Goal: Task Accomplishment & Management: Manage account settings

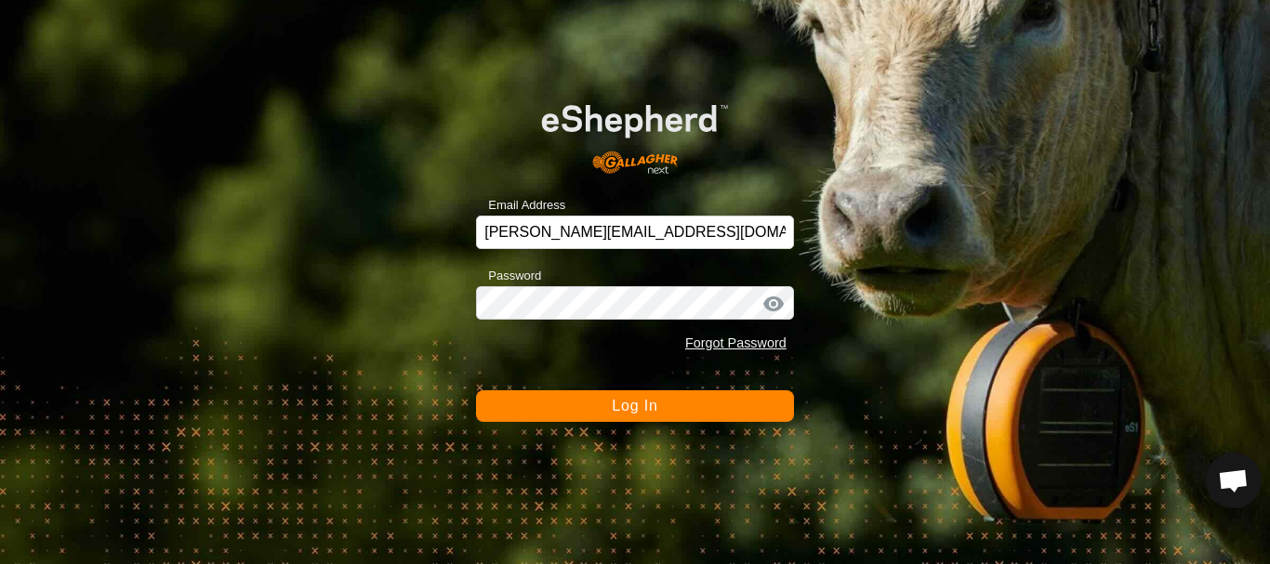
scroll to position [1989, 0]
click at [654, 404] on span "Log In" at bounding box center [635, 406] width 46 height 16
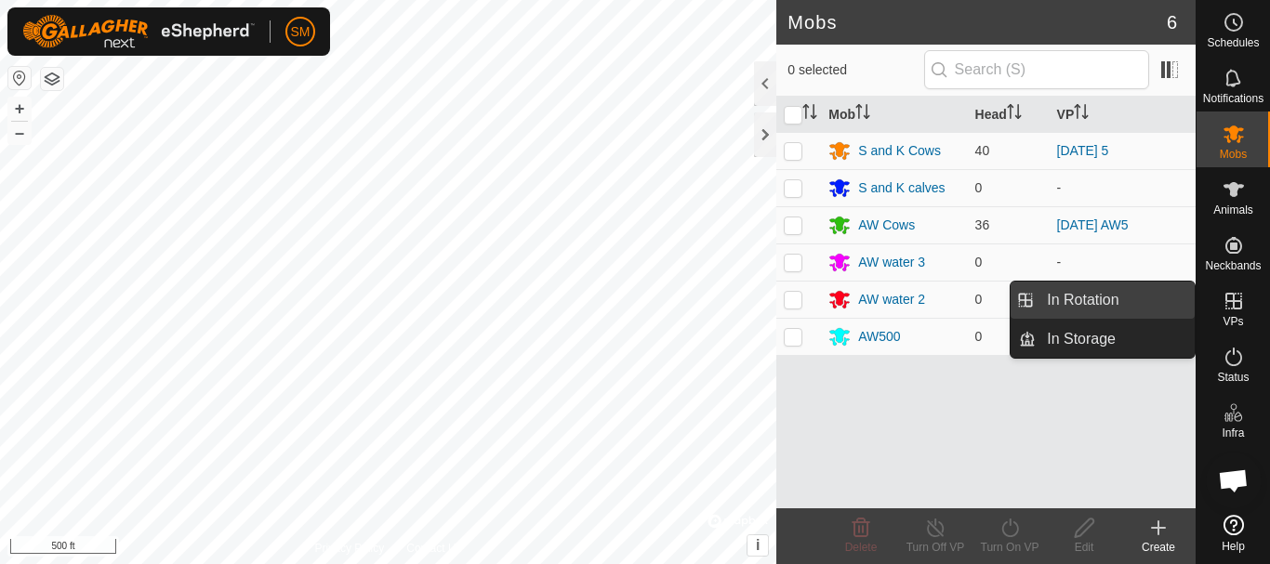
click at [1072, 290] on link "In Rotation" at bounding box center [1115, 300] width 159 height 37
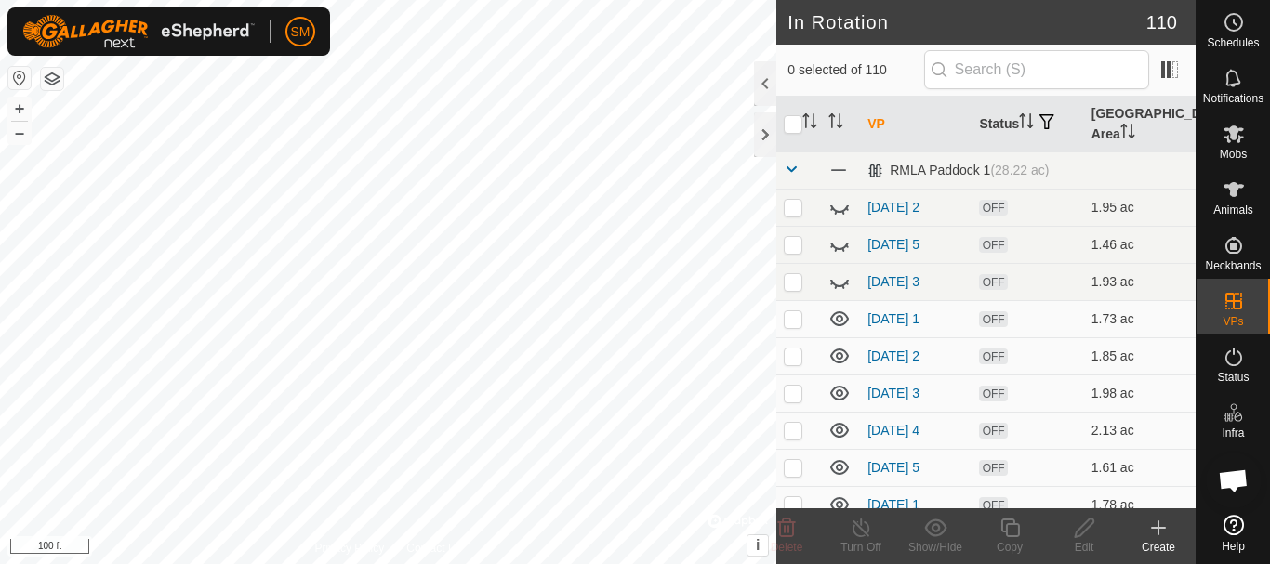
click at [1160, 530] on icon at bounding box center [1158, 528] width 22 height 22
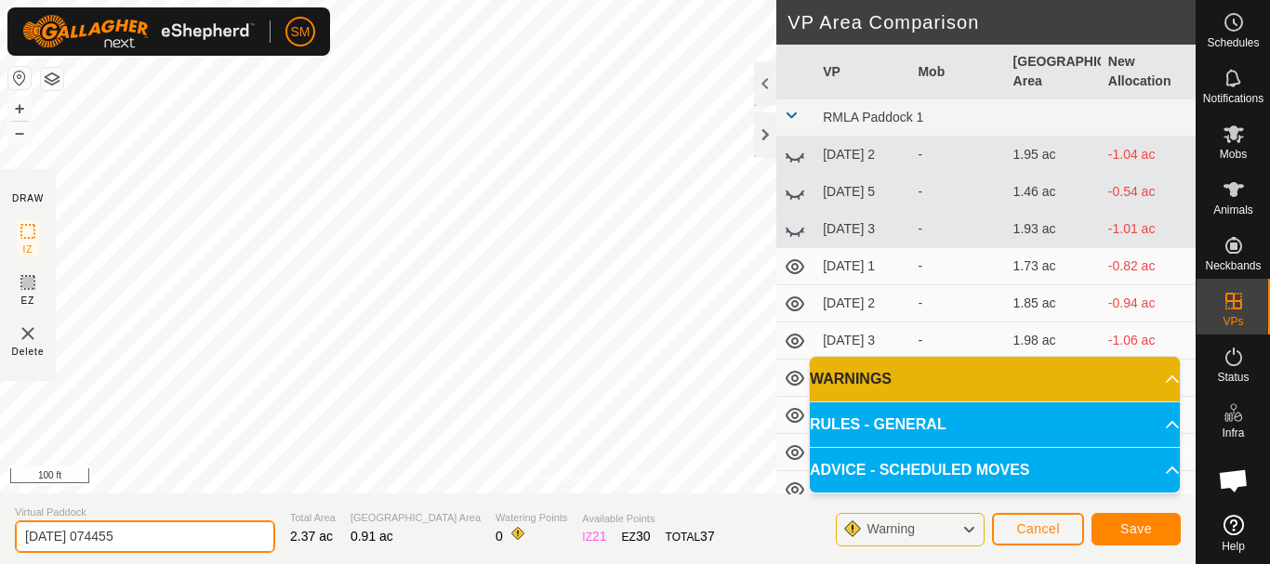
click at [113, 537] on input "[DATE] 074455" at bounding box center [145, 537] width 260 height 33
drag, startPoint x: 95, startPoint y: 538, endPoint x: 0, endPoint y: 531, distance: 95.1
click at [0, 531] on section "Virtual Paddock [DATE] 4 Total Area 2.37 ac Grazing Area 0.91 ac Watering Point…" at bounding box center [598, 529] width 1196 height 71
click at [225, 536] on input "[DATE] 4" at bounding box center [145, 537] width 260 height 33
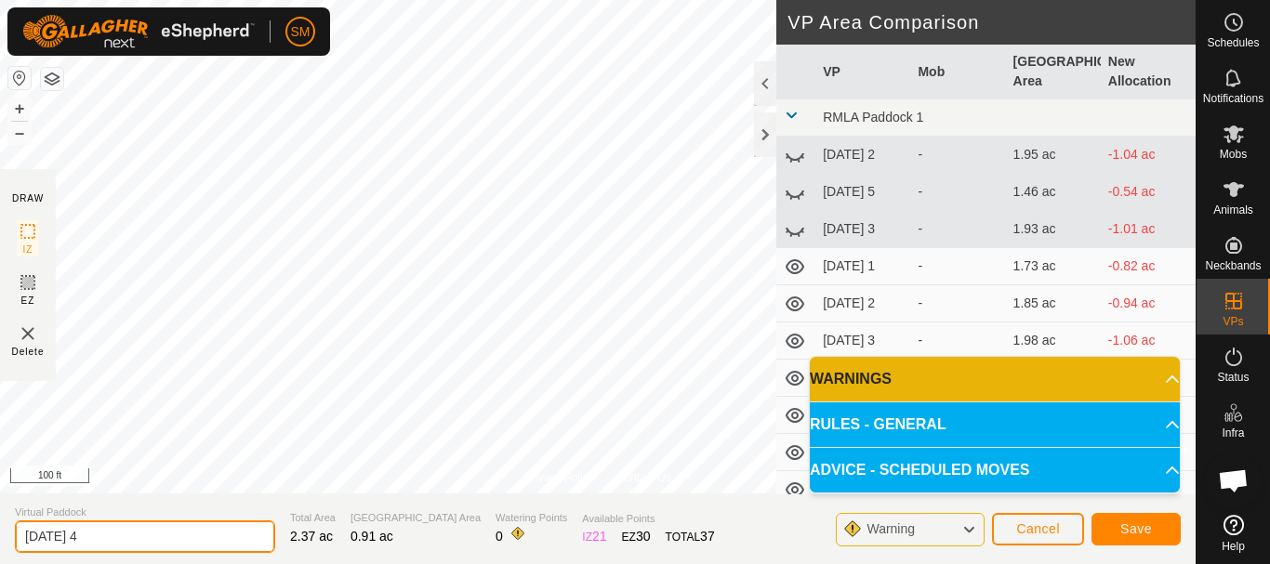
type input "[DATE] 4"
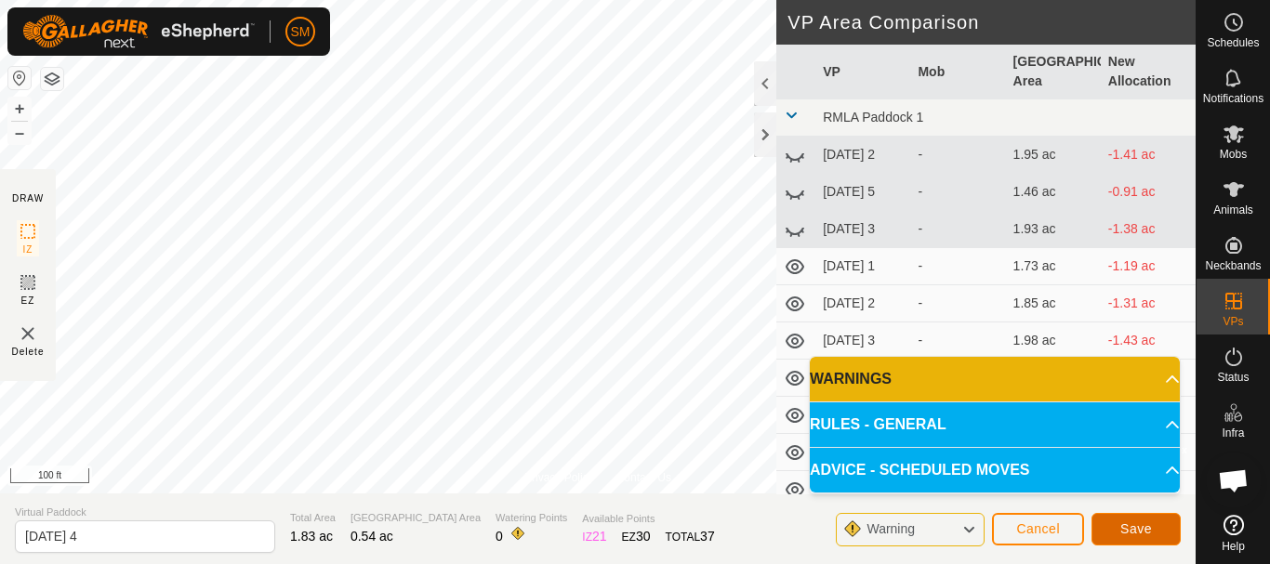
click at [1142, 522] on span "Save" at bounding box center [1136, 529] width 32 height 15
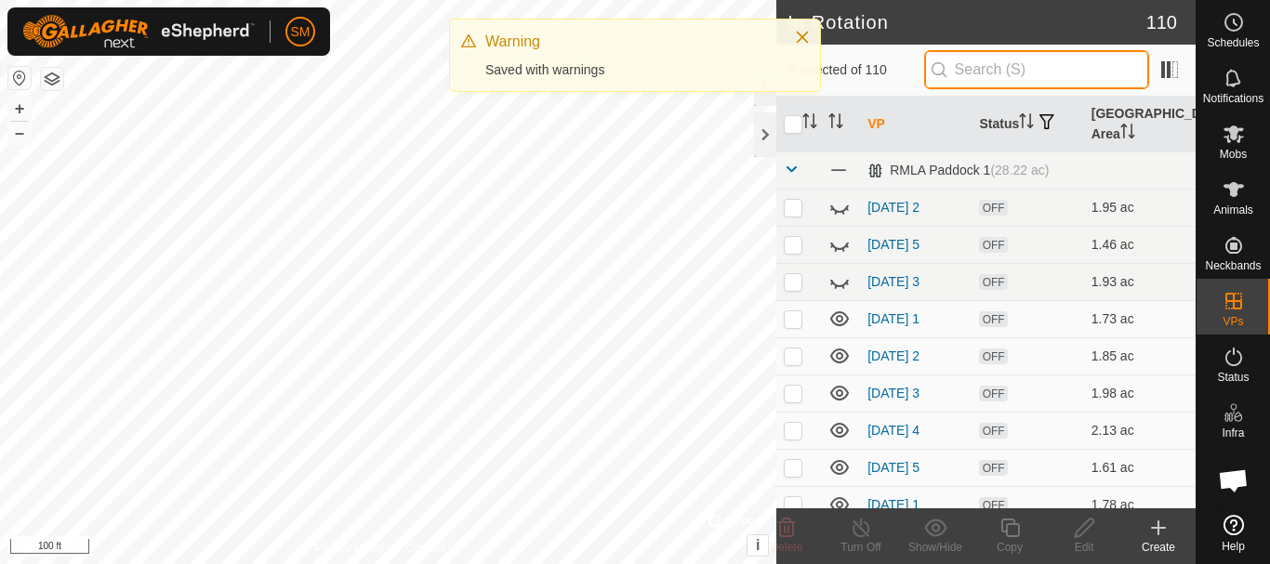
click at [1010, 65] on input "text" at bounding box center [1036, 69] width 225 height 39
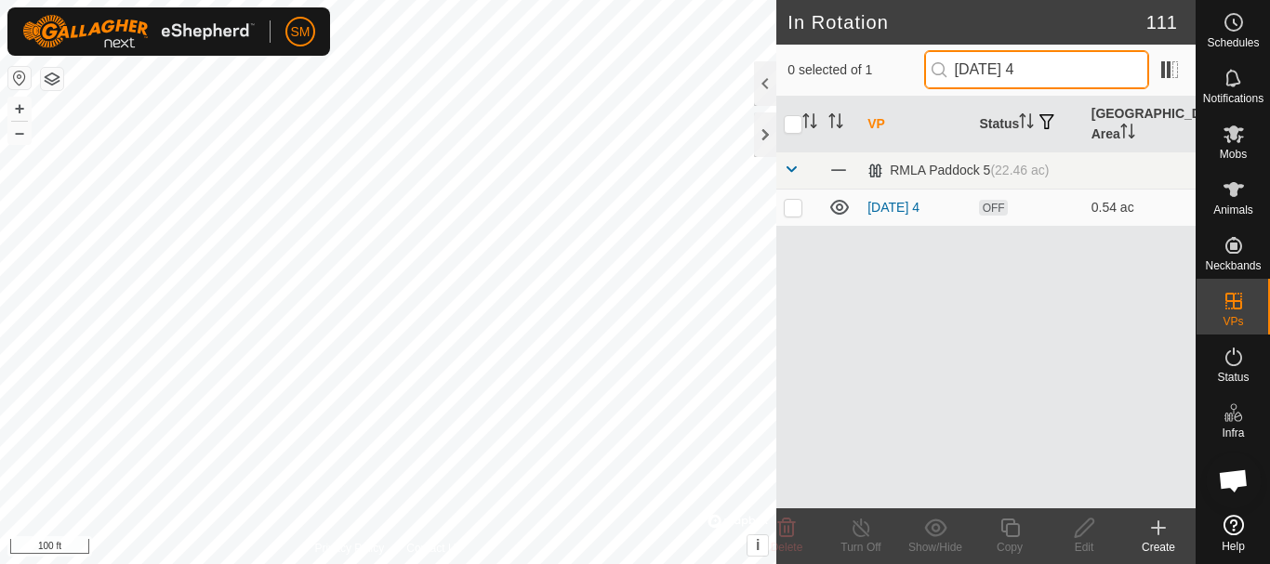
drag, startPoint x: 1041, startPoint y: 69, endPoint x: 966, endPoint y: 75, distance: 75.6
click at [955, 79] on input "[DATE] 4" at bounding box center [1036, 69] width 225 height 39
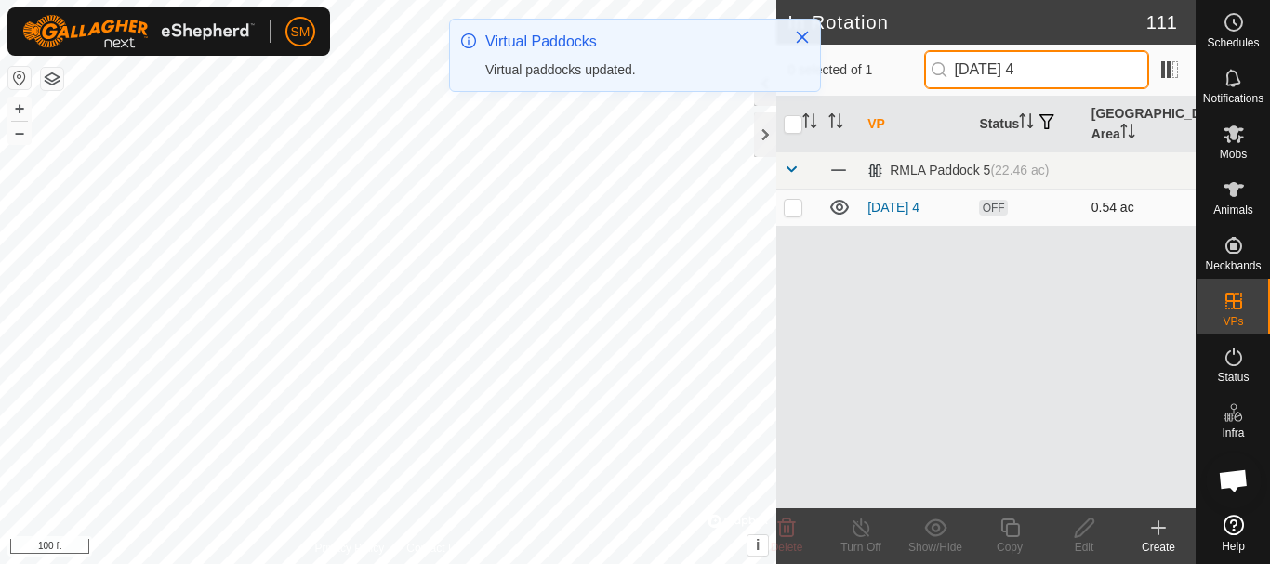
type input "[DATE] 4"
click at [795, 208] on p-checkbox at bounding box center [793, 207] width 19 height 15
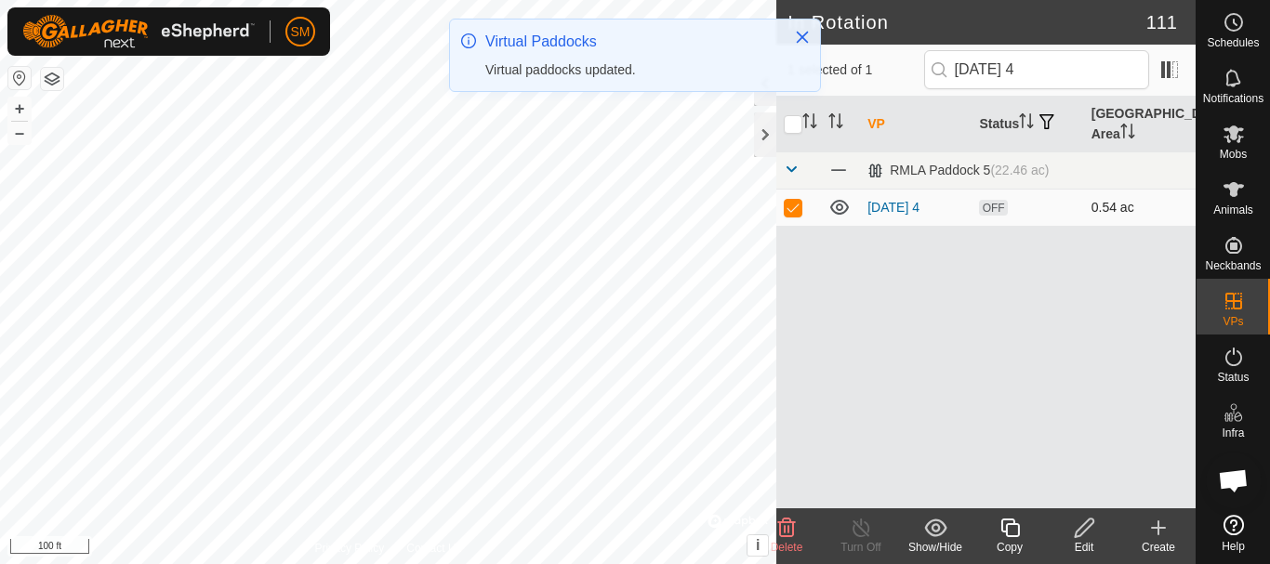
checkbox input "true"
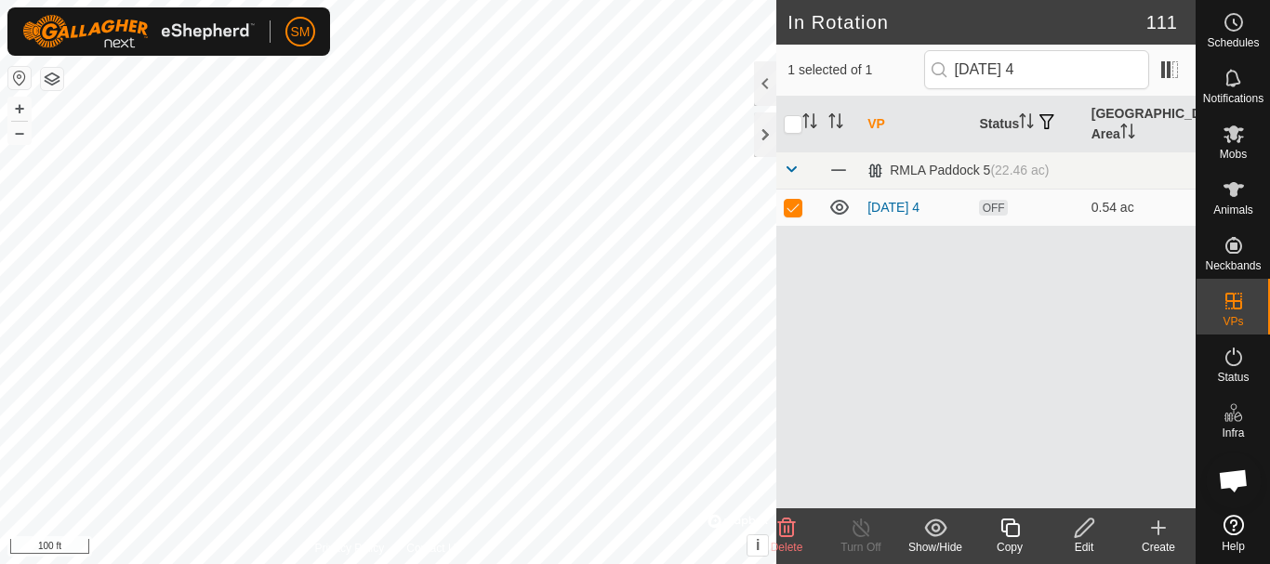
click at [1013, 531] on icon at bounding box center [1010, 528] width 23 height 22
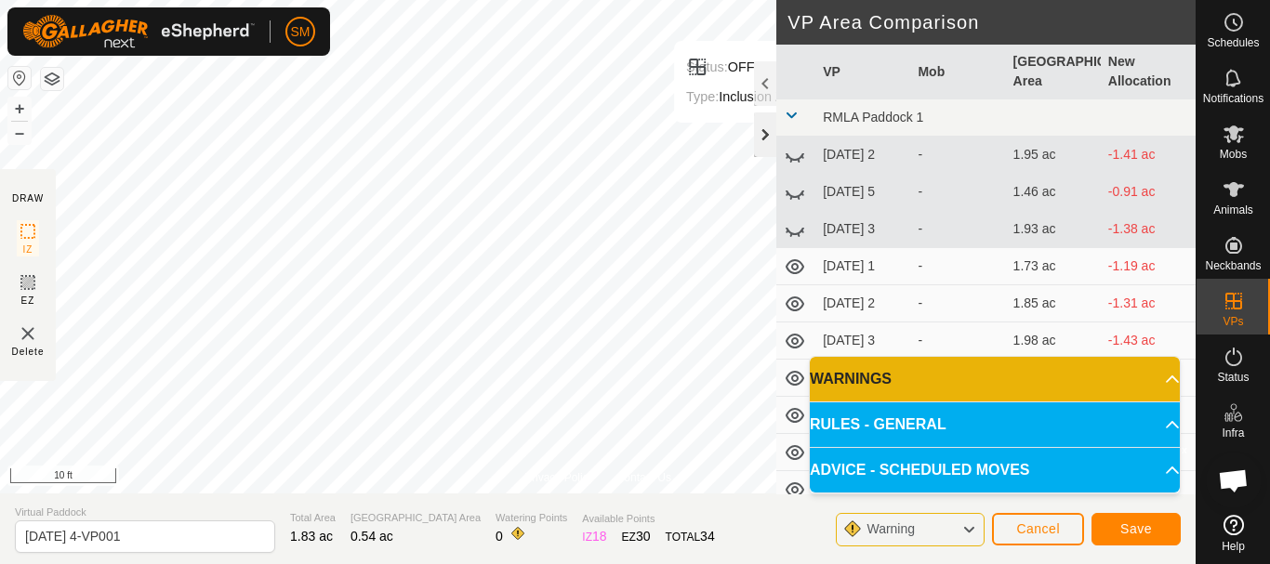
click at [769, 135] on div at bounding box center [765, 135] width 22 height 45
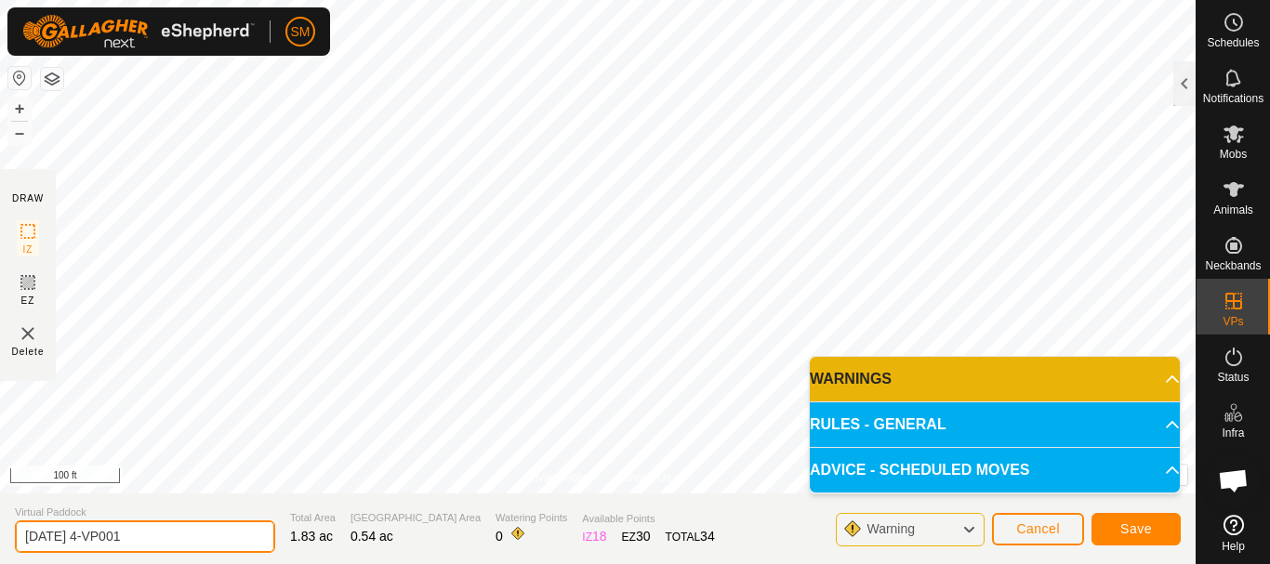
click at [197, 534] on input "[DATE] 4-VP001" at bounding box center [145, 537] width 260 height 33
paste input "text"
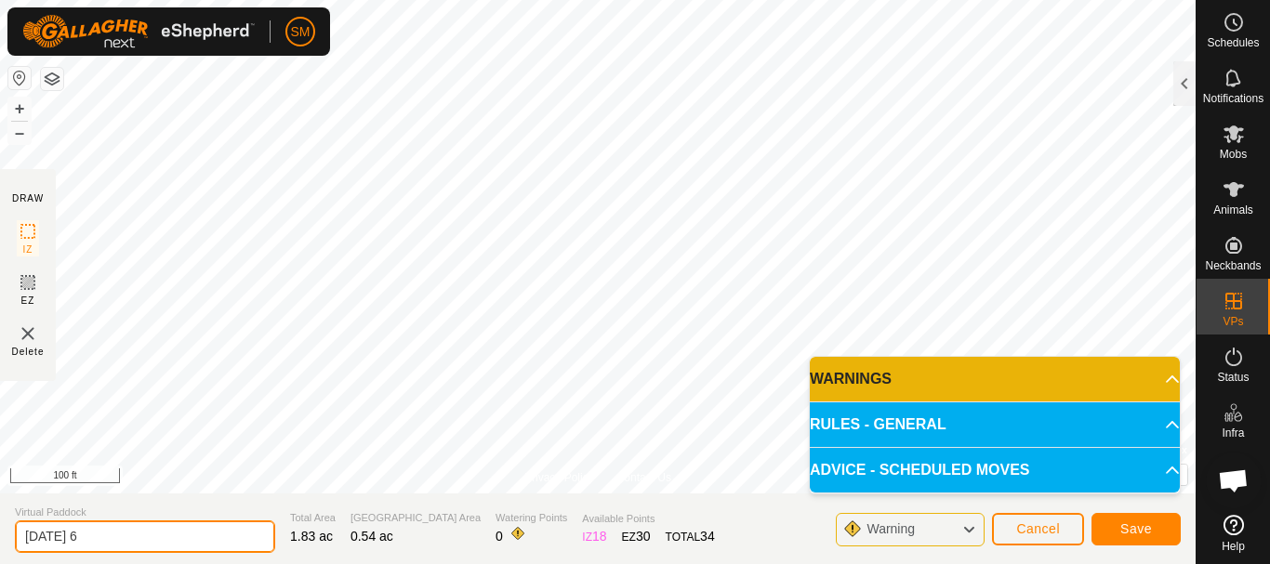
type input "[DATE] 6"
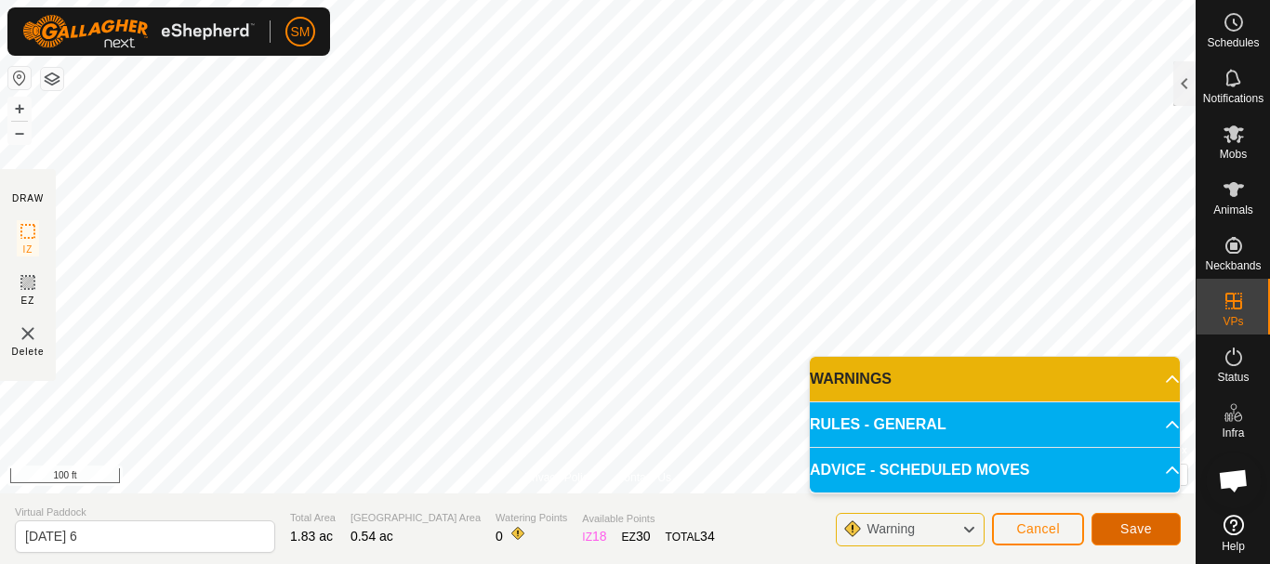
click at [1132, 523] on span "Save" at bounding box center [1136, 529] width 32 height 15
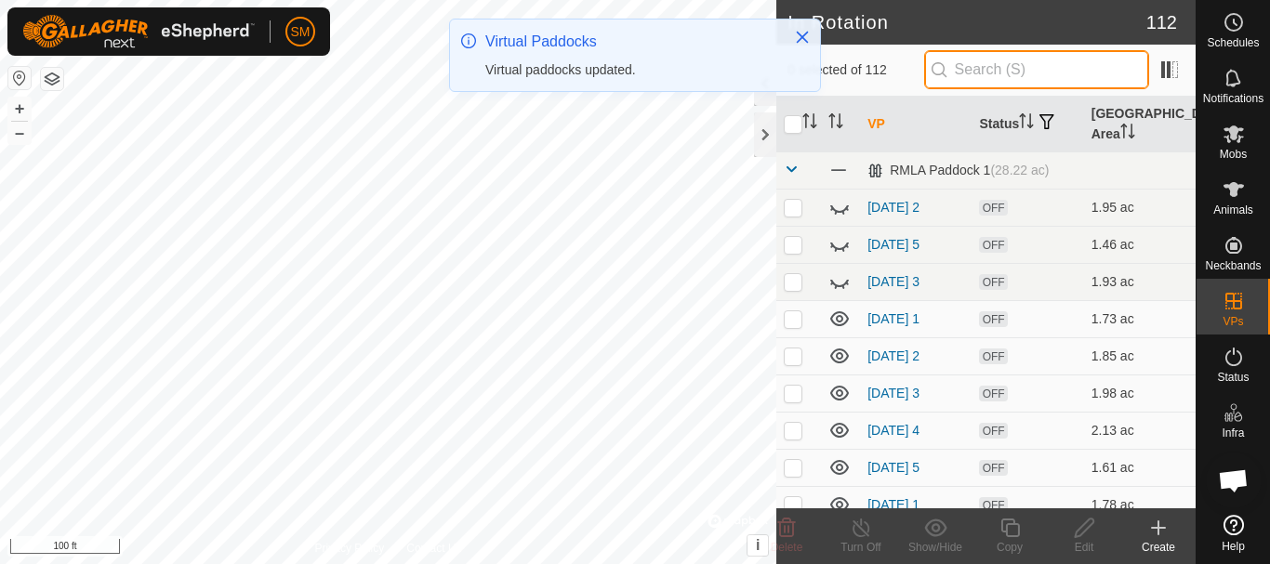
click at [1078, 86] on input "text" at bounding box center [1036, 69] width 225 height 39
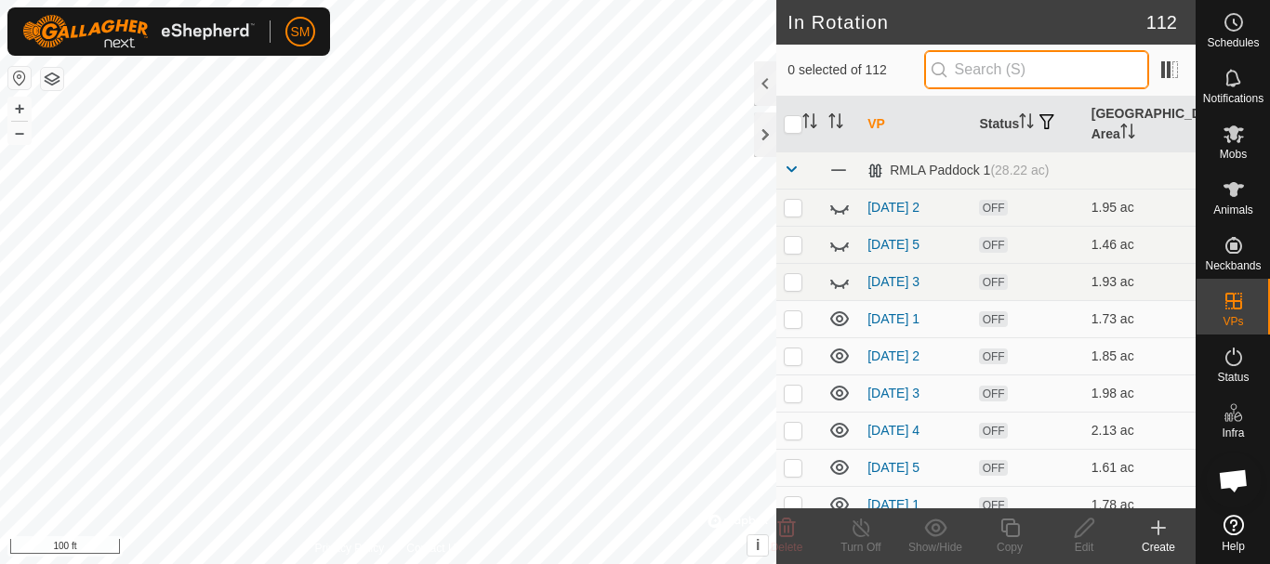
paste input "[DATE]"
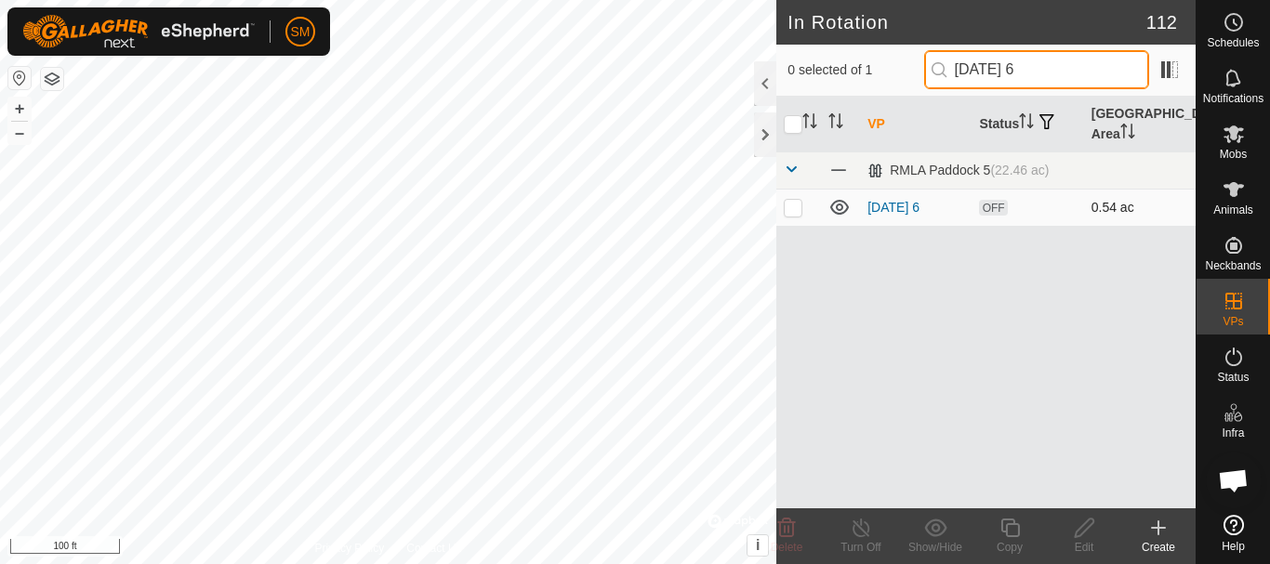
type input "[DATE] 6"
click at [788, 211] on p-checkbox at bounding box center [793, 207] width 19 height 15
checkbox input "true"
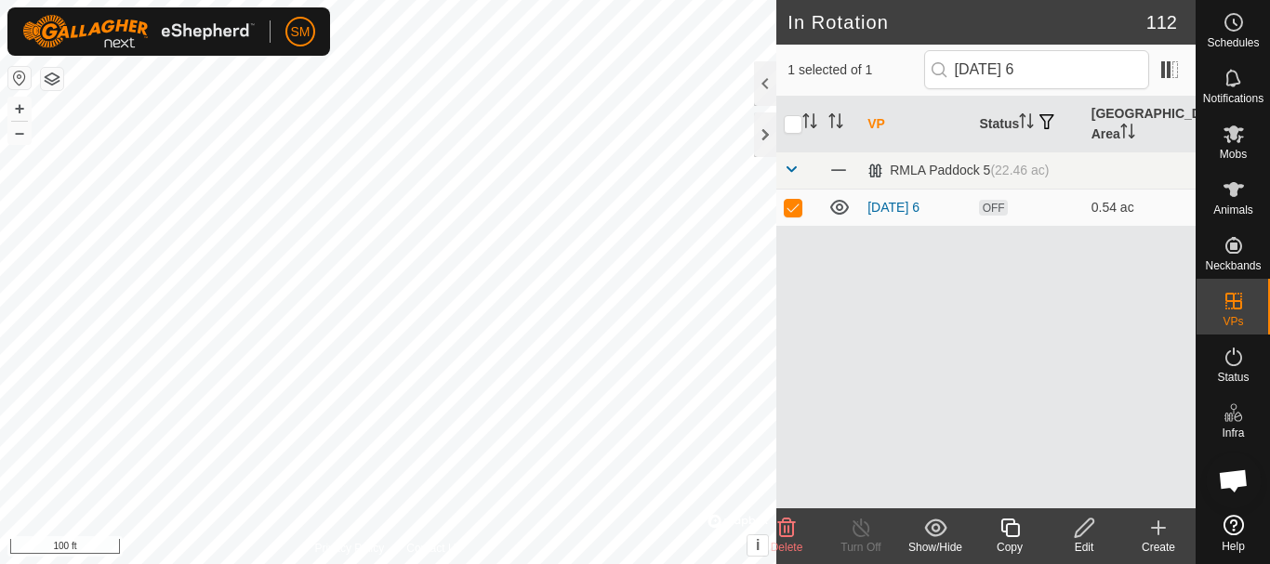
click at [1014, 539] on div "Copy" at bounding box center [1010, 547] width 74 height 17
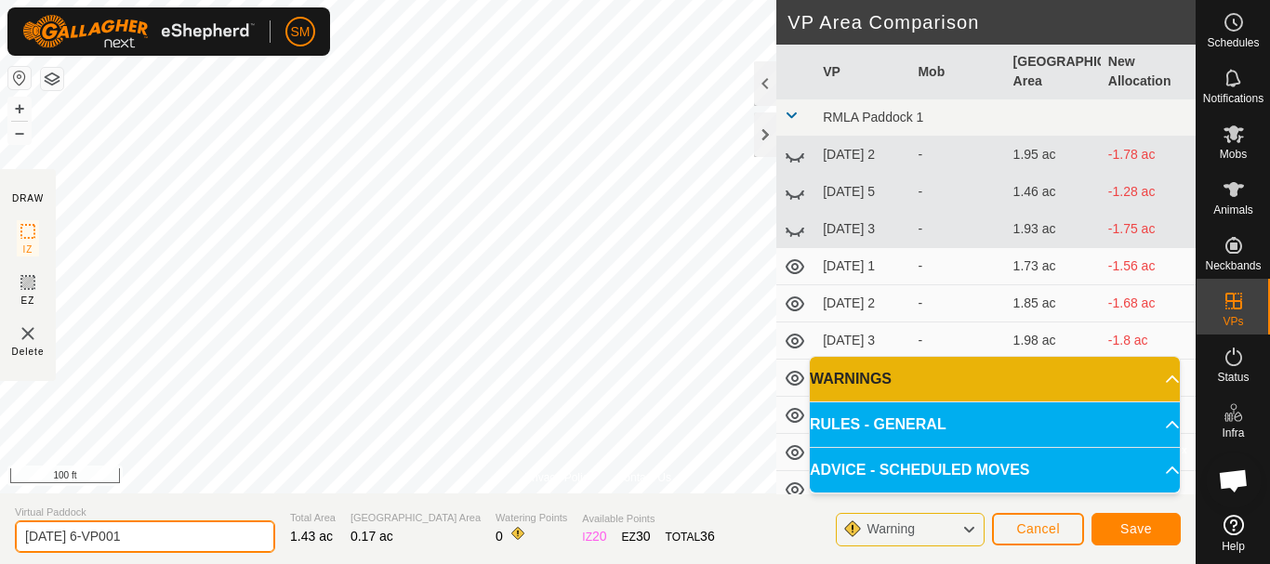
click at [157, 533] on input "[DATE] 6-VP001" at bounding box center [145, 537] width 260 height 33
click at [157, 534] on input "[DATE] 6-VP001" at bounding box center [145, 537] width 260 height 33
click at [158, 535] on input "[DATE] 6-VP001" at bounding box center [145, 537] width 260 height 33
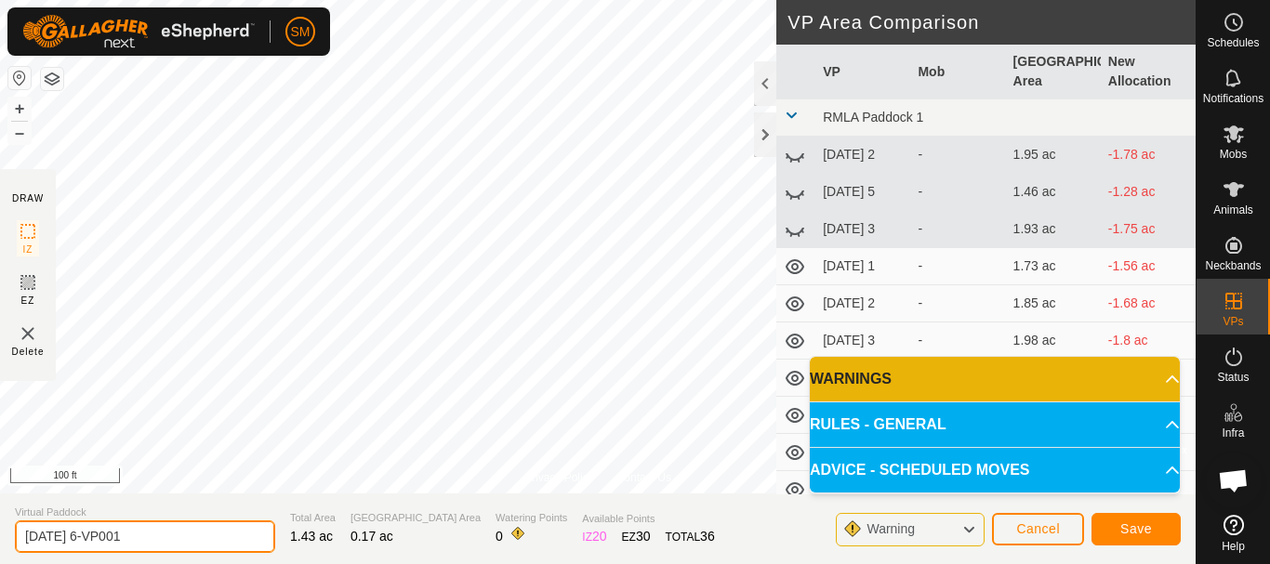
click at [158, 535] on input "[DATE] 6-VP001" at bounding box center [145, 537] width 260 height 33
paste input "text"
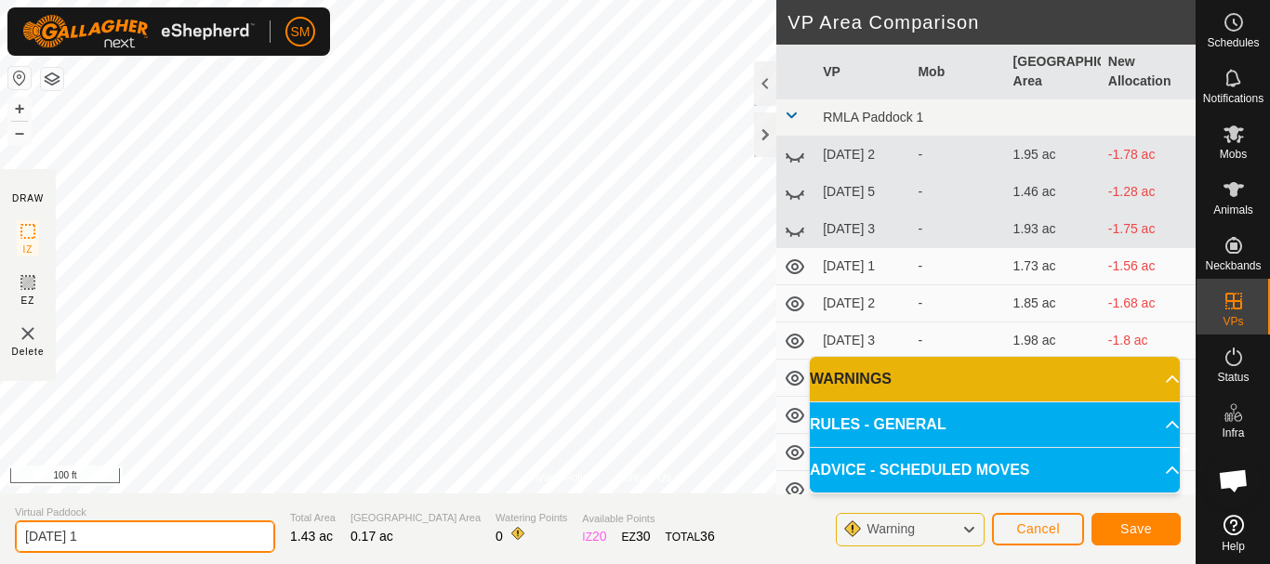
type input "[DATE] 1"
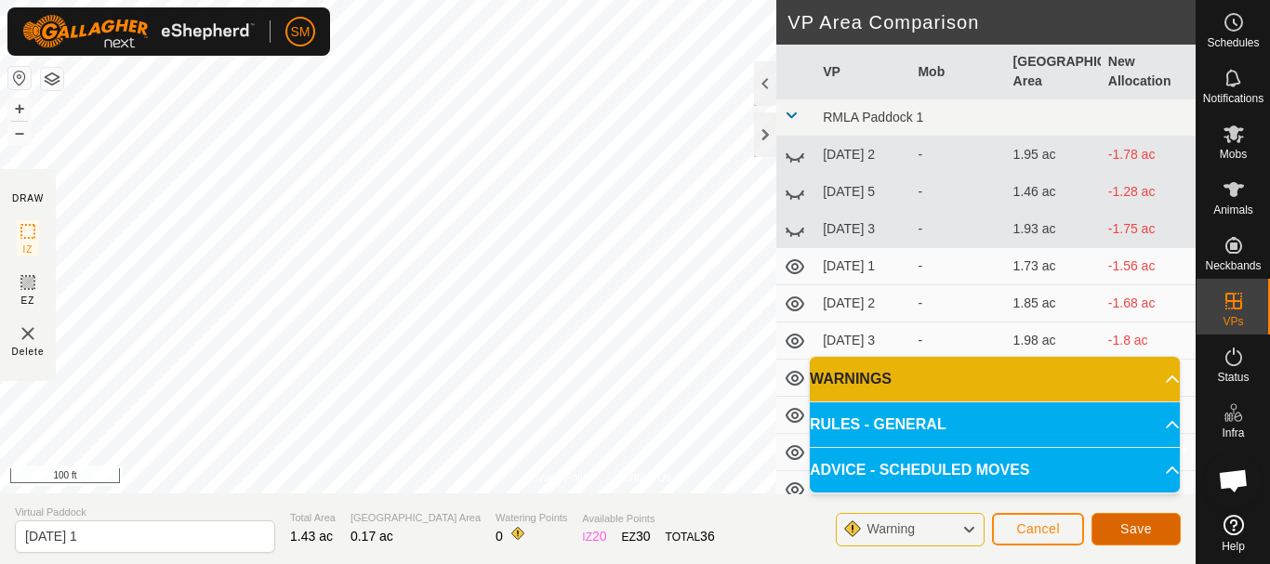
click at [1153, 526] on button "Save" at bounding box center [1136, 529] width 89 height 33
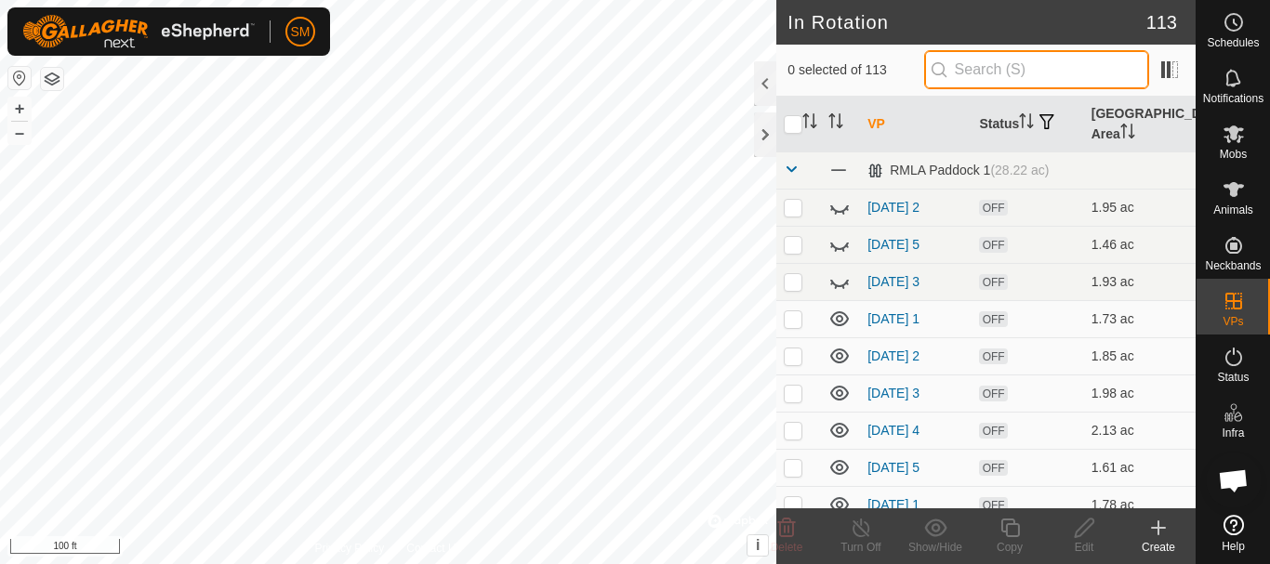
click at [1049, 71] on input "text" at bounding box center [1036, 69] width 225 height 39
paste input "[DATE]"
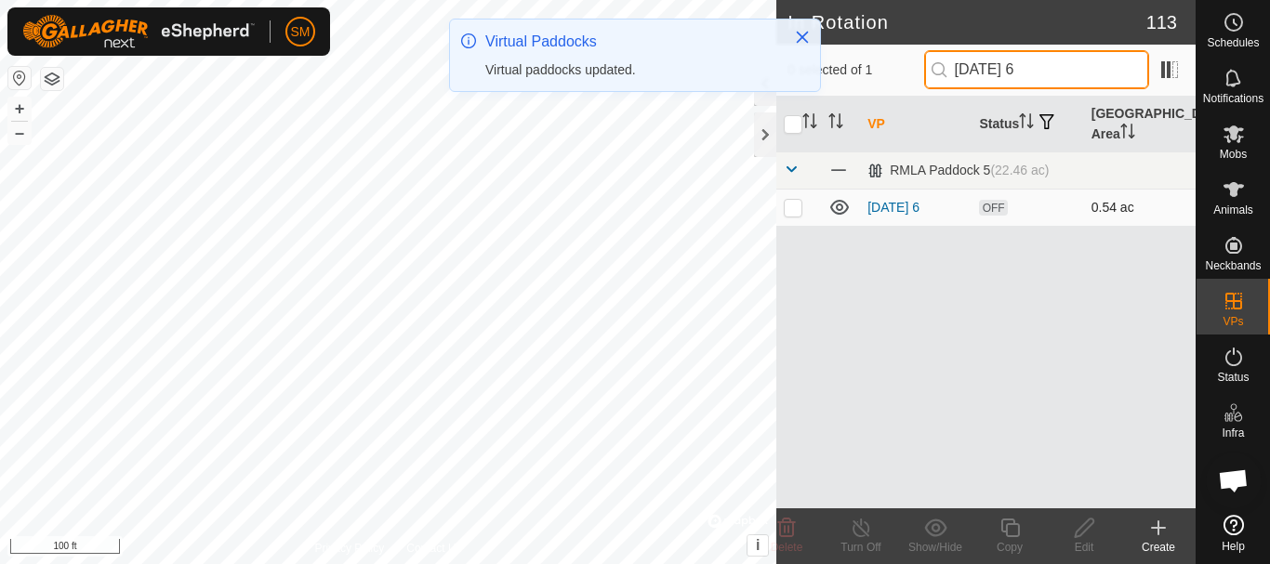
type input "[DATE] 6"
click at [795, 205] on p-checkbox at bounding box center [793, 207] width 19 height 15
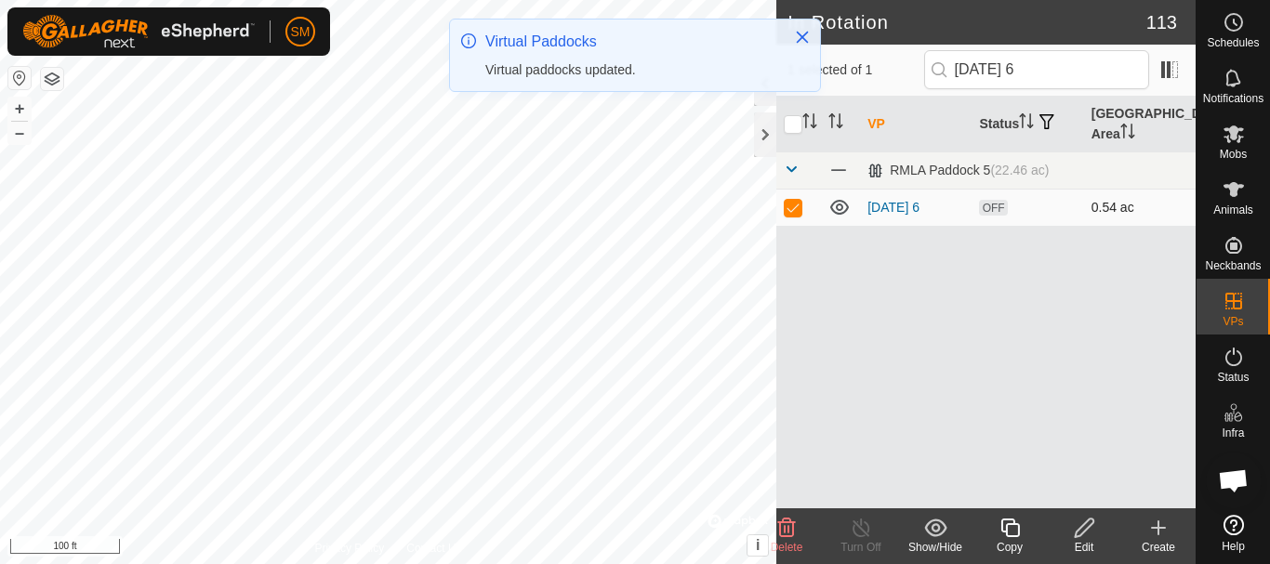
checkbox input "true"
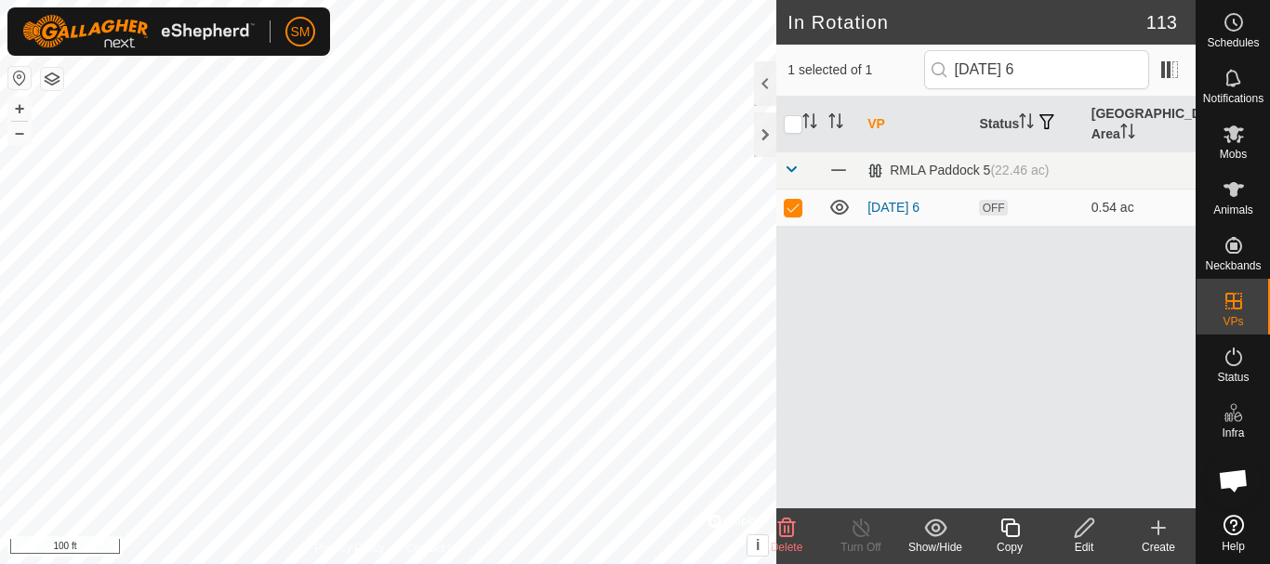
click at [1013, 535] on icon at bounding box center [1010, 528] width 23 height 22
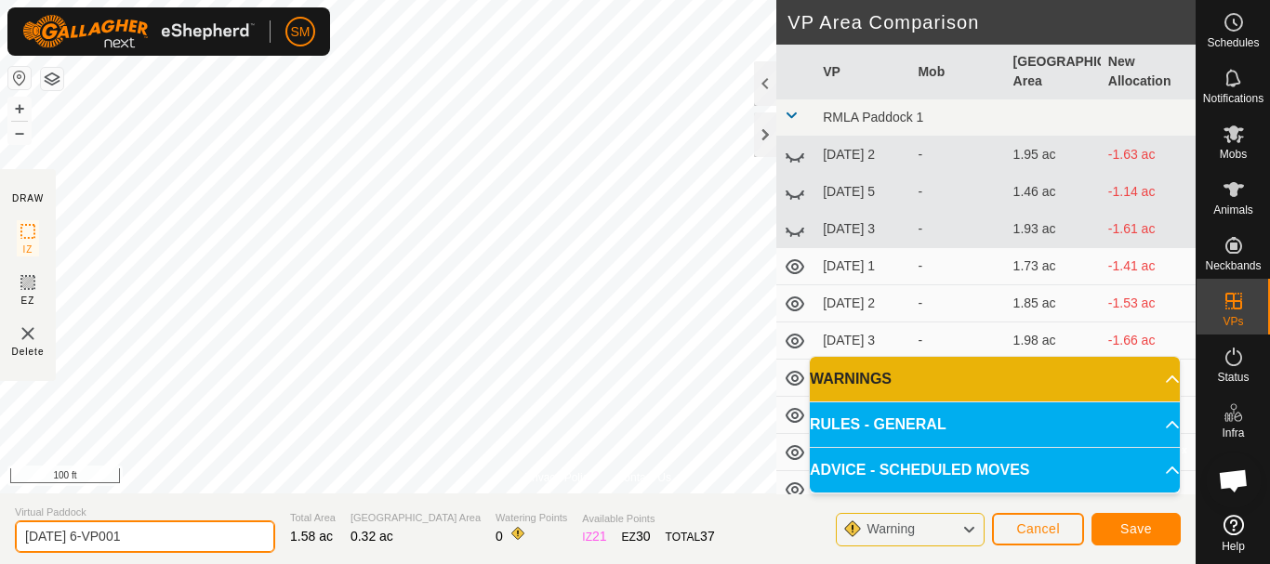
click at [167, 536] on input "[DATE] 6-VP001" at bounding box center [145, 537] width 260 height 33
paste input "text"
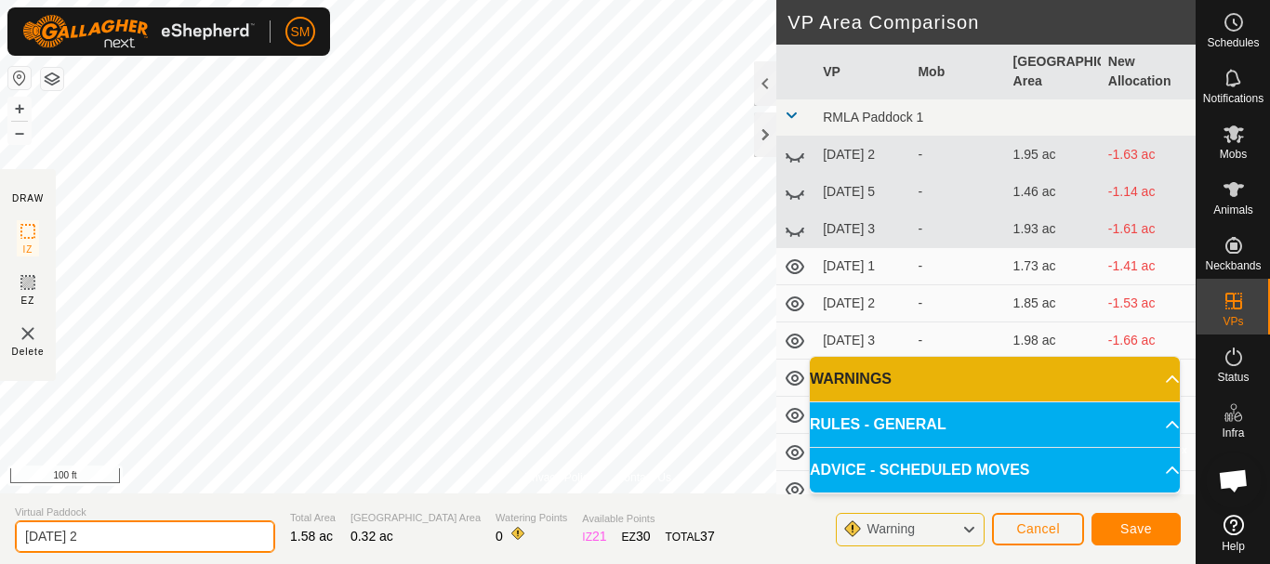
type input "[DATE] 2"
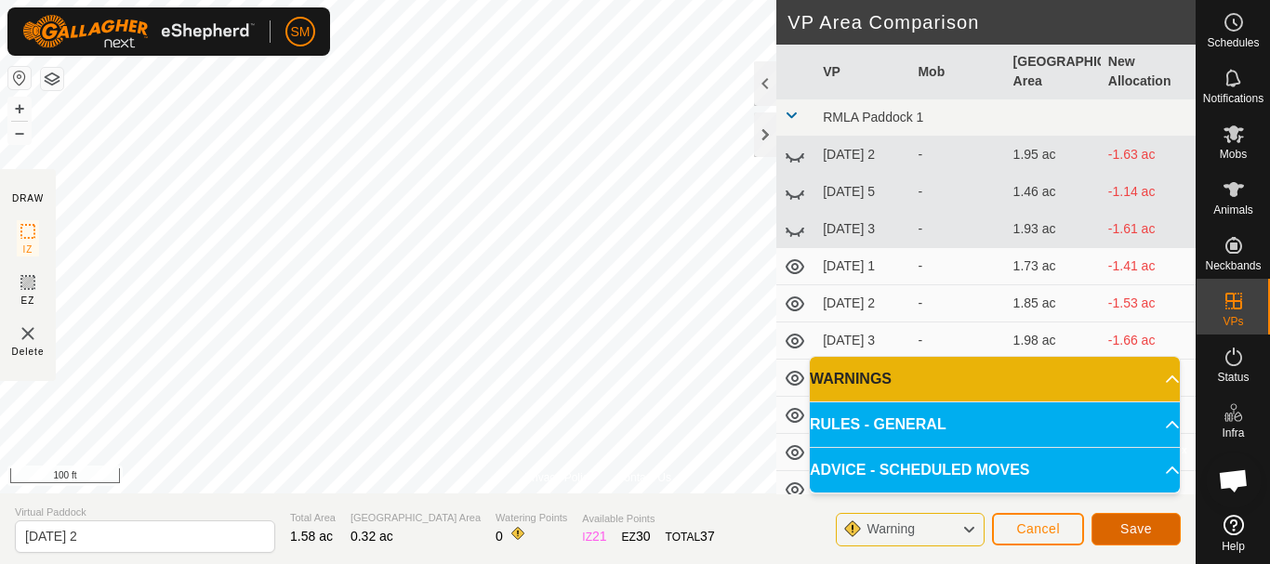
click at [1139, 528] on span "Save" at bounding box center [1136, 529] width 32 height 15
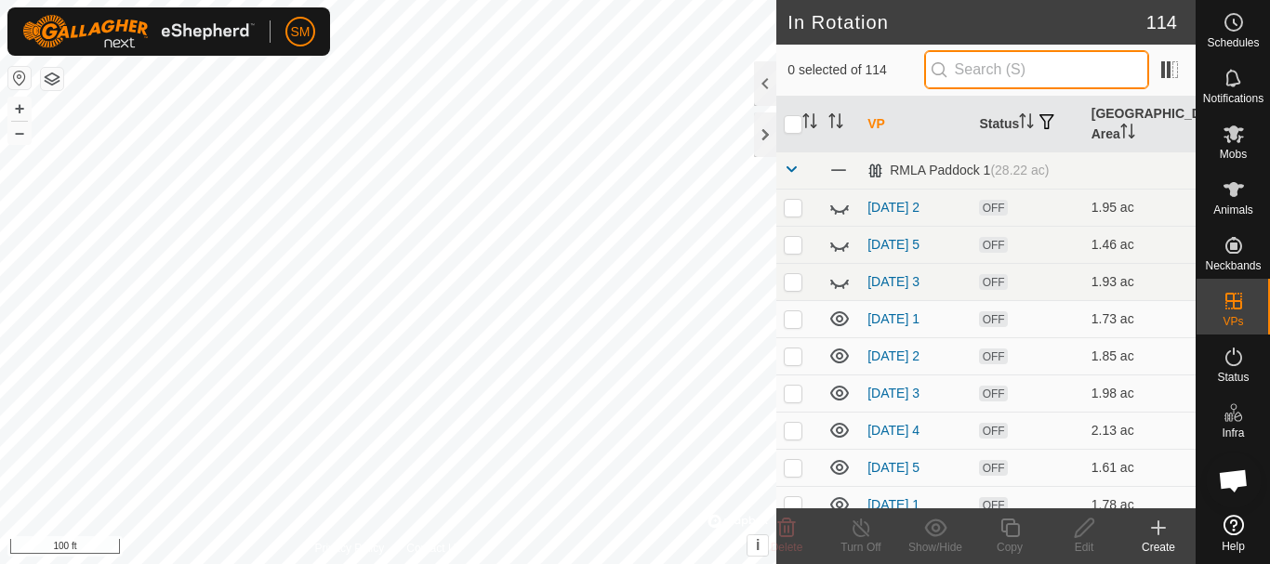
click at [972, 80] on input "text" at bounding box center [1036, 69] width 225 height 39
paste input "[DATE]"
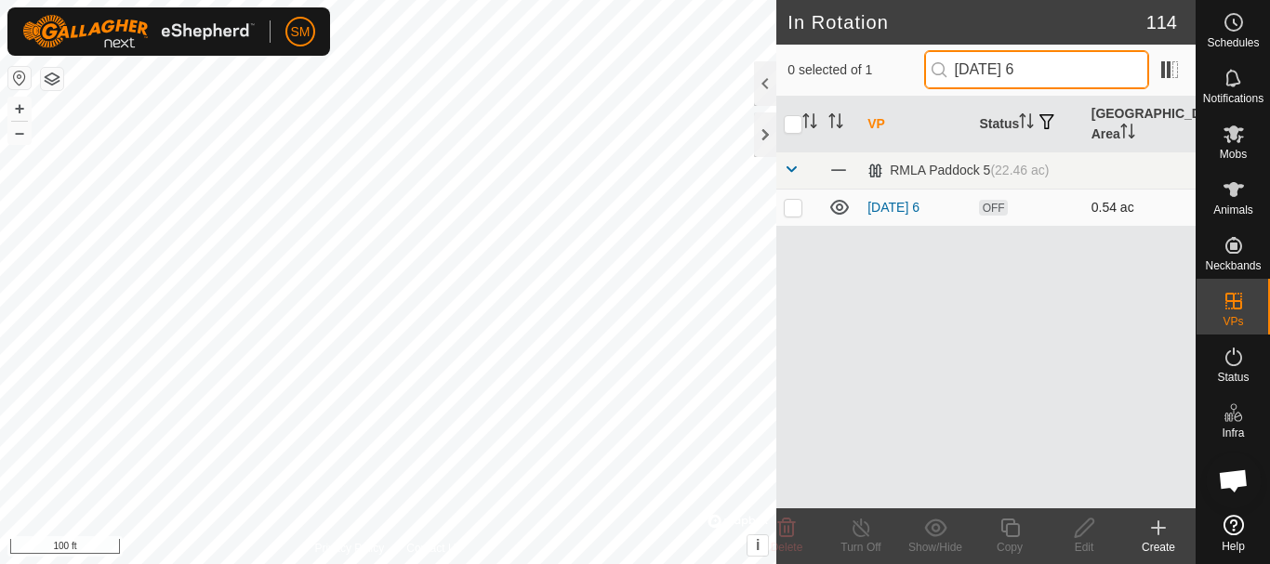
type input "[DATE] 6"
drag, startPoint x: 793, startPoint y: 213, endPoint x: 799, endPoint y: 238, distance: 25.7
click at [793, 214] on p-checkbox at bounding box center [793, 207] width 19 height 15
checkbox input "true"
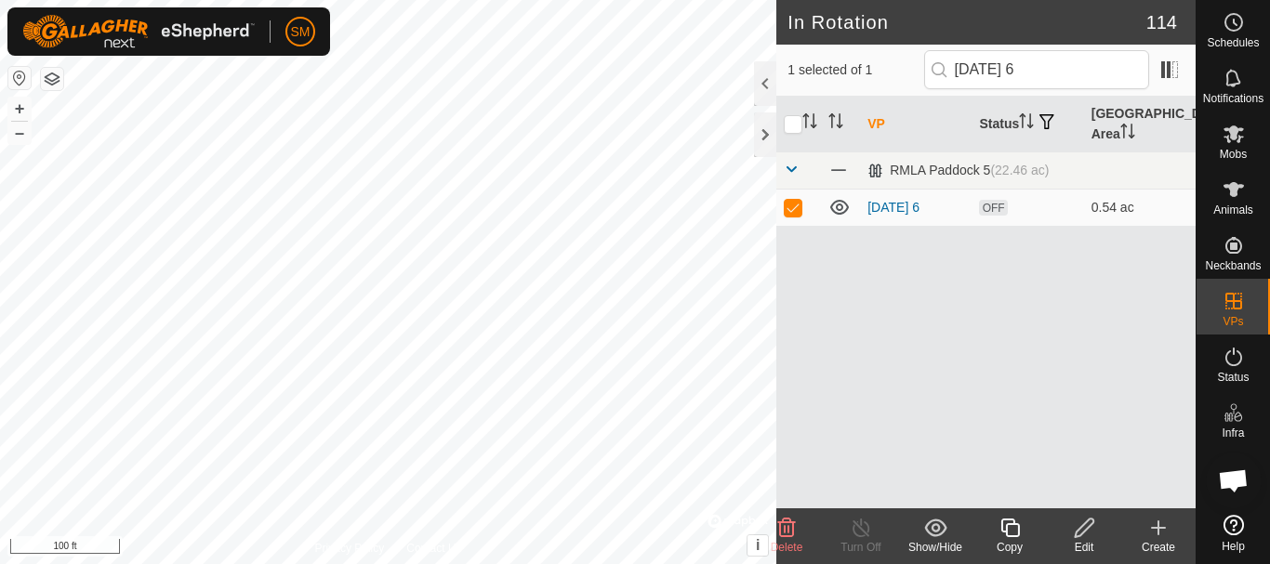
click at [1018, 533] on icon at bounding box center [1009, 528] width 19 height 19
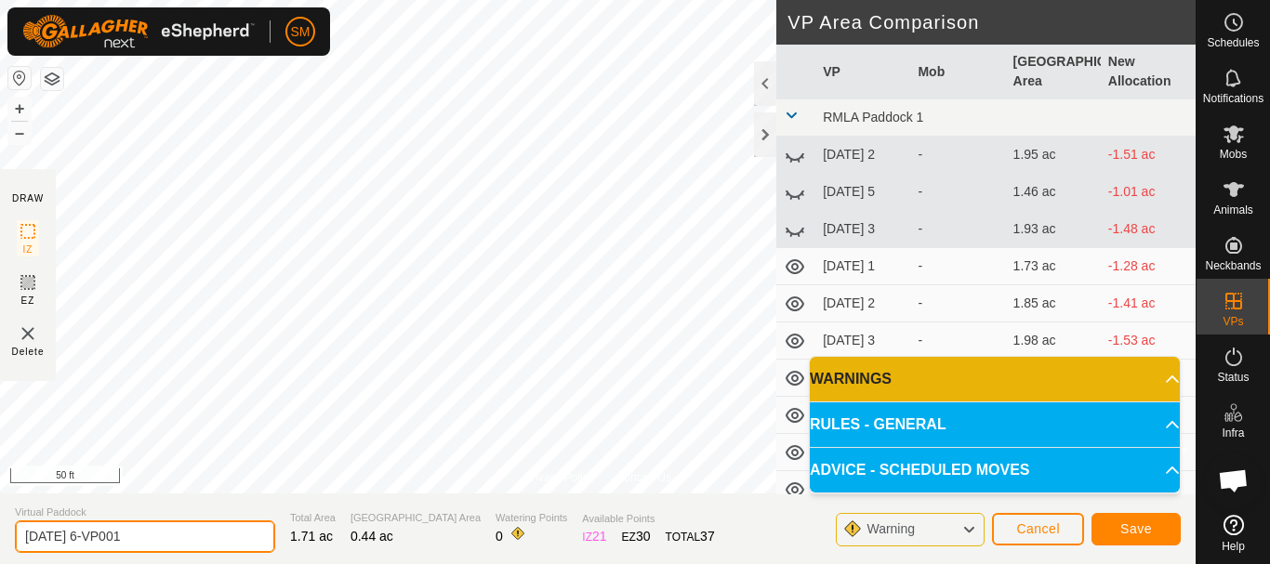
click at [186, 542] on input "[DATE] 6-VP001" at bounding box center [145, 537] width 260 height 33
paste input "text"
type input "[DATE] 3"
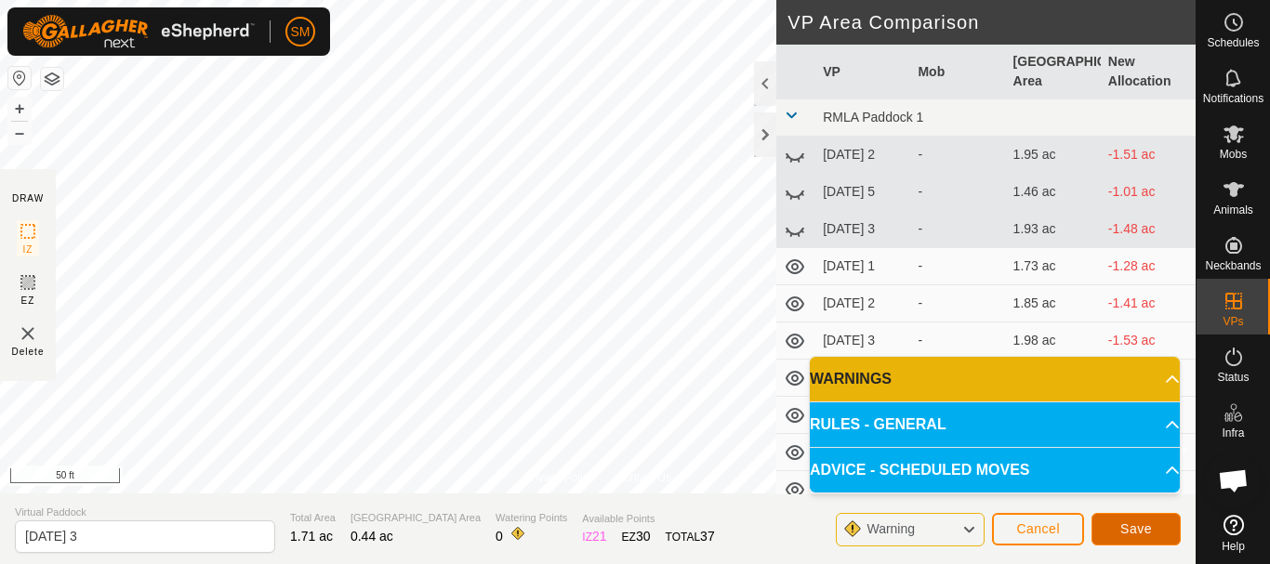
click at [1143, 533] on span "Save" at bounding box center [1136, 529] width 32 height 15
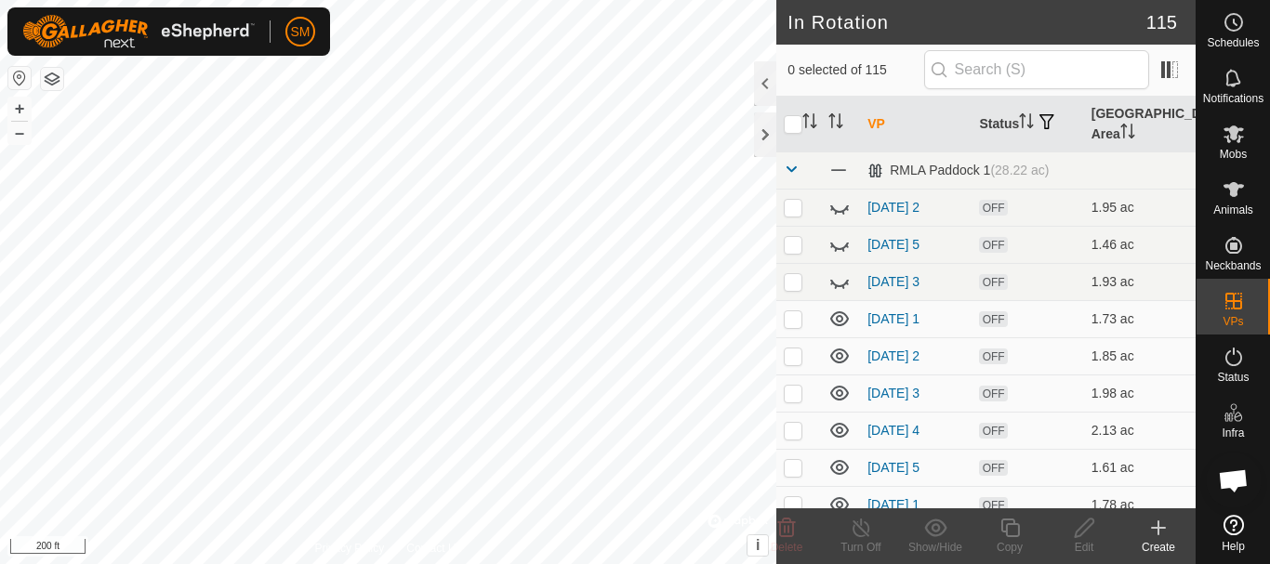
click at [1160, 528] on icon at bounding box center [1158, 528] width 13 height 0
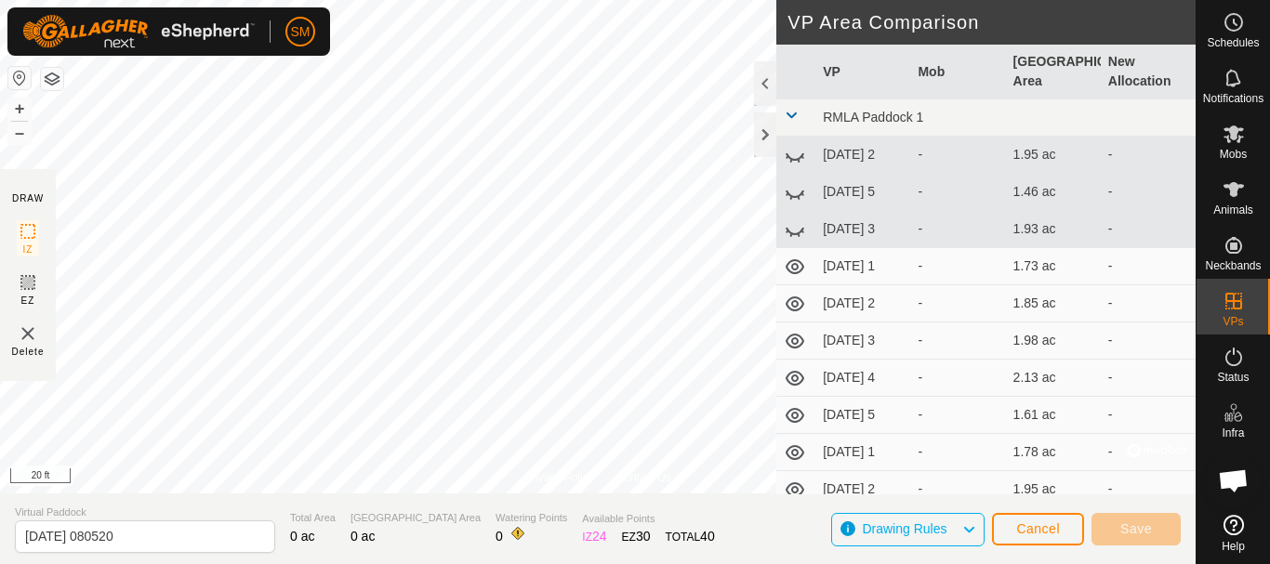
click at [582, 563] on html "SM Schedules Notifications Mobs Animals Neckbands VPs Status Infra Heatmap Help…" at bounding box center [635, 282] width 1270 height 564
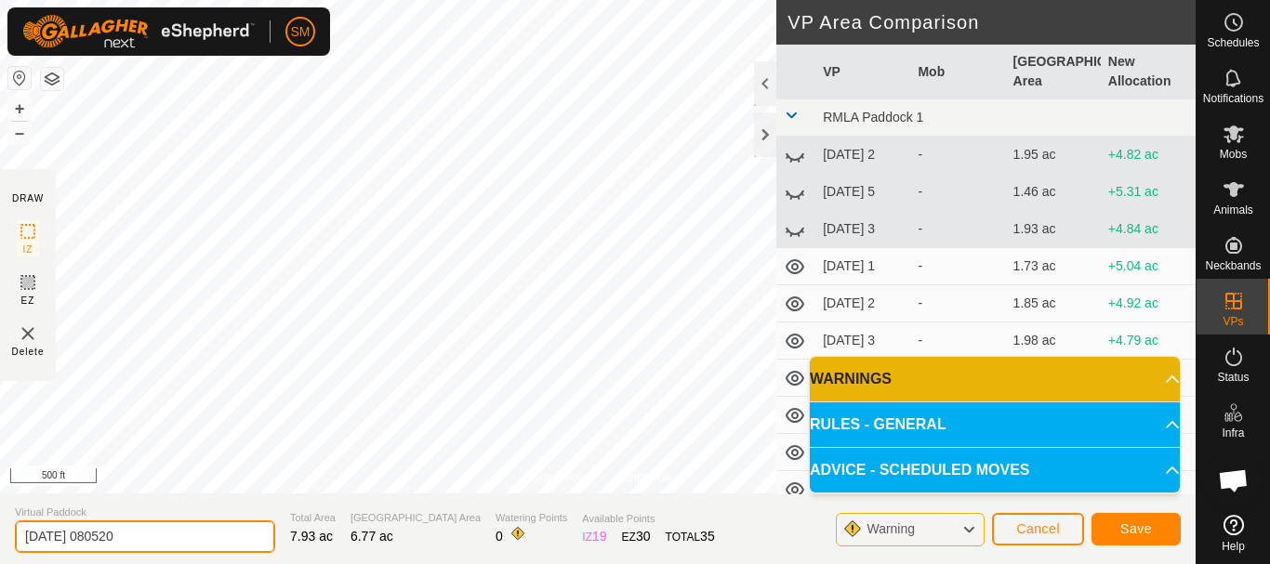
click at [118, 530] on input "[DATE] 080520" at bounding box center [145, 537] width 260 height 33
type input "[DATE] move"
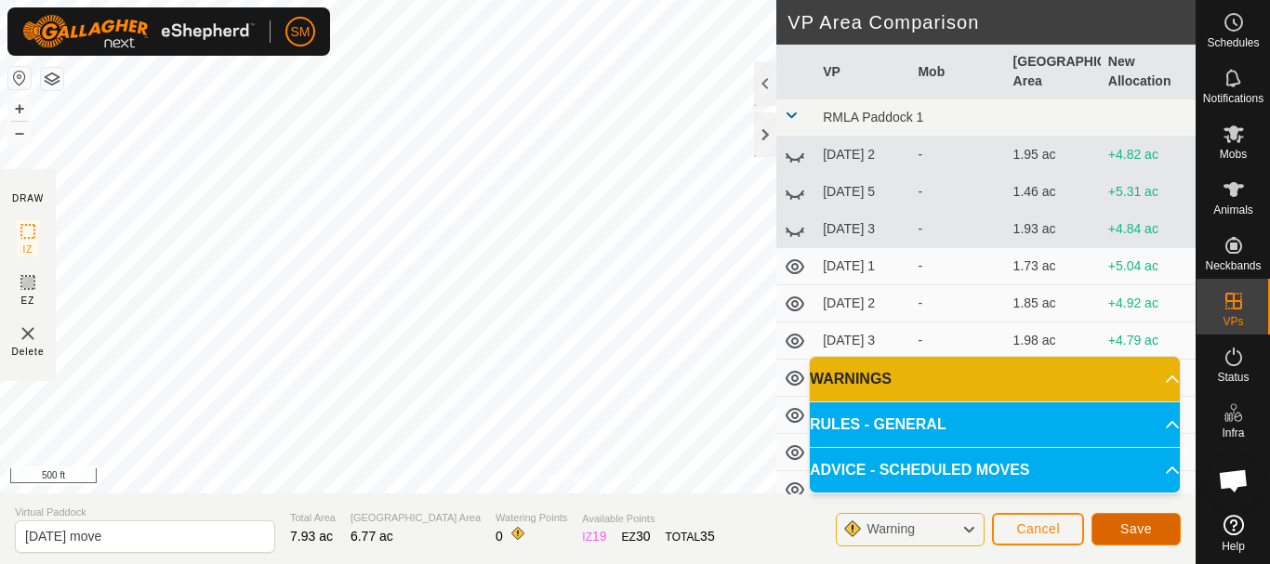
click at [1164, 531] on button "Save" at bounding box center [1136, 529] width 89 height 33
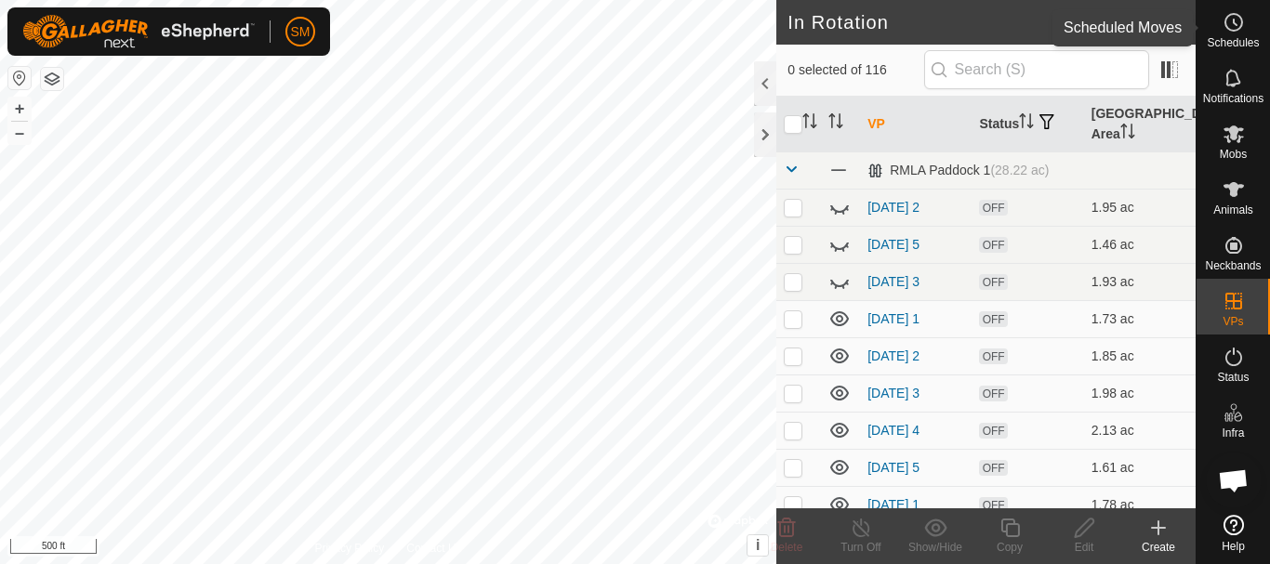
click at [1229, 21] on icon at bounding box center [1234, 22] width 22 height 22
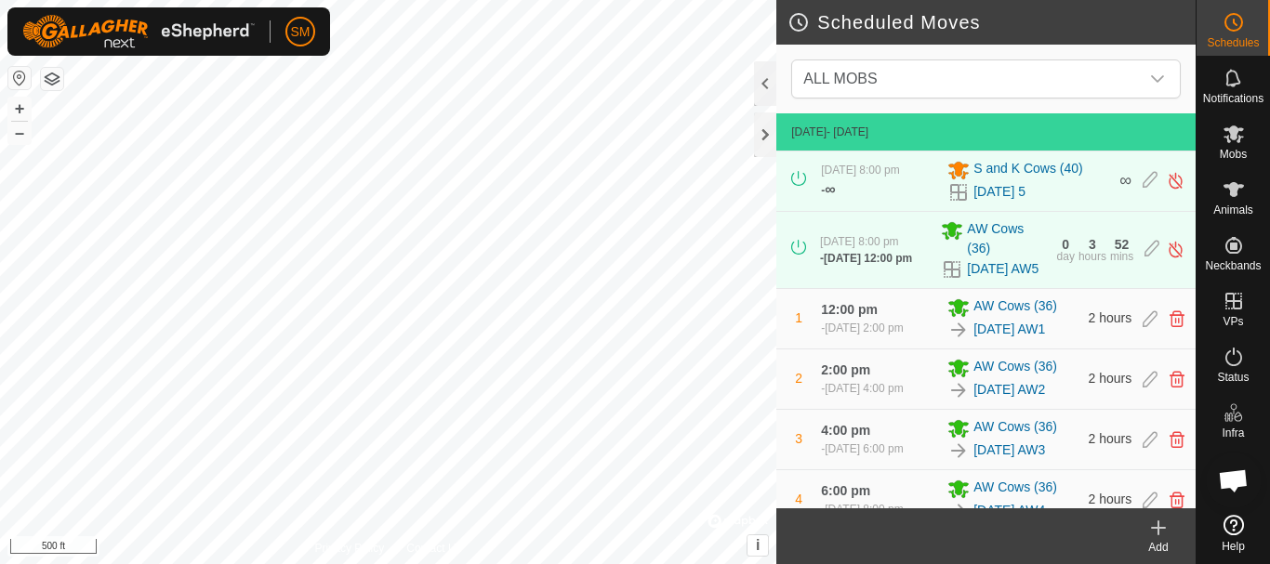
click at [1165, 525] on icon at bounding box center [1158, 528] width 22 height 22
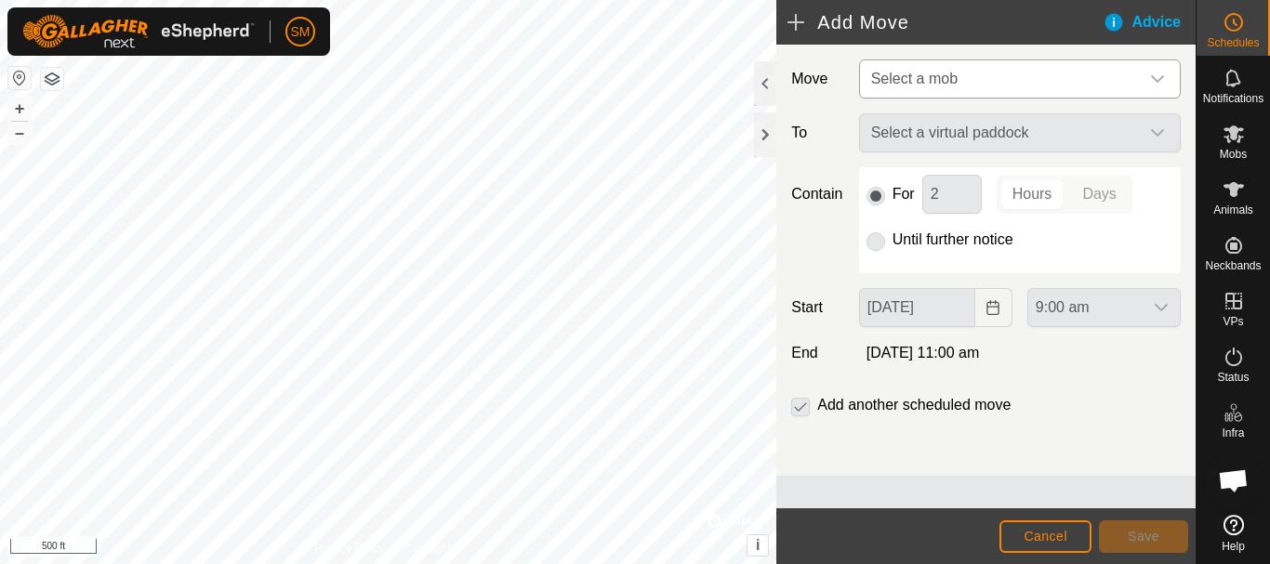
click at [995, 96] on span "Select a mob" at bounding box center [1001, 78] width 275 height 37
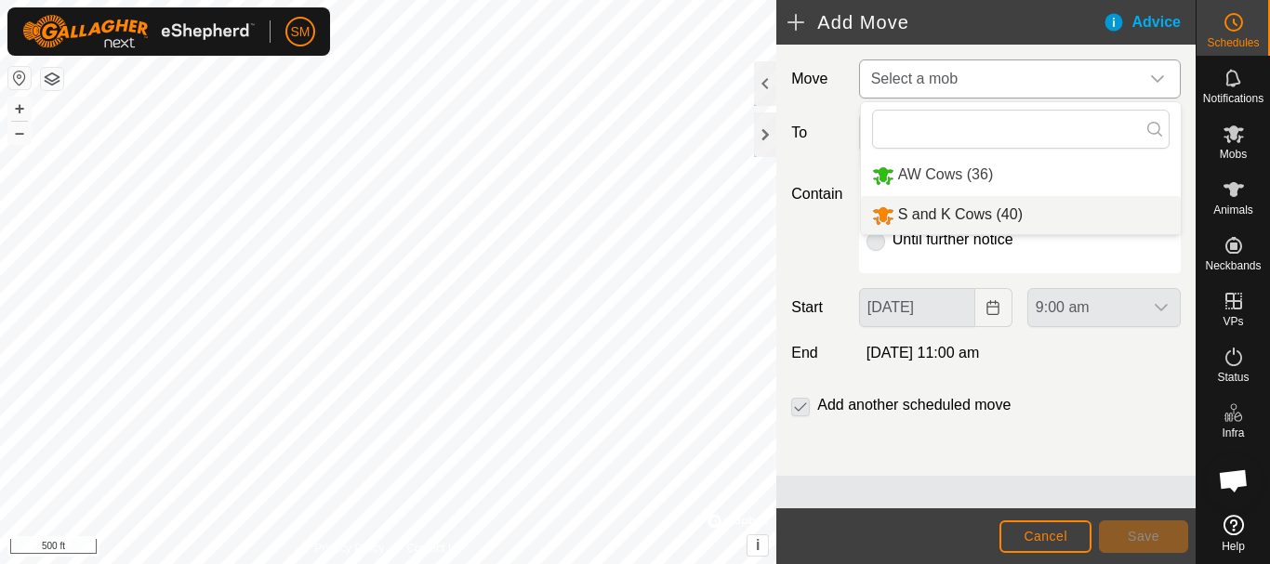
click at [962, 215] on li "S and K Cows (40)" at bounding box center [1021, 215] width 320 height 38
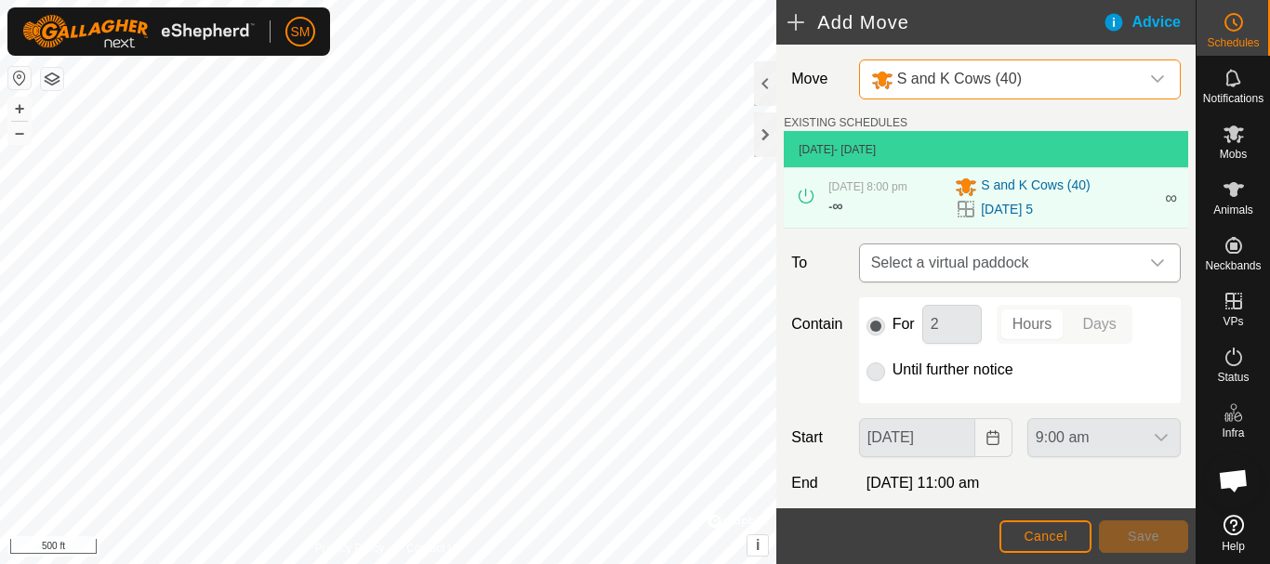
click at [1150, 269] on icon "dropdown trigger" at bounding box center [1157, 263] width 15 height 15
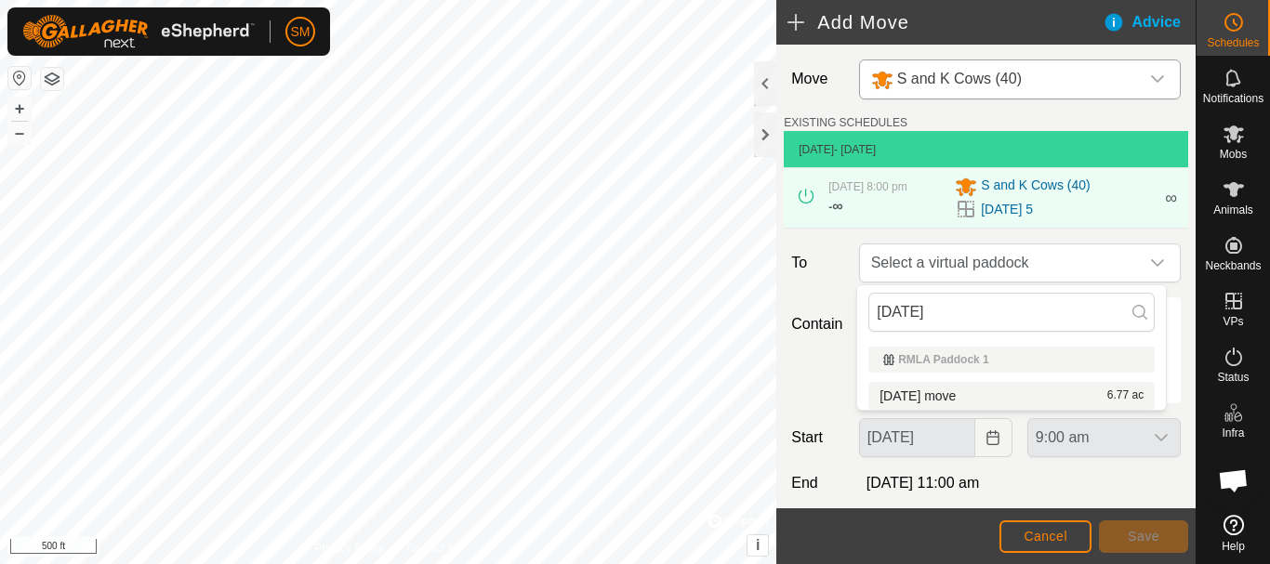
type input "[DATE]"
click at [934, 400] on span "[DATE] move" at bounding box center [918, 396] width 76 height 13
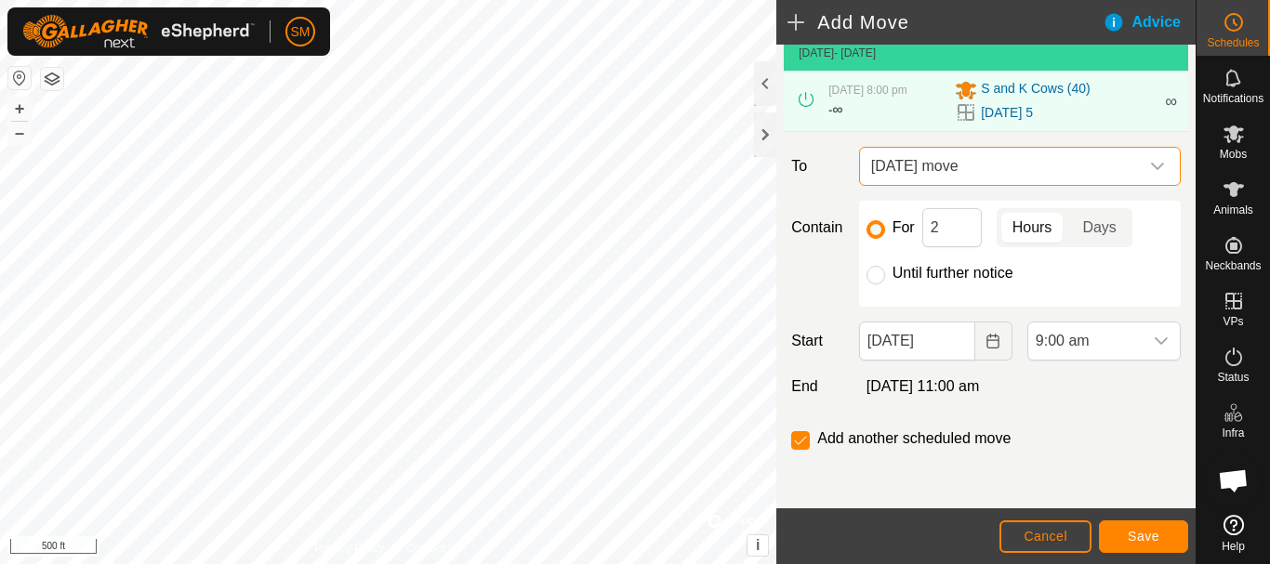
scroll to position [98, 0]
click at [1154, 344] on icon "dropdown trigger" at bounding box center [1161, 340] width 15 height 15
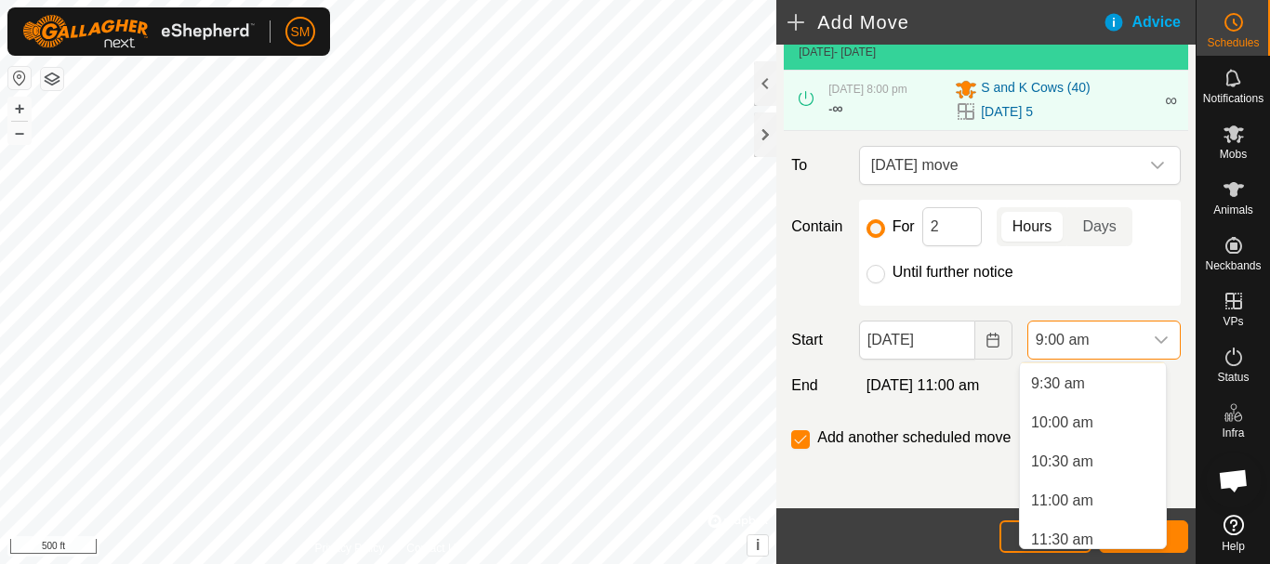
scroll to position [740, 0]
click at [1069, 501] on span "11:00 am" at bounding box center [1062, 500] width 62 height 22
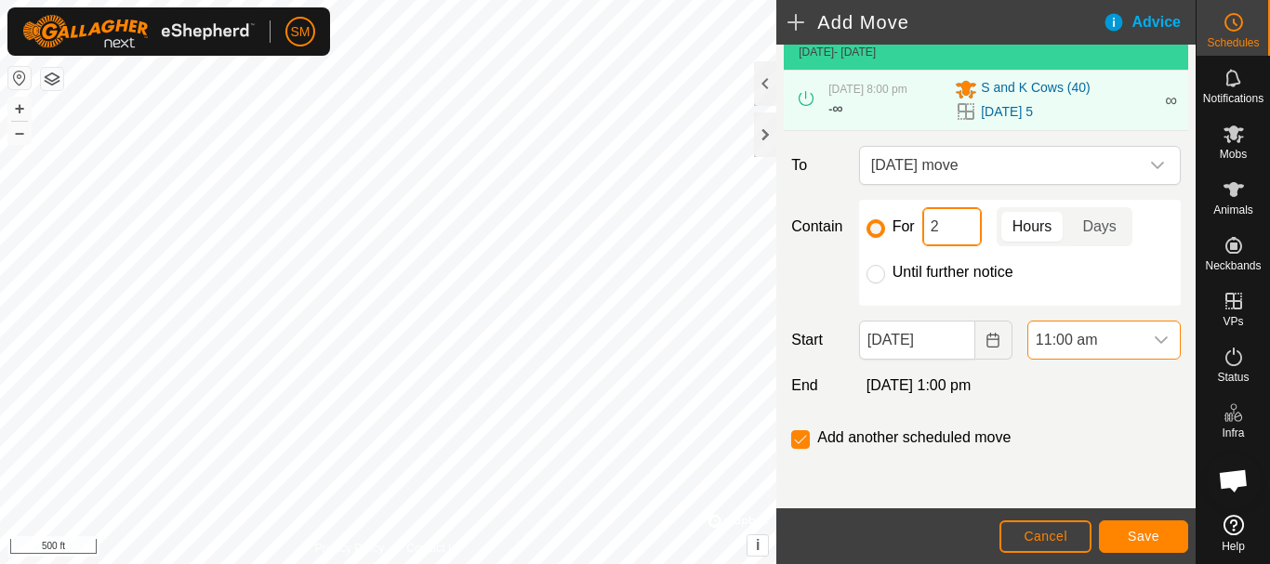
click at [935, 226] on input "2" at bounding box center [952, 226] width 60 height 39
type input "1"
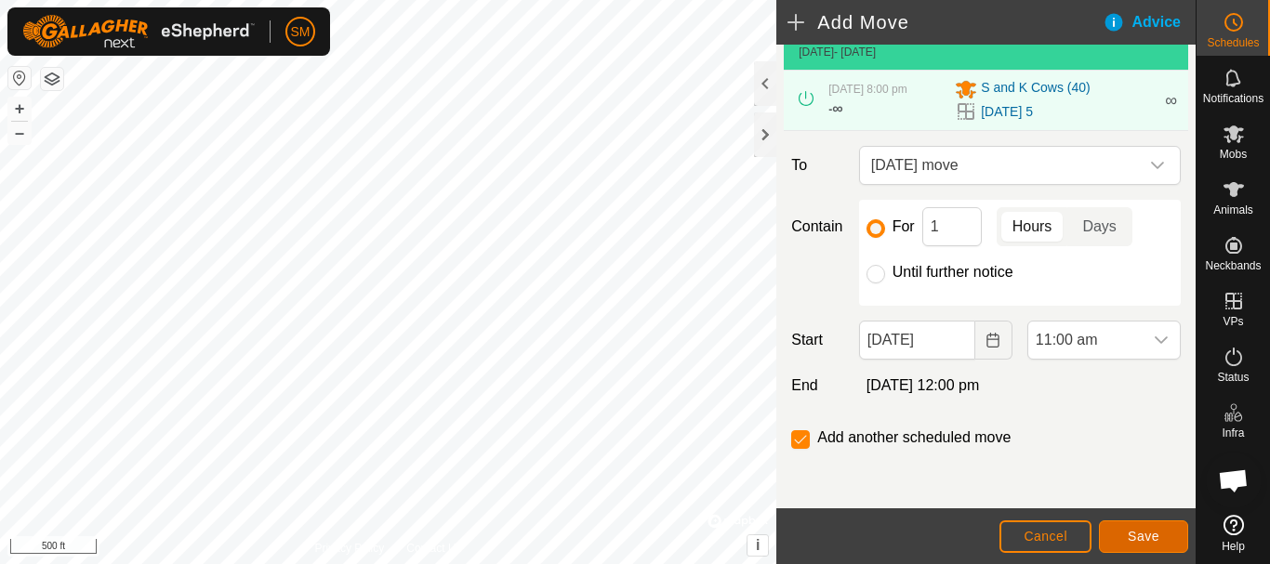
click at [1147, 531] on span "Save" at bounding box center [1144, 536] width 32 height 15
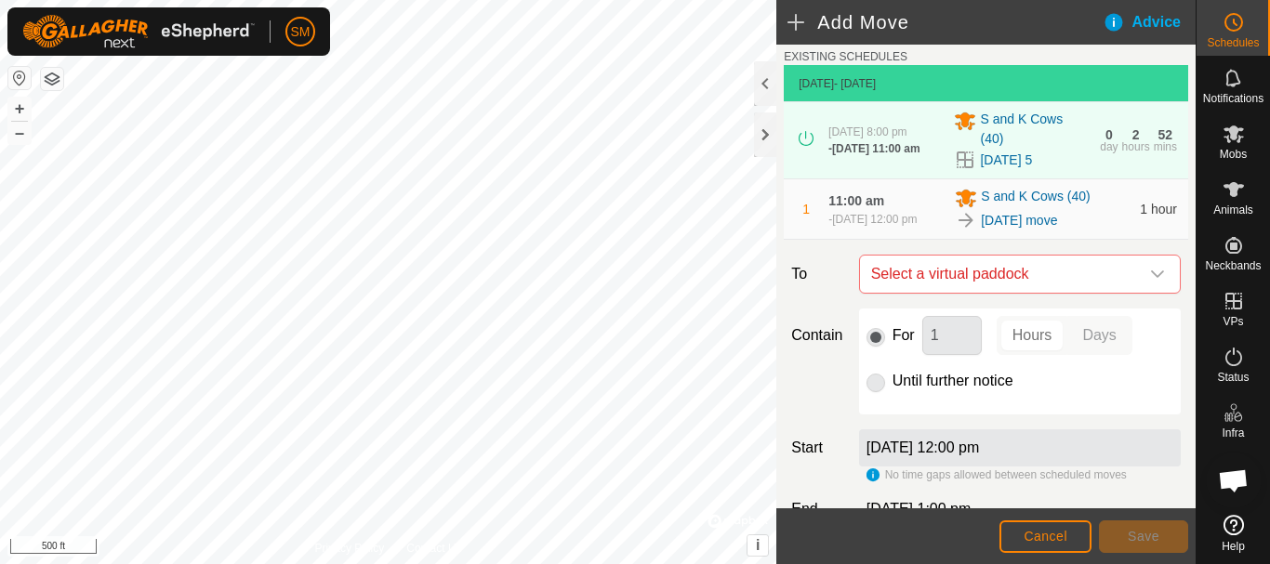
scroll to position [93, 0]
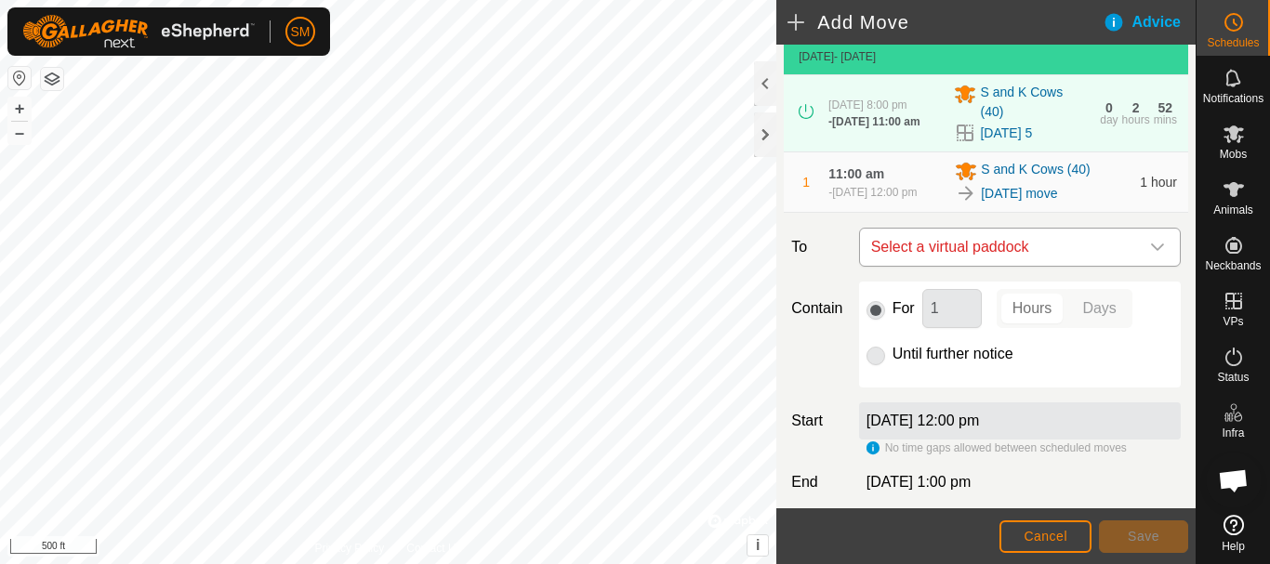
click at [1161, 258] on div "dropdown trigger" at bounding box center [1157, 247] width 37 height 37
type input "2"
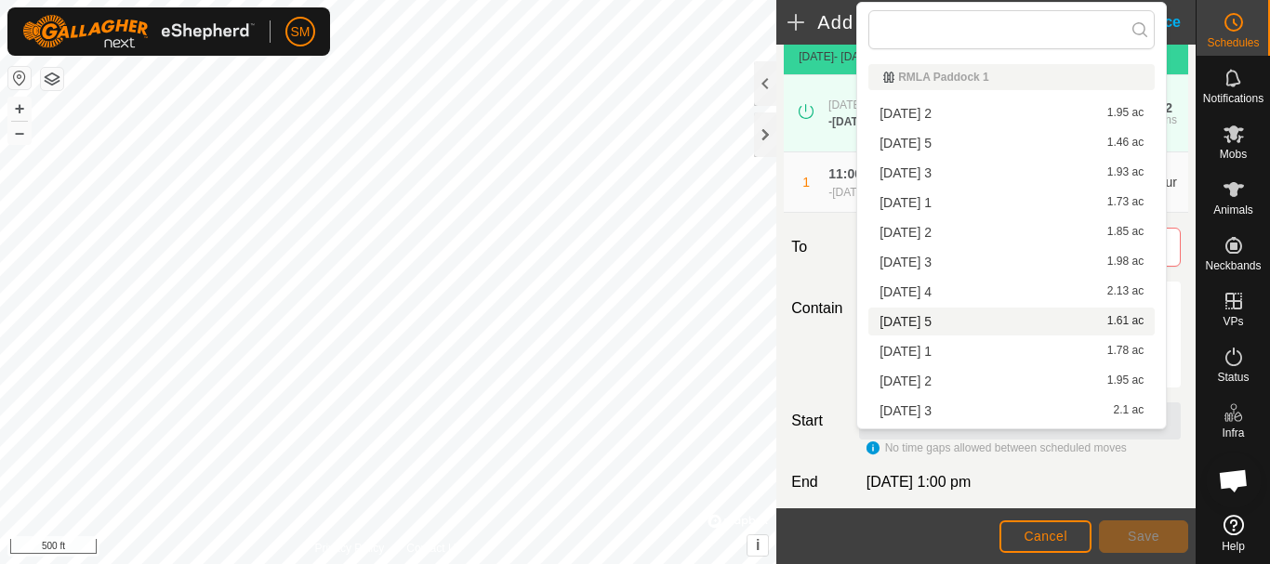
click at [822, 261] on label "To" at bounding box center [817, 247] width 67 height 39
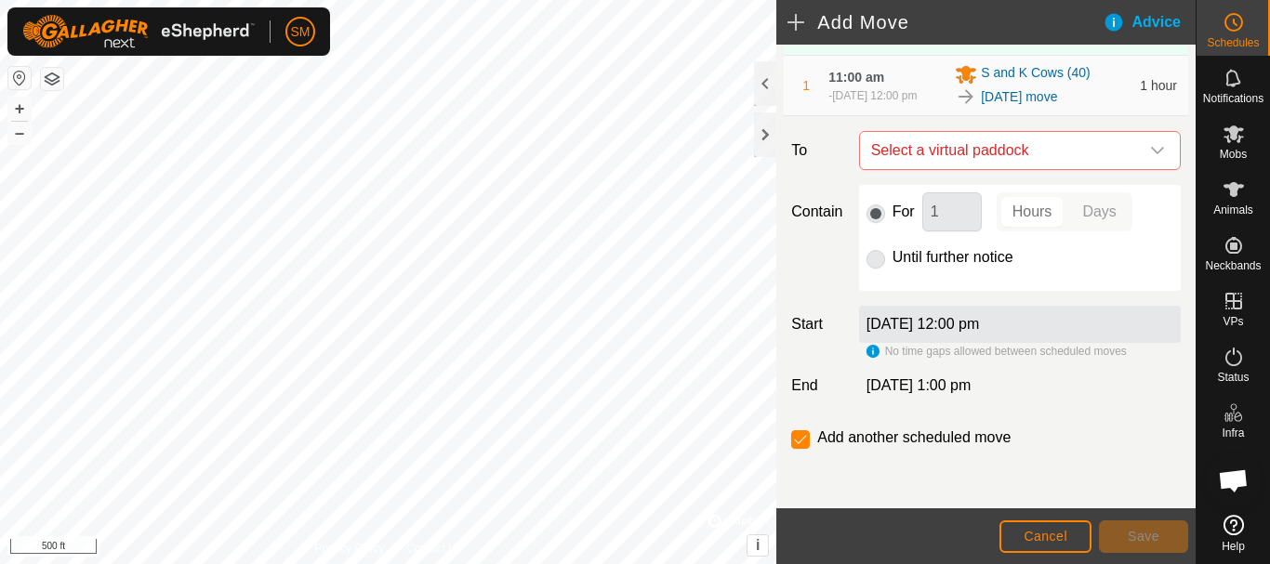
scroll to position [204, 0]
click at [1069, 536] on button "Cancel" at bounding box center [1046, 537] width 92 height 33
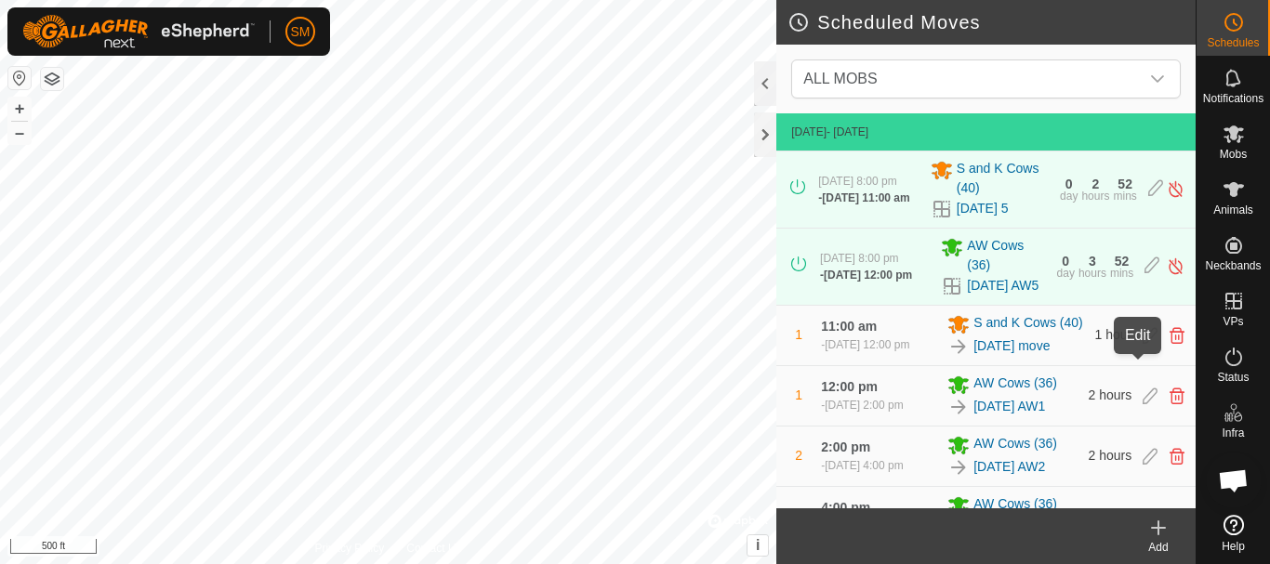
click at [1143, 344] on icon at bounding box center [1150, 335] width 15 height 17
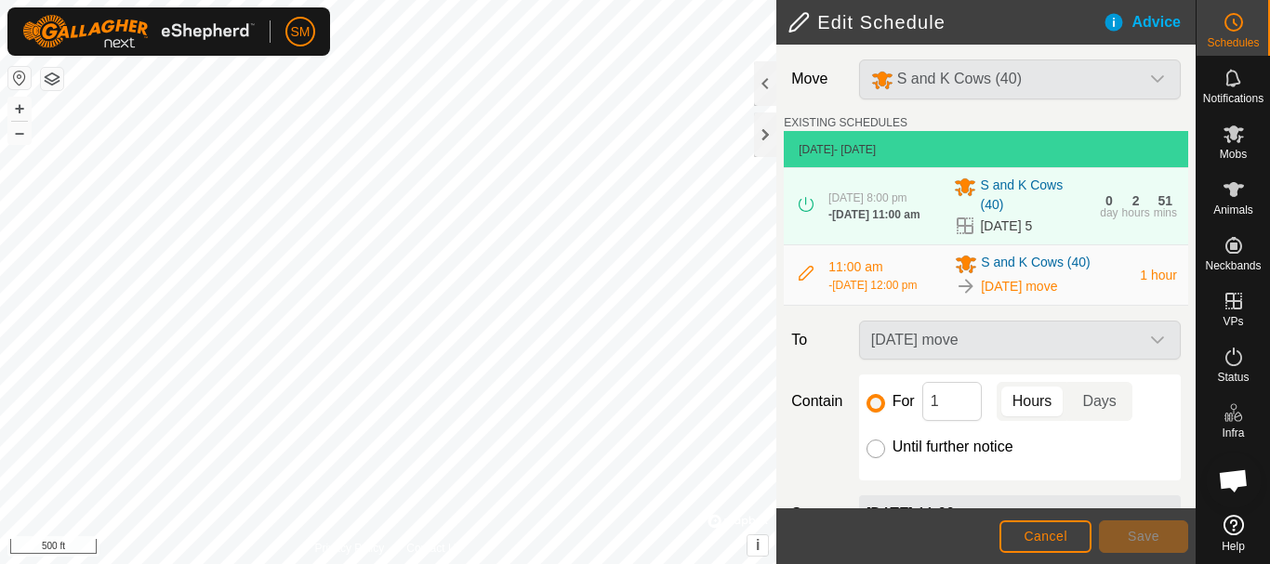
click at [869, 458] on input "Until further notice" at bounding box center [876, 449] width 19 height 19
radio input "true"
click at [1137, 536] on span "Save" at bounding box center [1144, 536] width 32 height 15
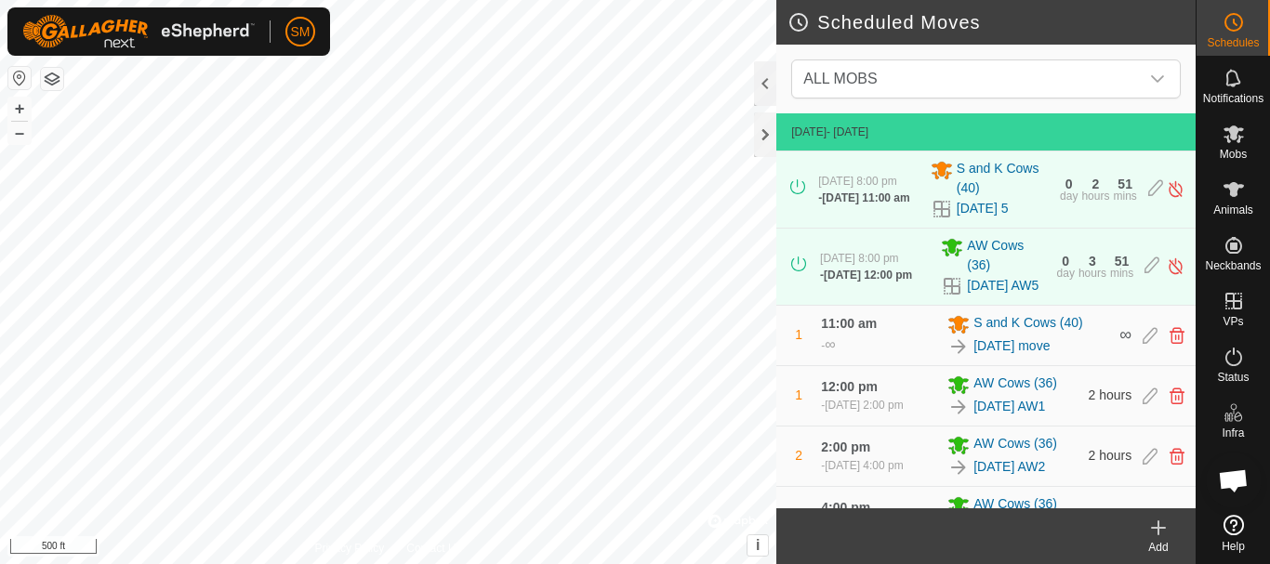
click at [563, 563] on html "SM Schedules Notifications Mobs Animals Neckbands VPs Status Infra Heatmap Help…" at bounding box center [635, 282] width 1270 height 564
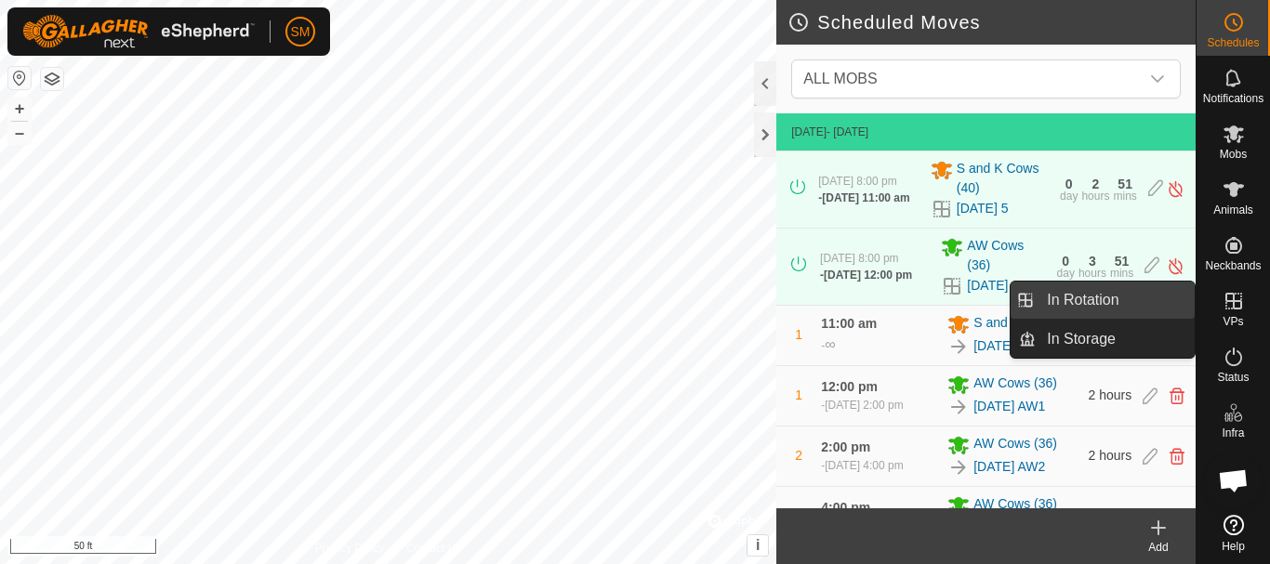
click at [1075, 299] on link "In Rotation" at bounding box center [1115, 300] width 159 height 37
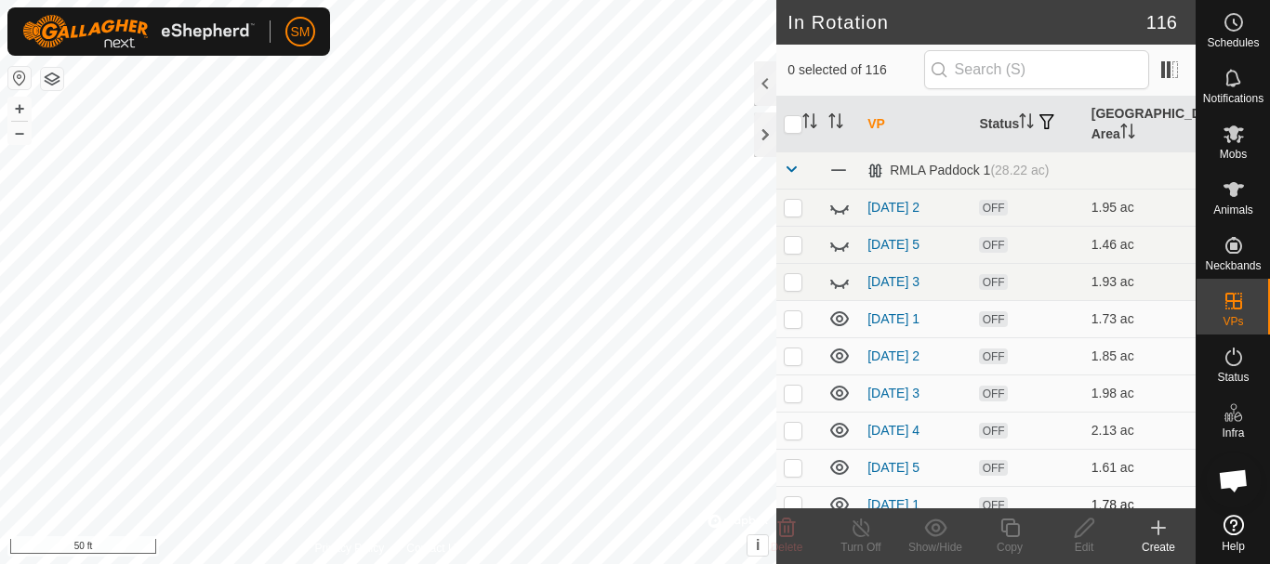
checkbox input "true"
click at [1006, 526] on icon at bounding box center [1009, 528] width 19 height 19
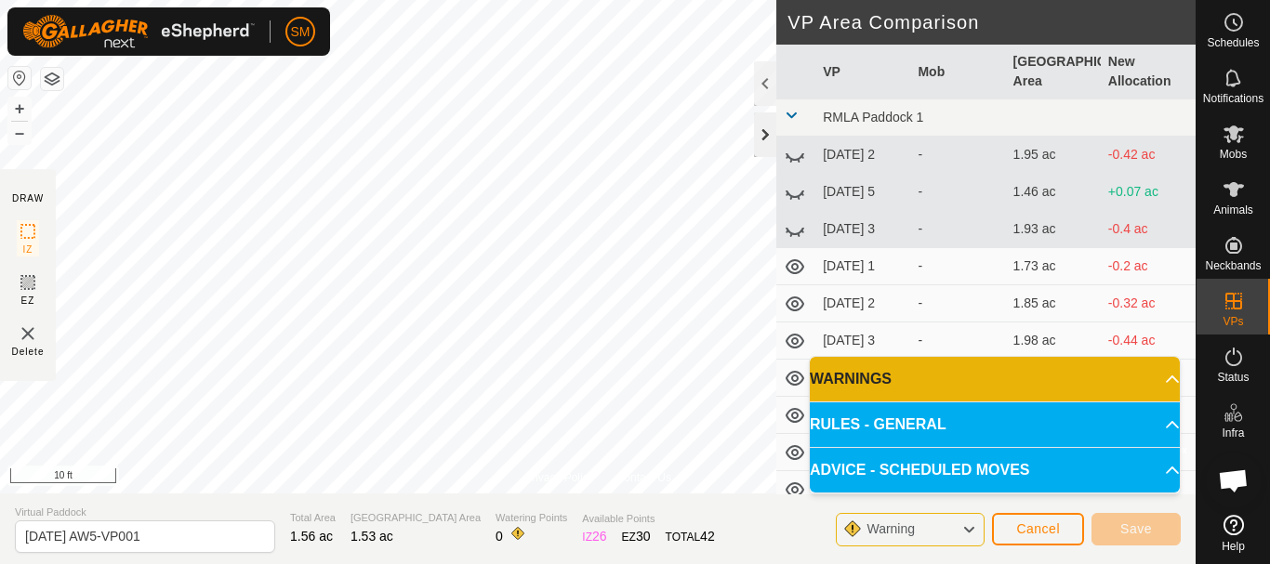
click at [769, 136] on div at bounding box center [765, 135] width 22 height 45
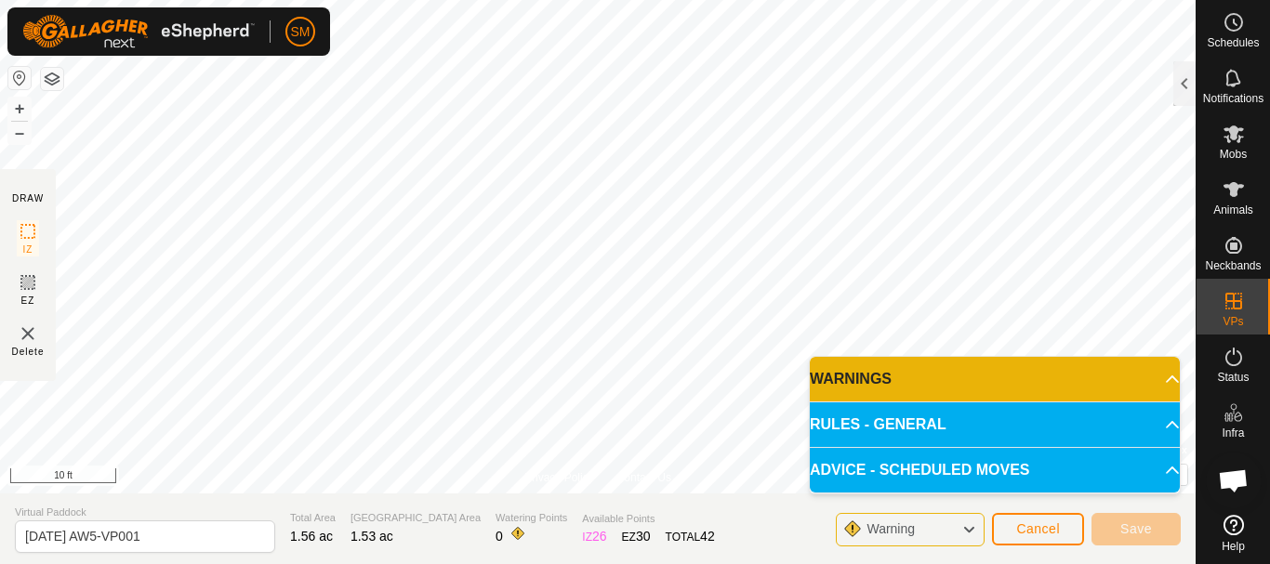
click at [1062, 361] on body "SM Schedules Notifications Mobs Animals Neckbands VPs Status Infra Heatmap Help…" at bounding box center [635, 282] width 1270 height 564
click at [489, 515] on div "Privacy Policy Contact Us Status: OFF Type: Inclusion Zone + – ⇧ i © Mapbox , ©…" at bounding box center [598, 282] width 1196 height 564
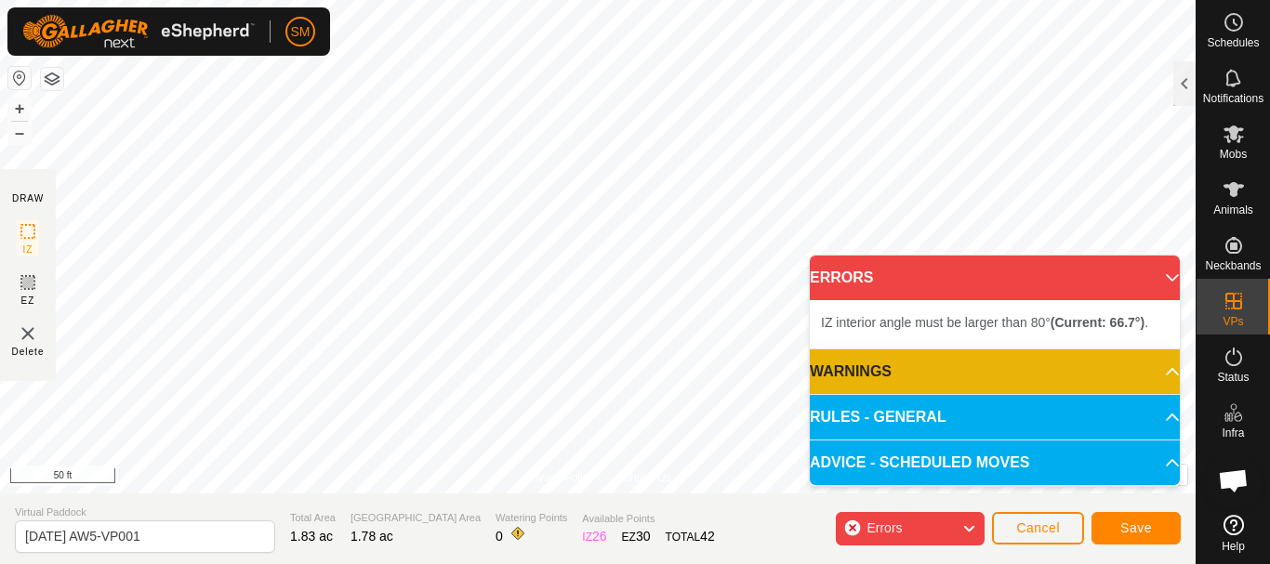
click at [672, 0] on html "SM Schedules Notifications Mobs Animals Neckbands VPs Status Infra Heatmap Help…" at bounding box center [635, 282] width 1270 height 564
click at [487, 0] on html "SM Schedules Notifications Mobs Animals Neckbands VPs Status Infra Heatmap Help…" at bounding box center [635, 282] width 1270 height 564
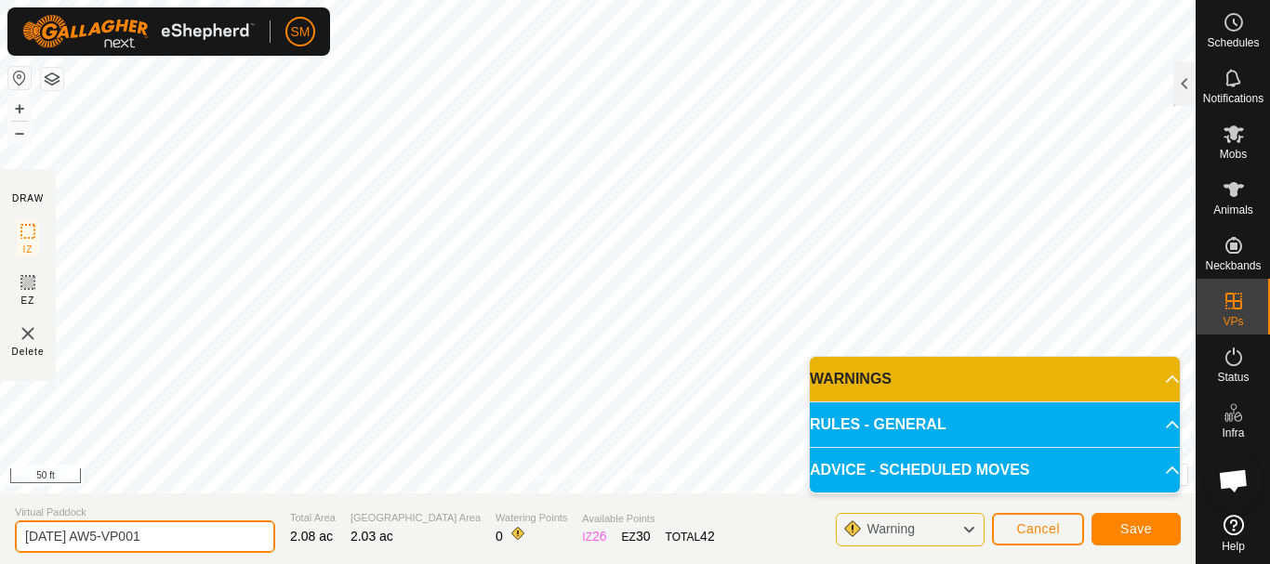
drag, startPoint x: 192, startPoint y: 535, endPoint x: 88, endPoint y: 535, distance: 103.2
click at [89, 539] on input "[DATE] AW5-VP001" at bounding box center [145, 537] width 260 height 33
click at [86, 533] on input "[DATE] AW5-VP001" at bounding box center [145, 537] width 260 height 33
click at [91, 536] on input "[DATE] AW5-VP001" at bounding box center [145, 537] width 260 height 33
click at [134, 541] on input "[DATE] AW5-VP001" at bounding box center [145, 537] width 260 height 33
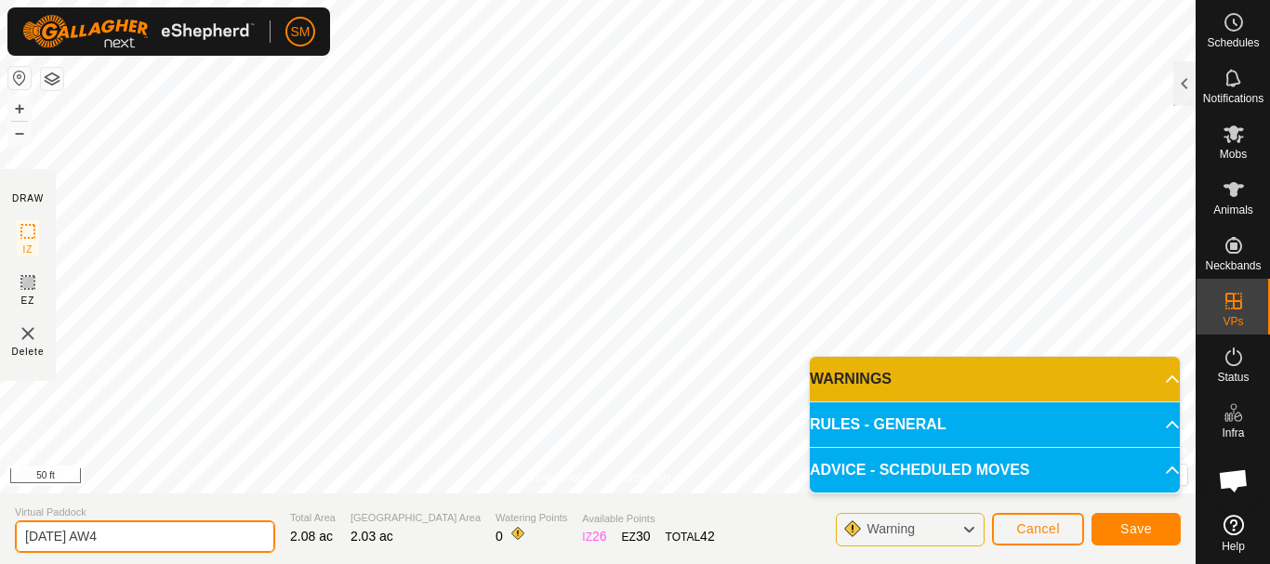
type input "[DATE] AW4"
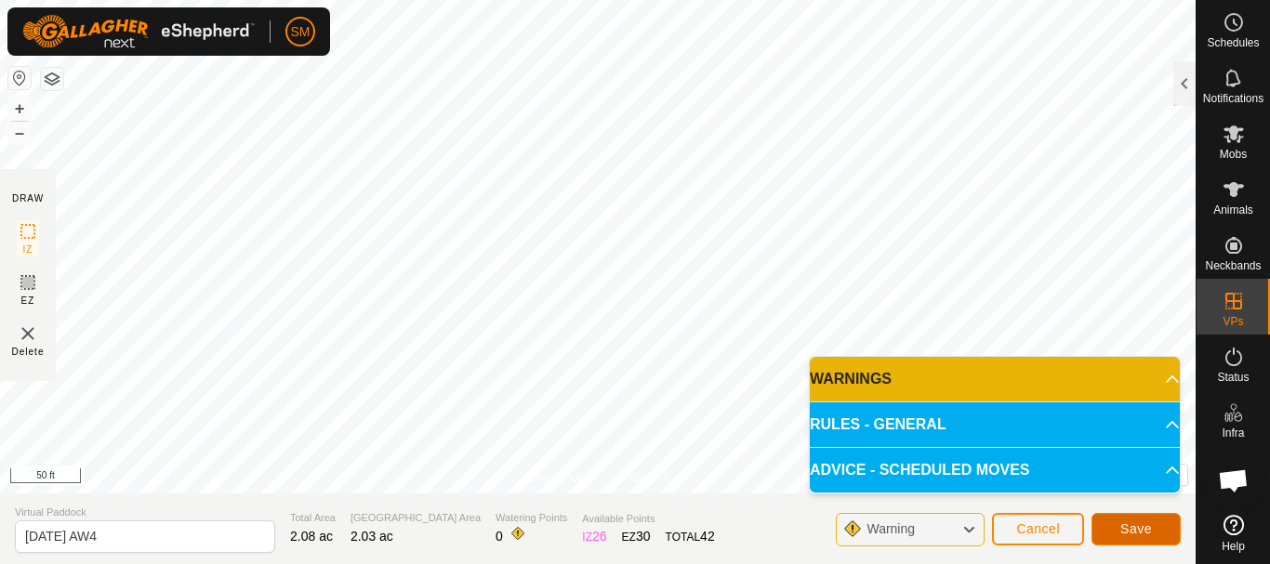
click at [1171, 528] on button "Save" at bounding box center [1136, 529] width 89 height 33
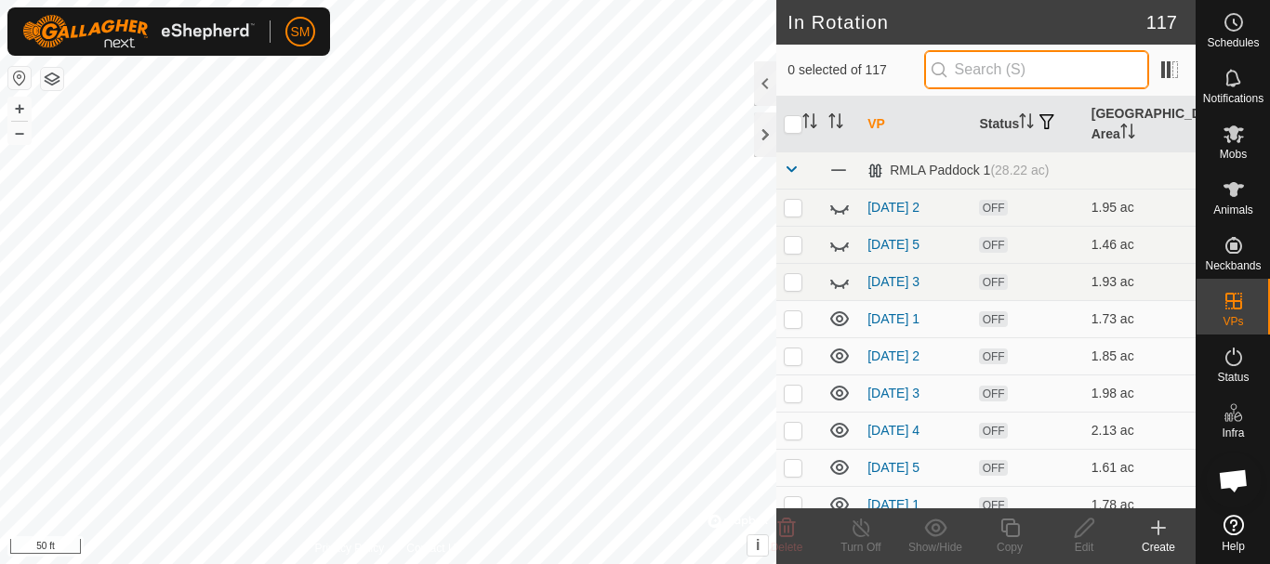
click at [1024, 75] on input "text" at bounding box center [1036, 69] width 225 height 39
paste input "[DATE]"
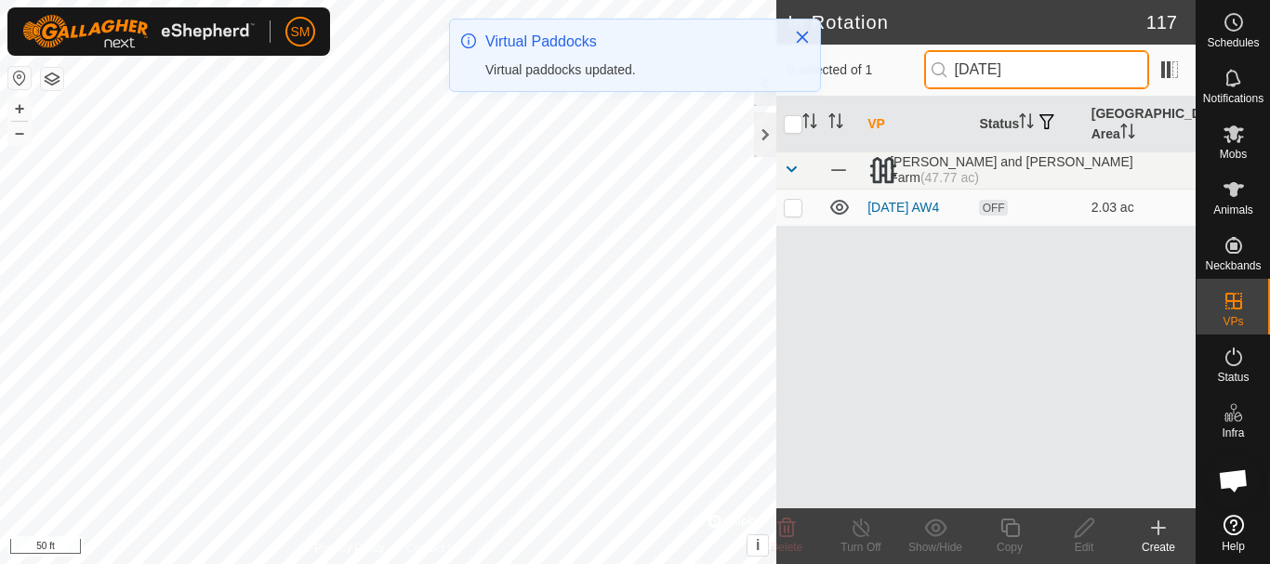
type input "w"
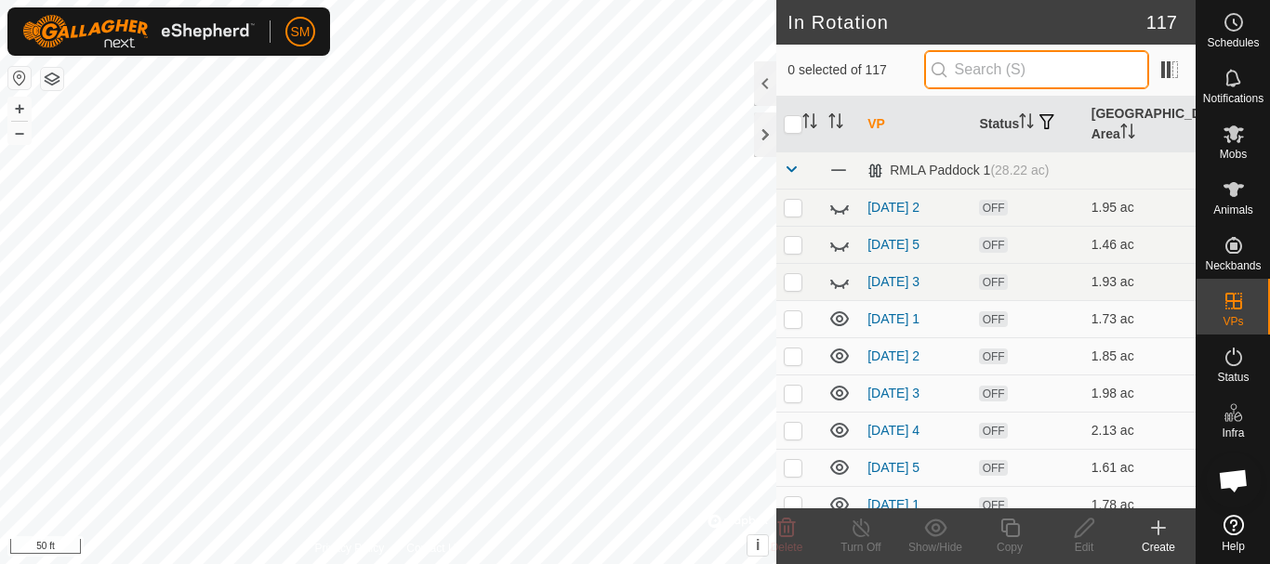
paste input "[DATE]"
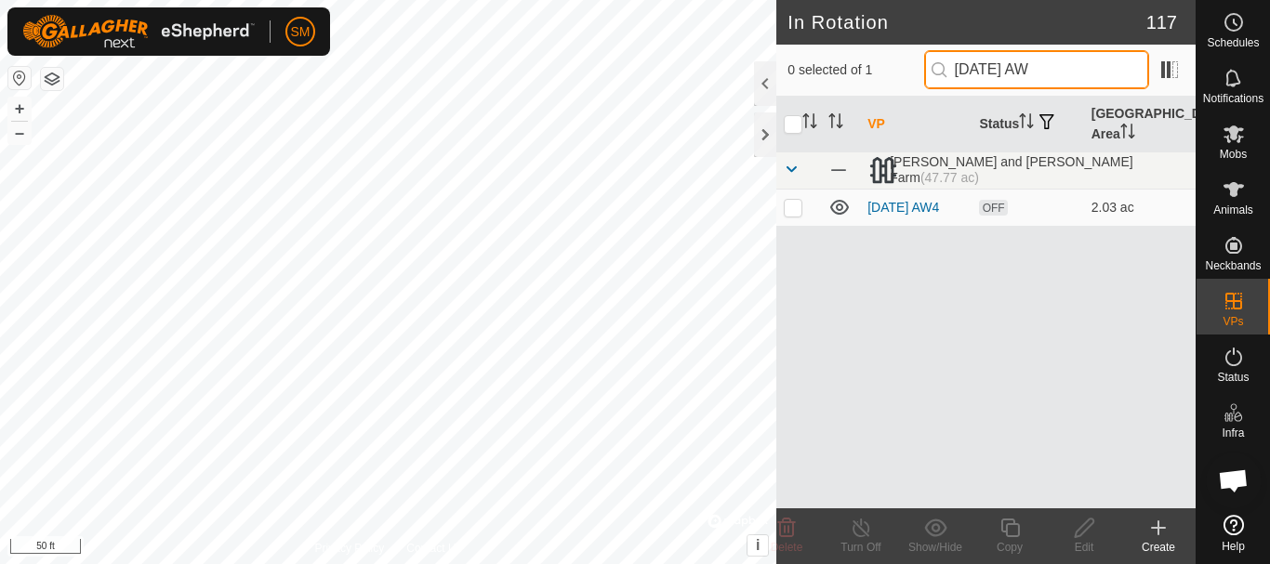
drag, startPoint x: 1092, startPoint y: 68, endPoint x: 958, endPoint y: 65, distance: 133.9
click at [958, 65] on input "[DATE] AW" at bounding box center [1036, 69] width 225 height 39
type input "[DATE] AW"
click at [795, 206] on p-checkbox at bounding box center [793, 207] width 19 height 15
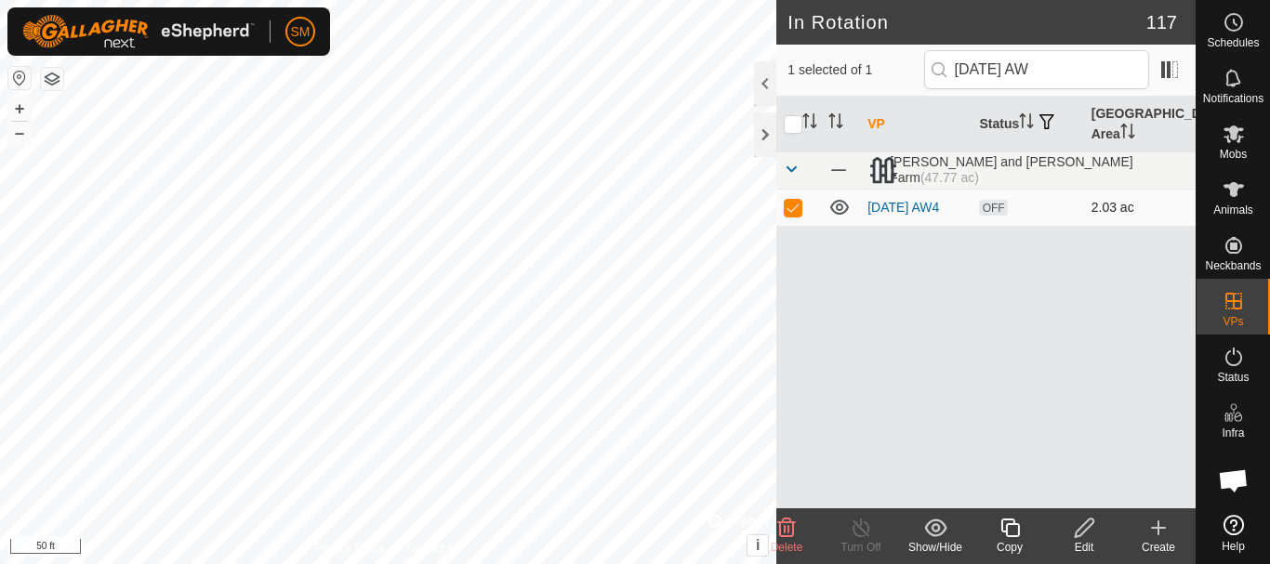
checkbox input "true"
click at [1009, 528] on icon at bounding box center [1010, 528] width 23 height 22
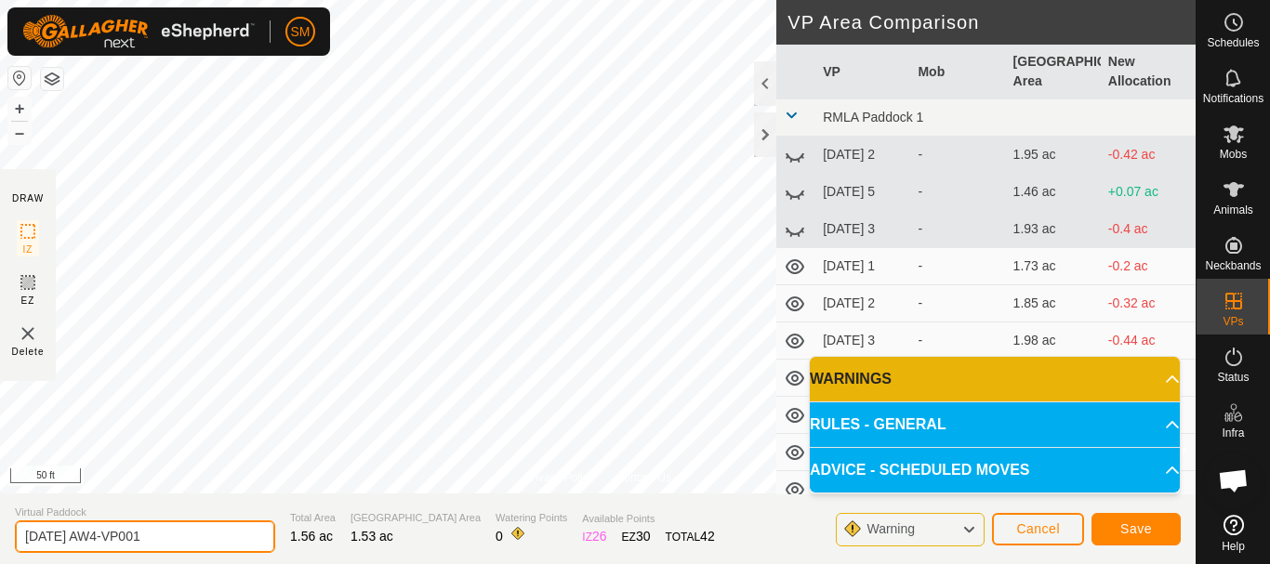
click at [197, 534] on input "[DATE] AW4-VP001" at bounding box center [145, 537] width 260 height 33
paste input "text"
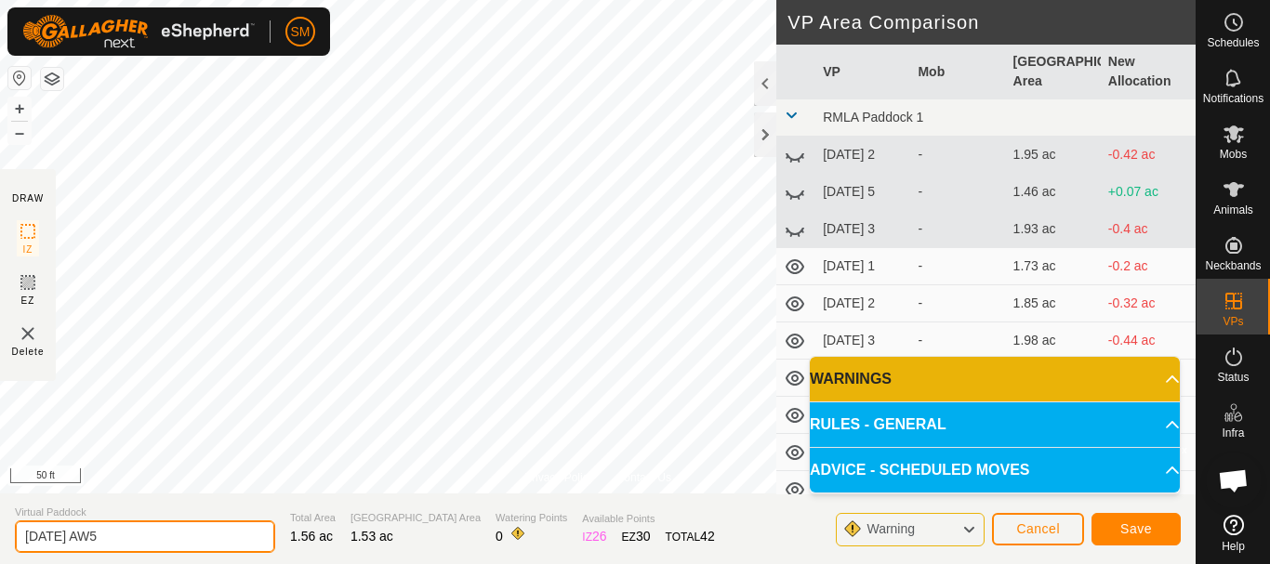
type input "[DATE] AW5"
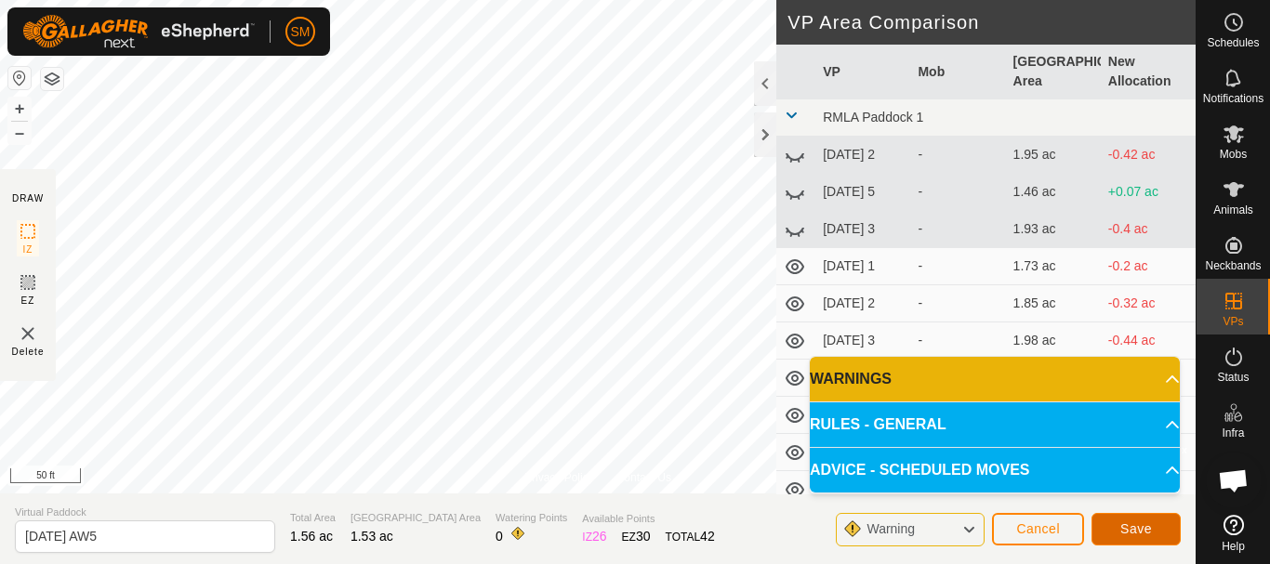
click at [1141, 527] on span "Save" at bounding box center [1136, 529] width 32 height 15
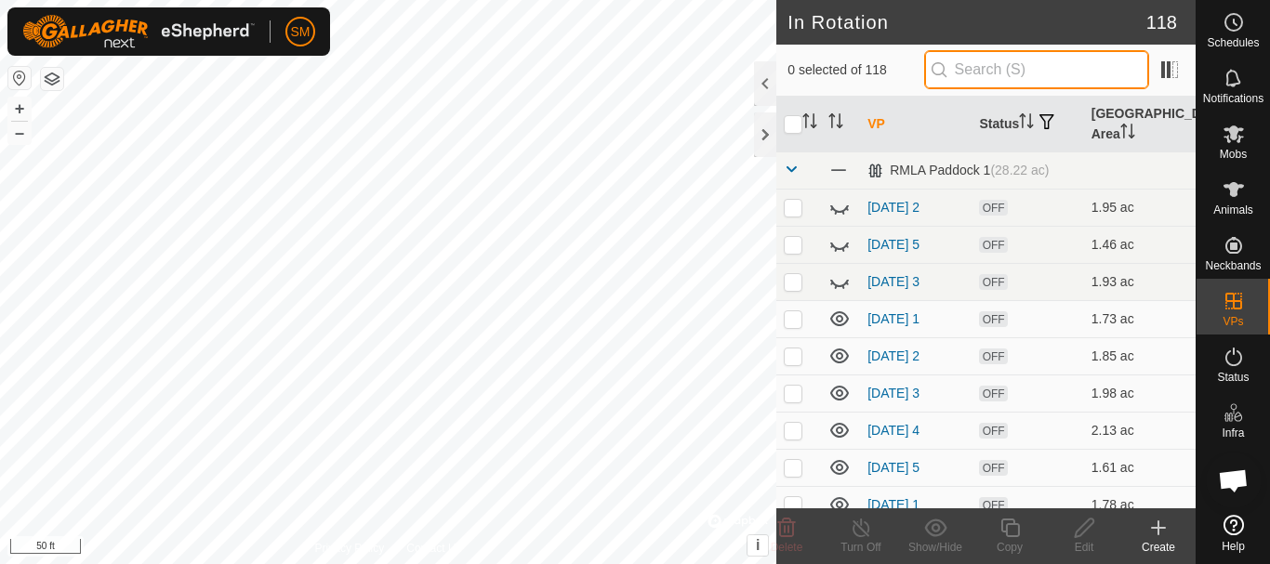
click at [1015, 72] on input "text" at bounding box center [1036, 69] width 225 height 39
paste input "[DATE] AW"
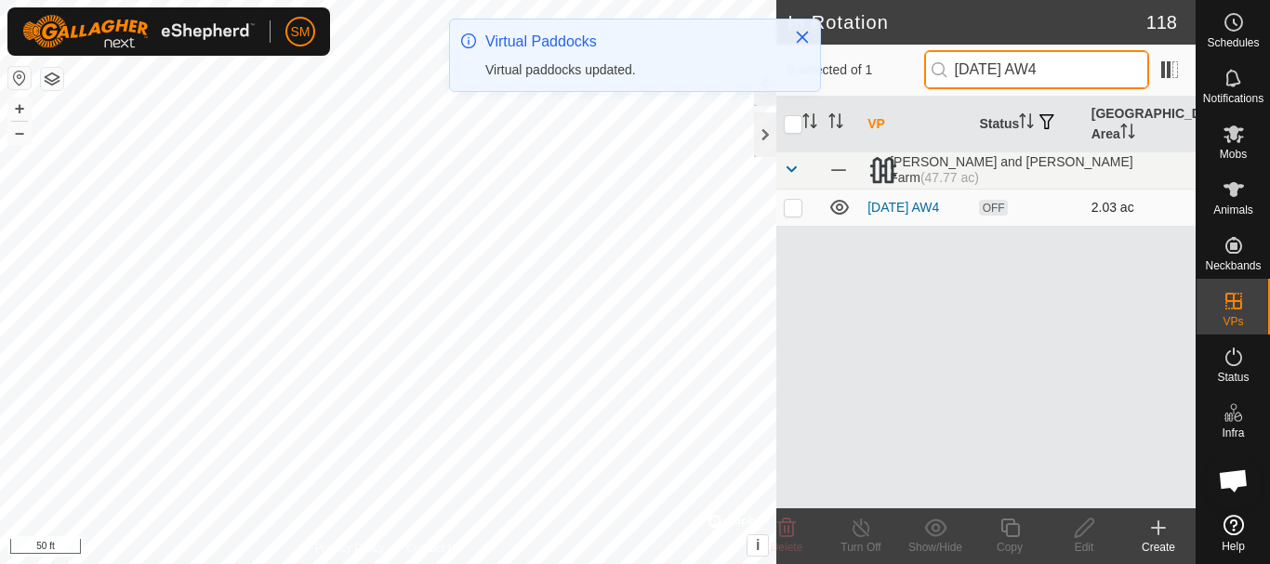
type input "[DATE] AW4"
click at [799, 214] on p-checkbox at bounding box center [793, 207] width 19 height 15
checkbox input "true"
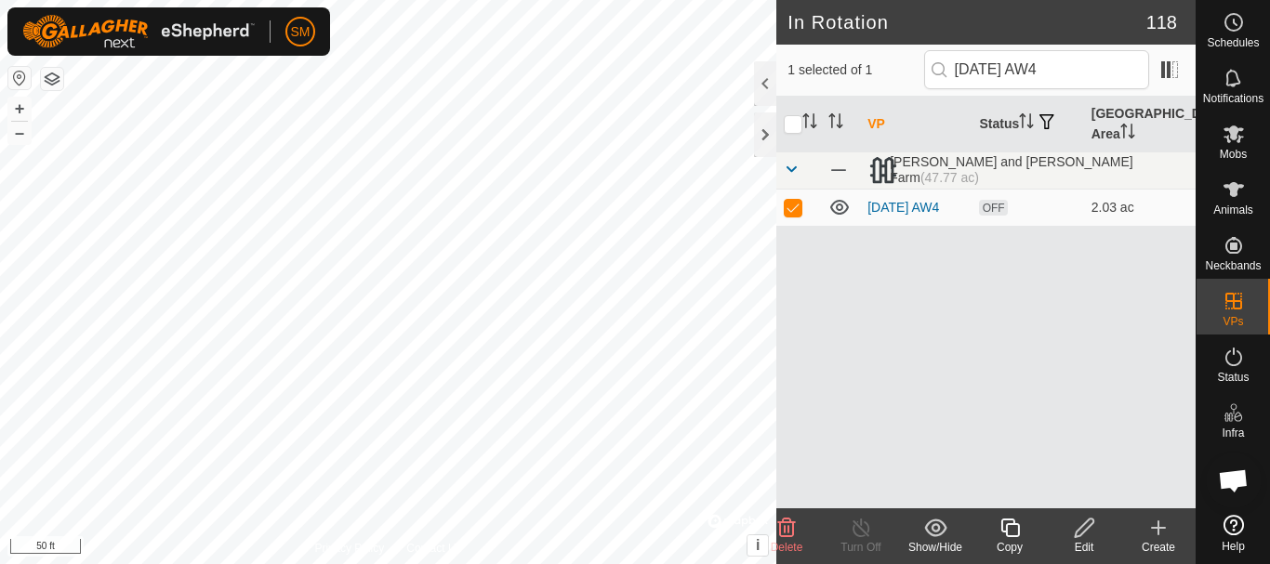
click at [1020, 536] on icon at bounding box center [1010, 528] width 23 height 22
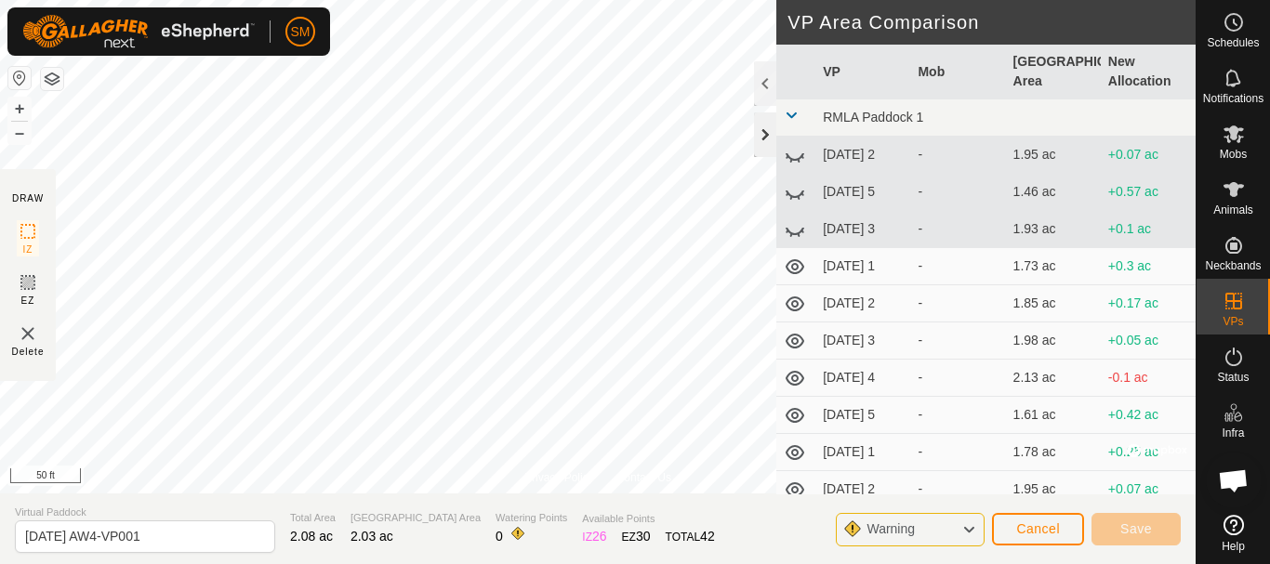
click at [769, 146] on div at bounding box center [765, 135] width 22 height 45
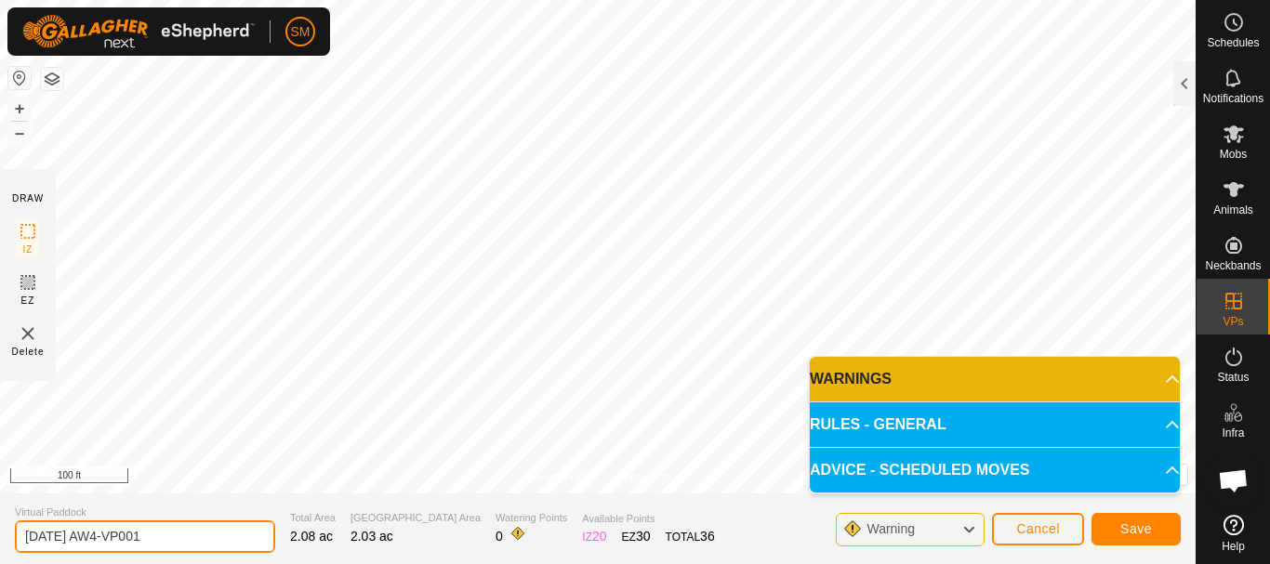
click at [181, 543] on input "[DATE] AW4-VP001" at bounding box center [145, 537] width 260 height 33
paste input "text"
type input "[DATE] AW6"
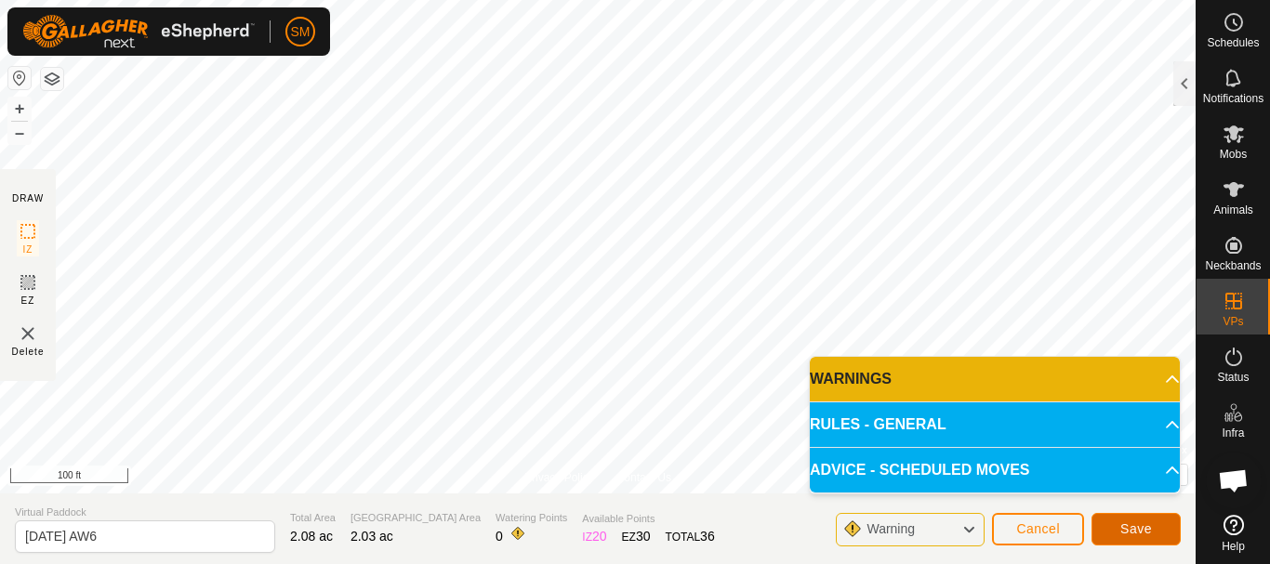
click at [1134, 533] on span "Save" at bounding box center [1136, 529] width 32 height 15
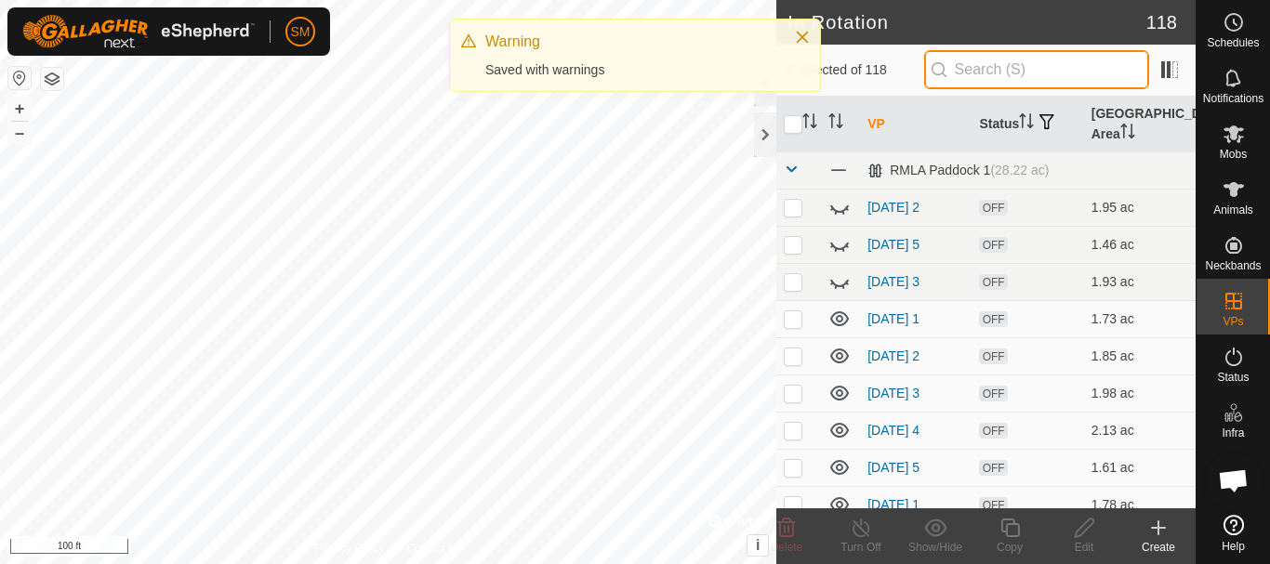
click at [1040, 56] on input "text" at bounding box center [1036, 69] width 225 height 39
paste input "[DATE] AW"
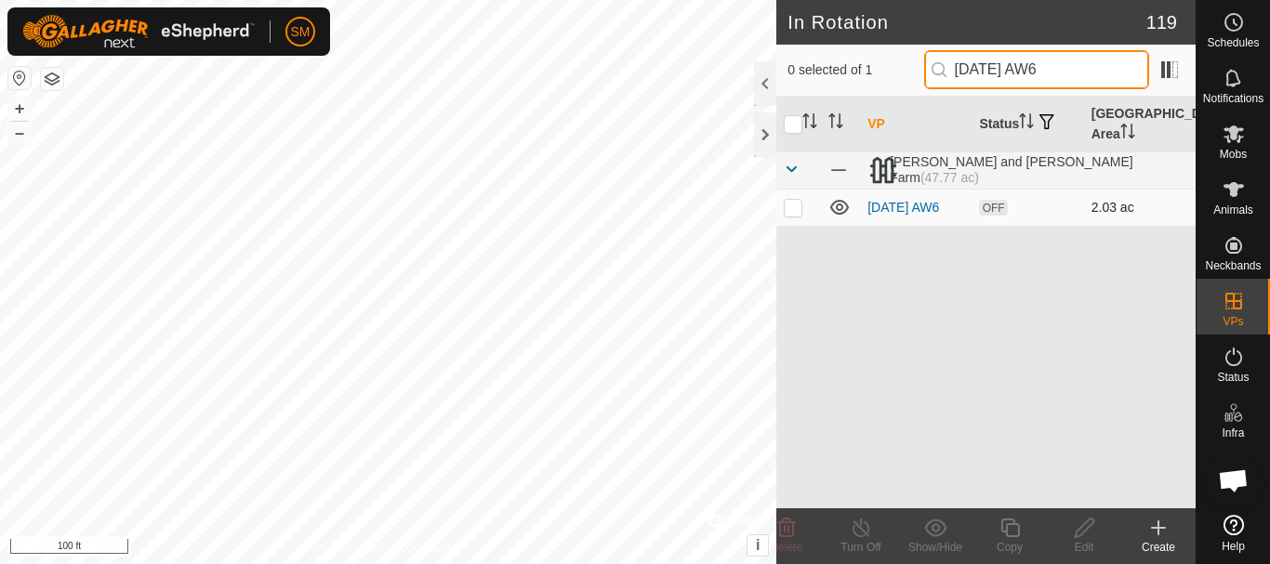
type input "[DATE] AW6"
click at [791, 206] on p-checkbox at bounding box center [793, 207] width 19 height 15
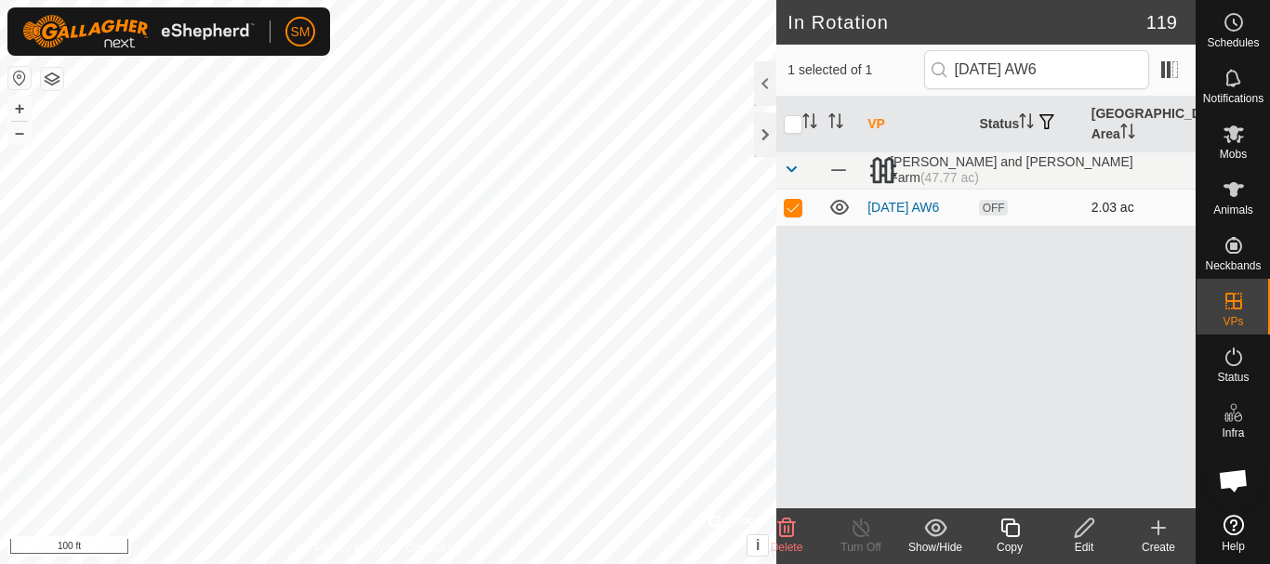
checkbox input "true"
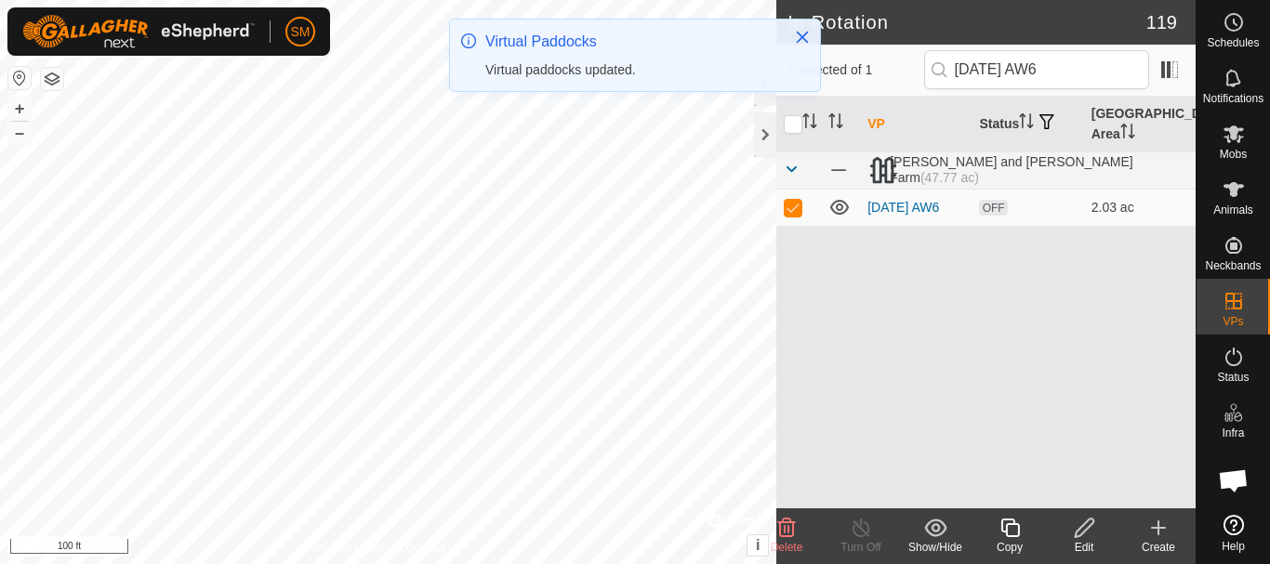
click at [1010, 528] on icon at bounding box center [1010, 528] width 23 height 22
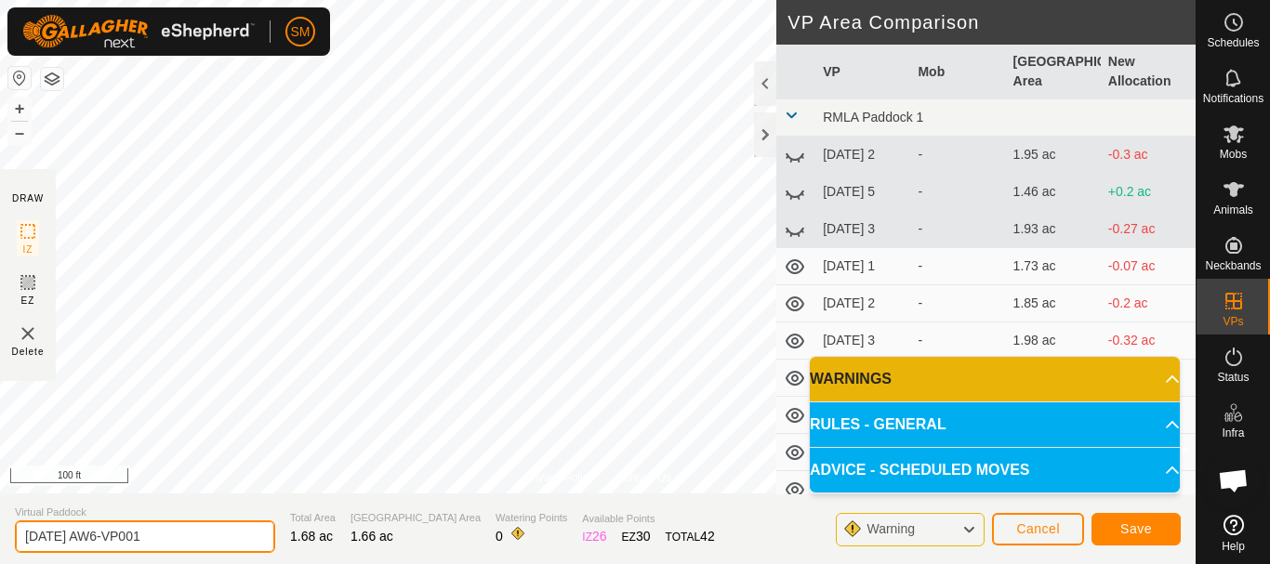
click at [238, 539] on input "[DATE] AW6-VP001" at bounding box center [145, 537] width 260 height 33
paste input "text"
type input "[DATE] AW1"
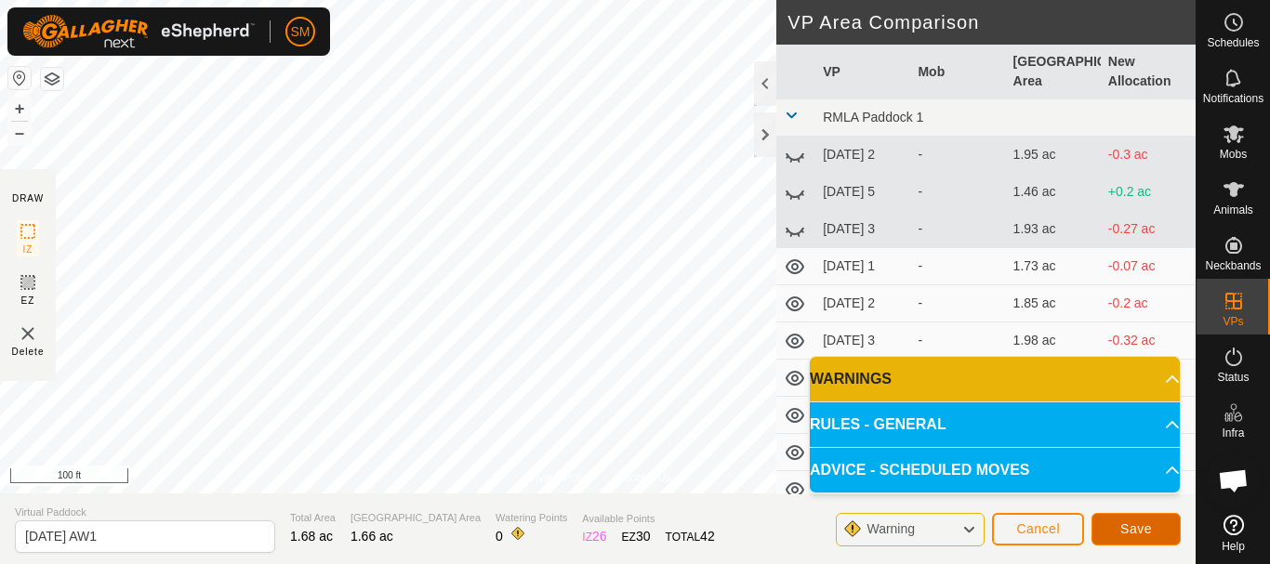
click at [1128, 529] on span "Save" at bounding box center [1136, 529] width 32 height 15
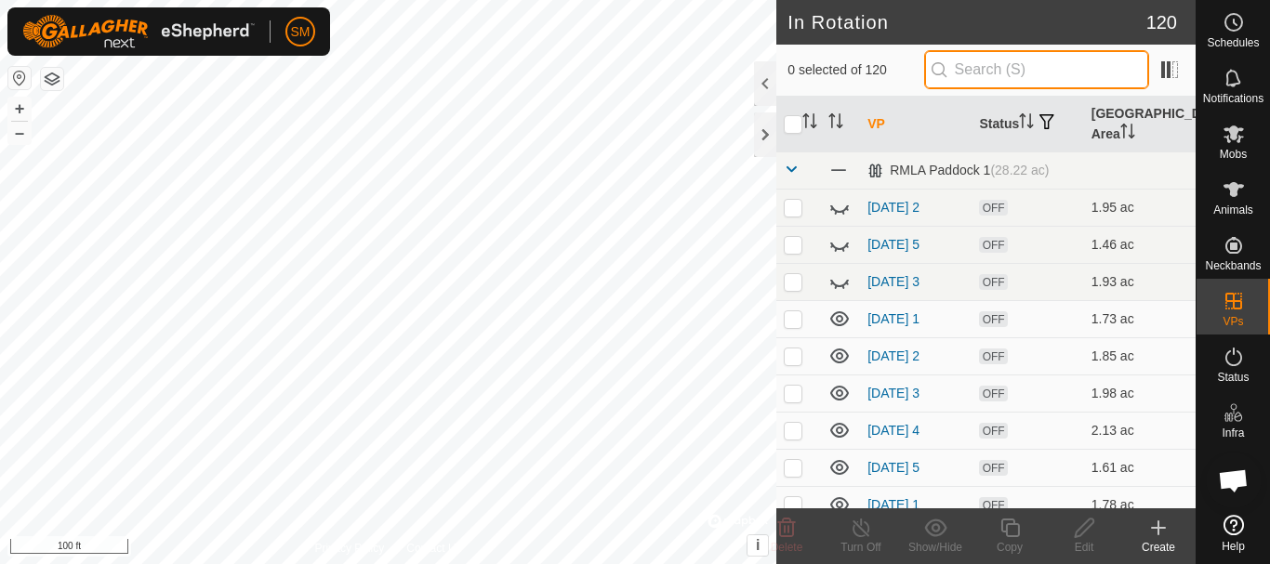
click at [1029, 80] on input "text" at bounding box center [1036, 69] width 225 height 39
paste input "[DATE] AW"
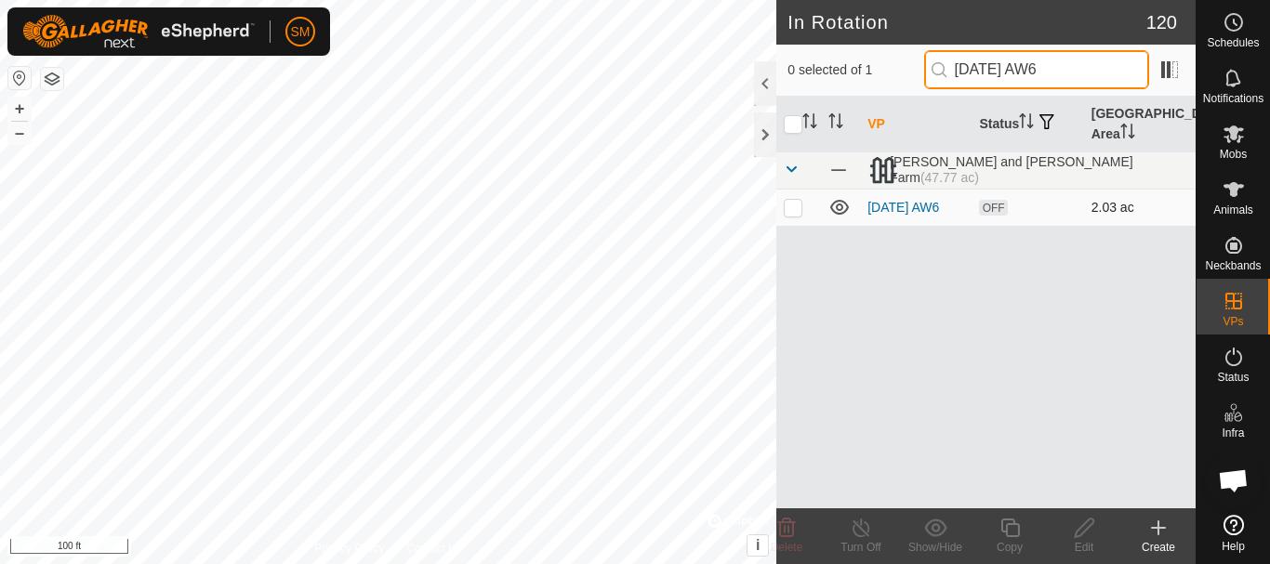
type input "[DATE] AW6"
click at [791, 215] on p-tablecheckbox at bounding box center [793, 207] width 19 height 15
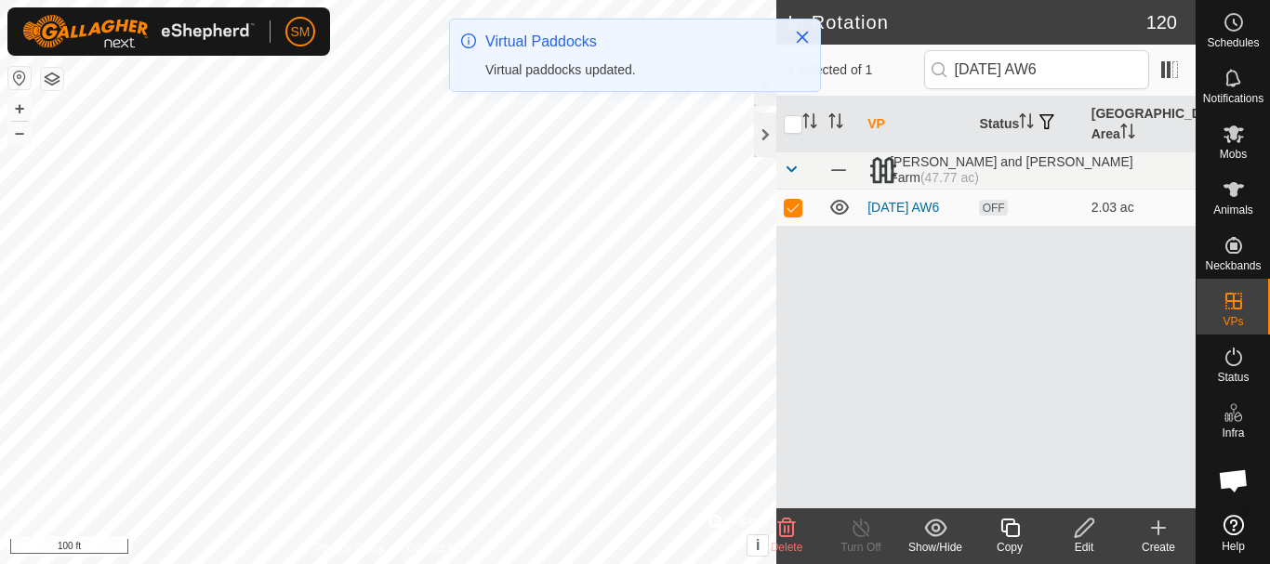
click at [1010, 528] on icon at bounding box center [1010, 528] width 23 height 22
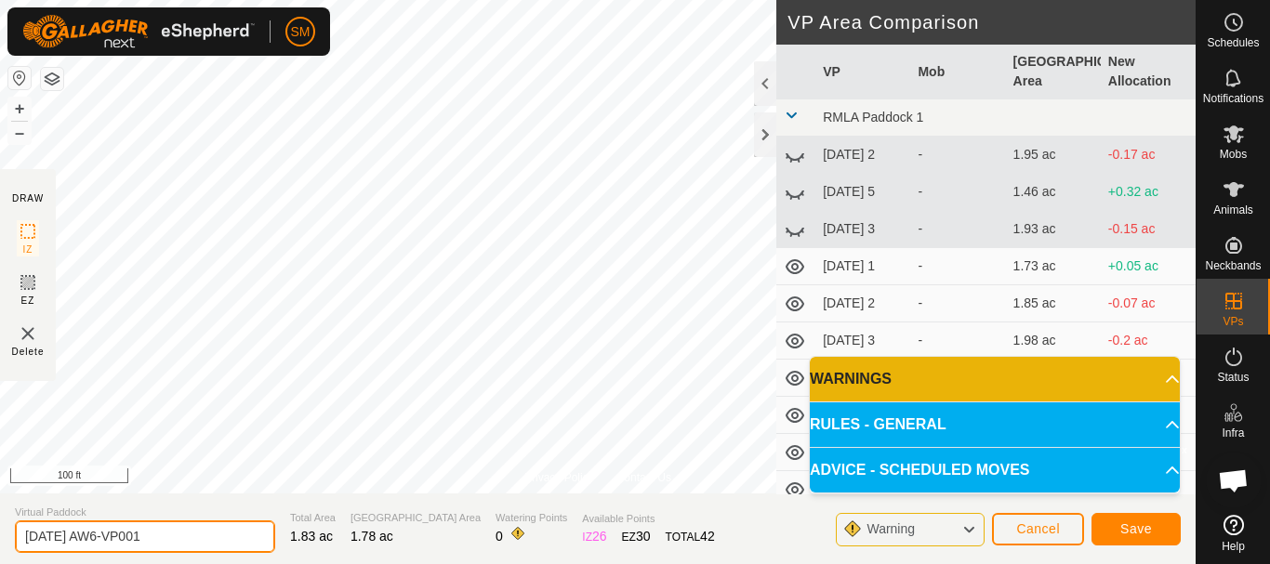
click at [205, 537] on input "[DATE] AW6-VP001" at bounding box center [145, 537] width 260 height 33
paste input "text"
type input "[DATE] AW2"
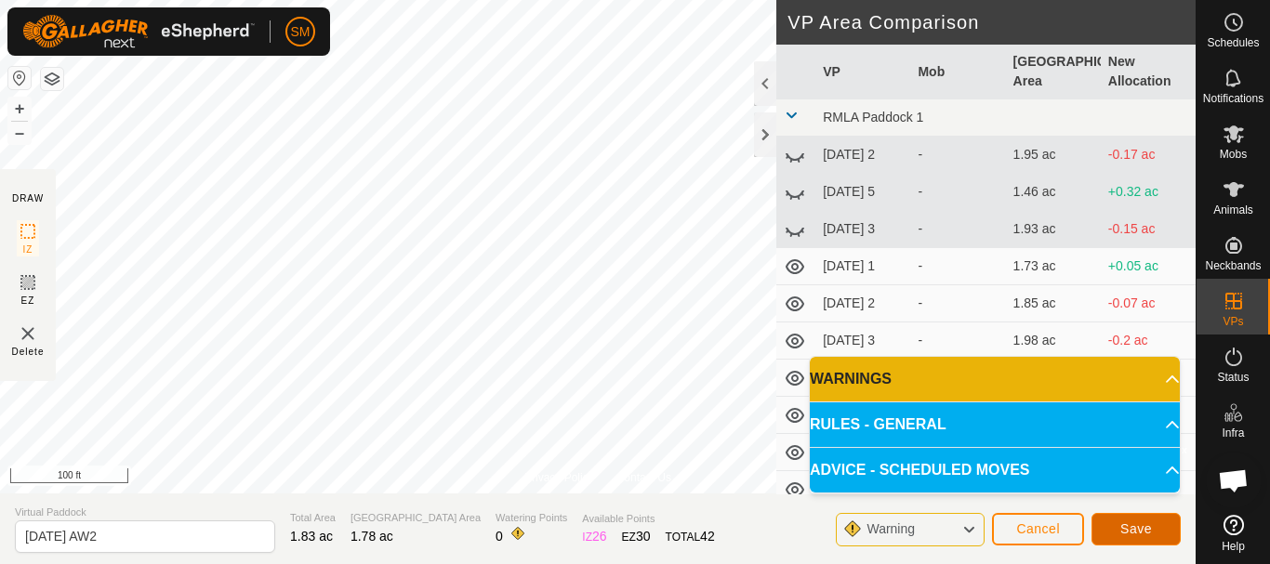
click at [1147, 531] on span "Save" at bounding box center [1136, 529] width 32 height 15
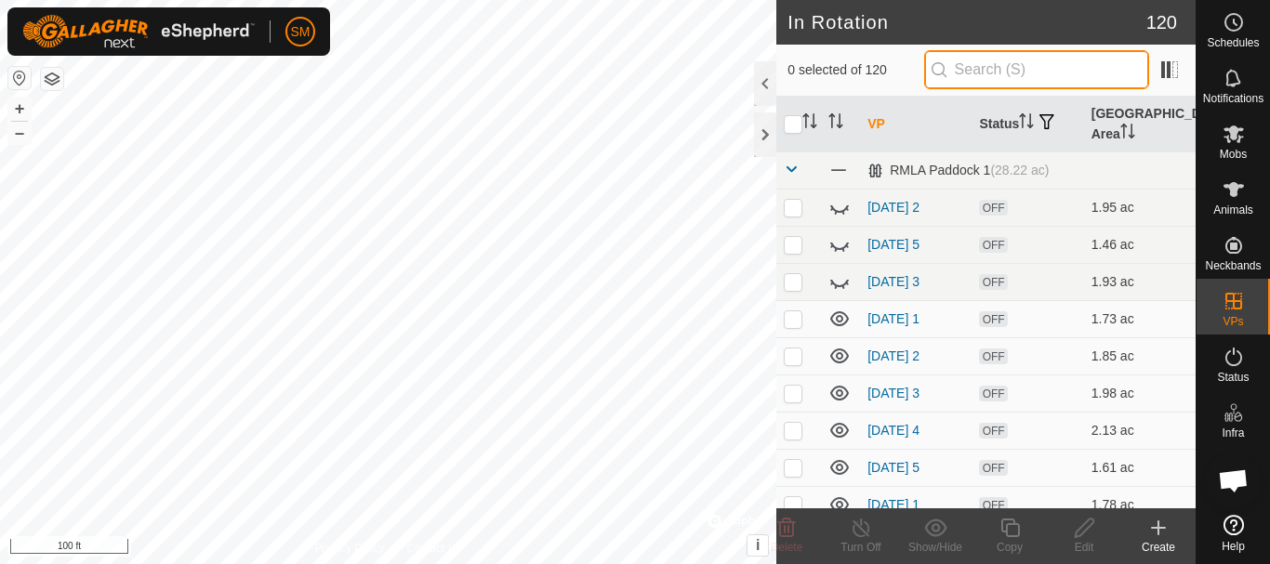
click at [1023, 67] on input "text" at bounding box center [1036, 69] width 225 height 39
paste input "[DATE] AW"
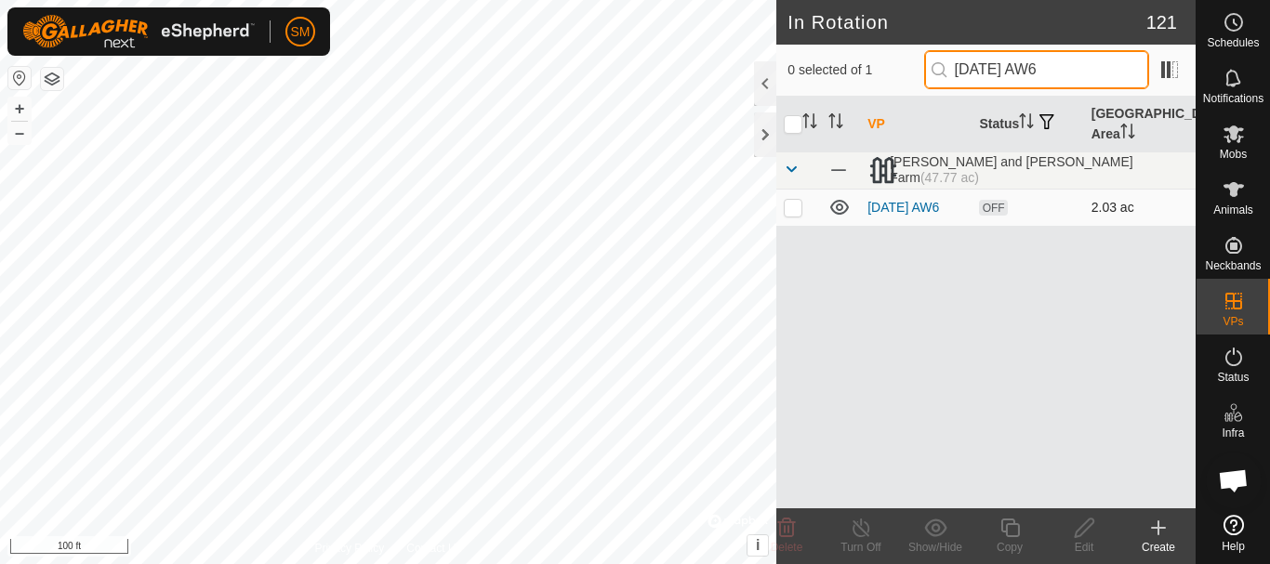
type input "[DATE] AW6"
click at [792, 218] on td at bounding box center [798, 207] width 45 height 37
checkbox input "true"
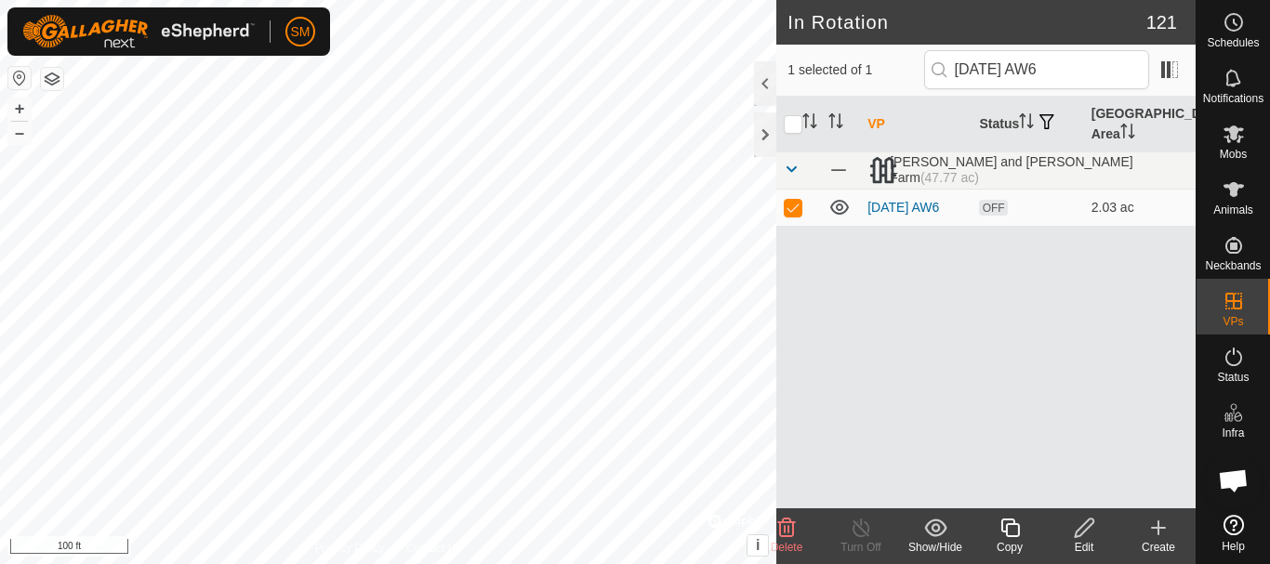
click at [1012, 519] on icon at bounding box center [1009, 528] width 19 height 19
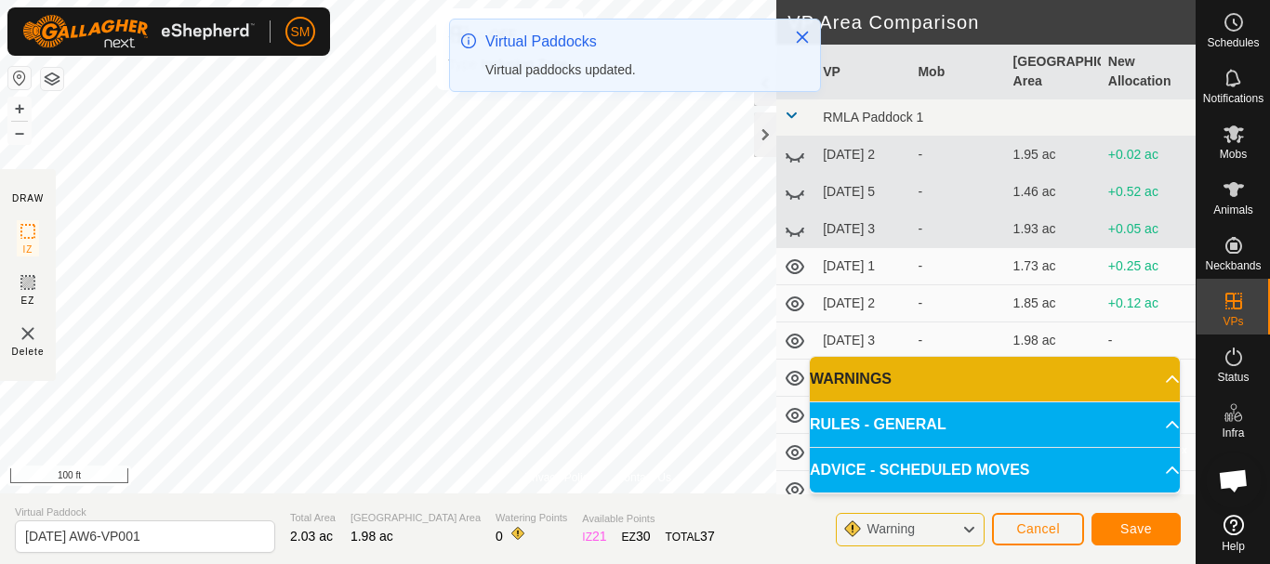
click at [513, 103] on div "Virtual Paddocks Virtual paddocks updated." at bounding box center [635, 63] width 372 height 88
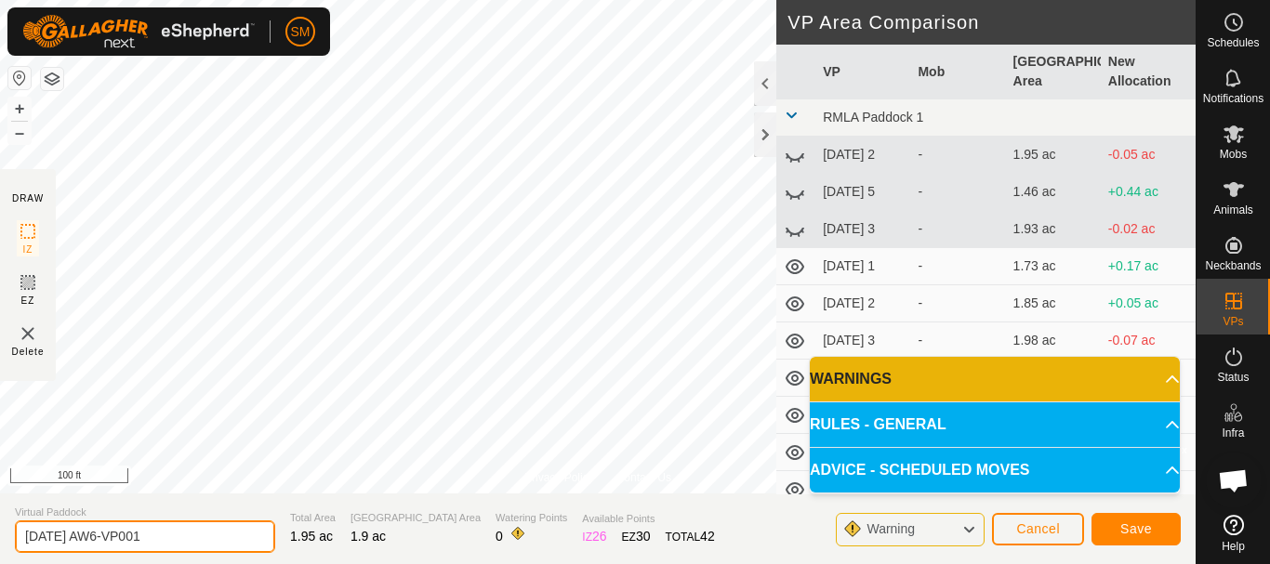
click at [232, 527] on input "[DATE] AW6-VP001" at bounding box center [145, 537] width 260 height 33
paste input "text"
type input "[DATE] AW3"
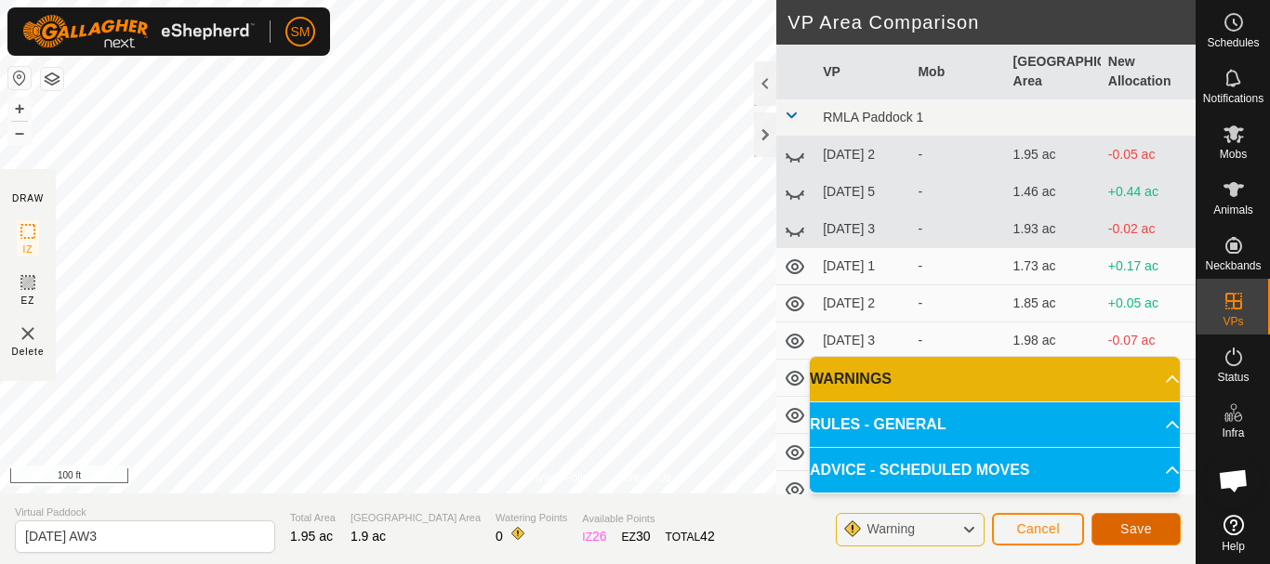
click at [1134, 523] on span "Save" at bounding box center [1136, 529] width 32 height 15
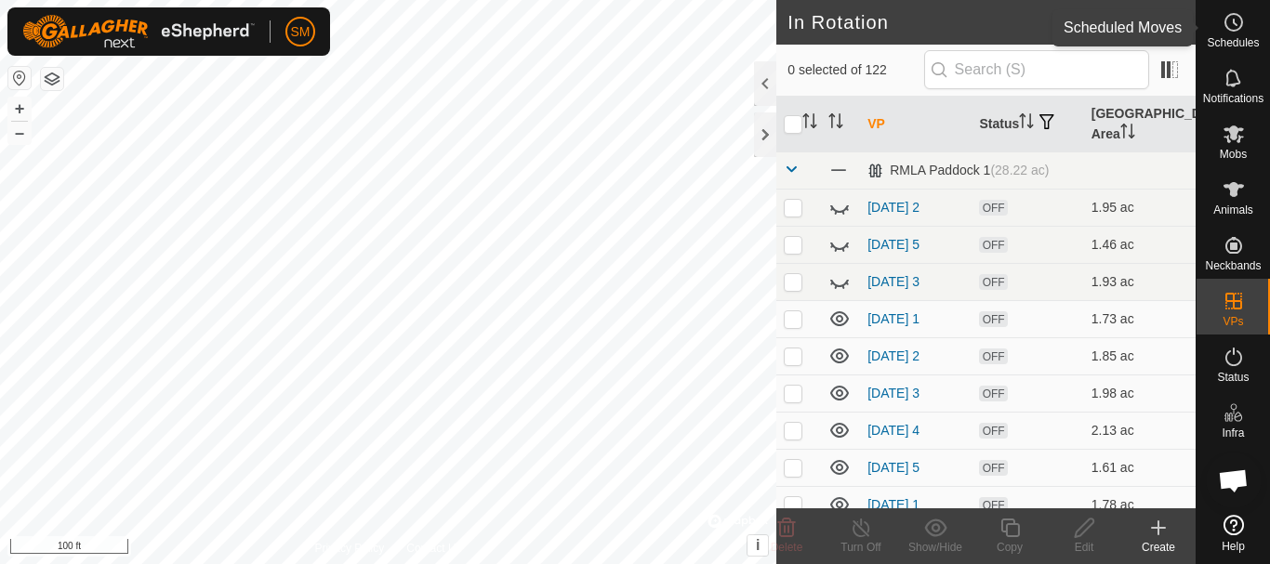
click at [1241, 25] on circle at bounding box center [1233, 22] width 17 height 17
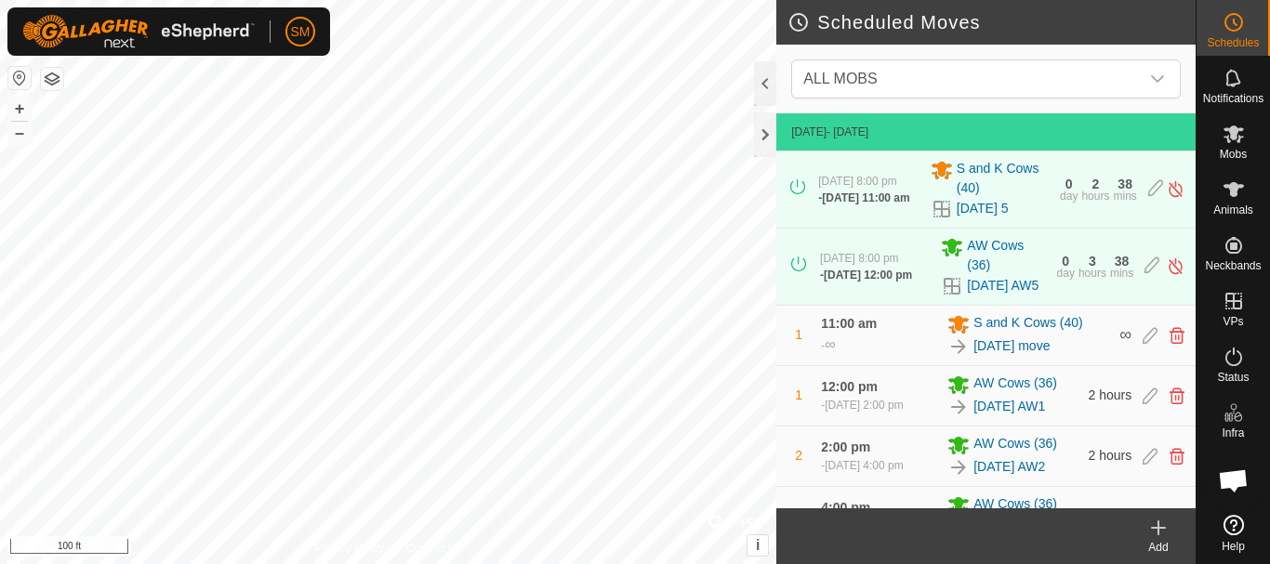
scroll to position [249, 0]
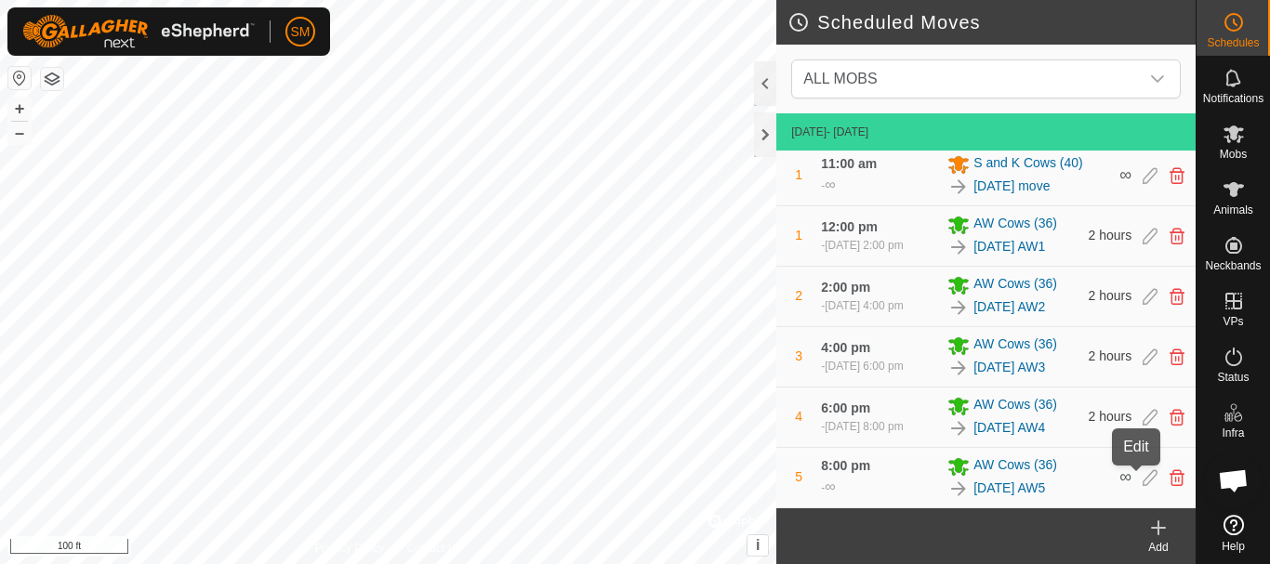
click at [1143, 473] on icon at bounding box center [1150, 478] width 15 height 17
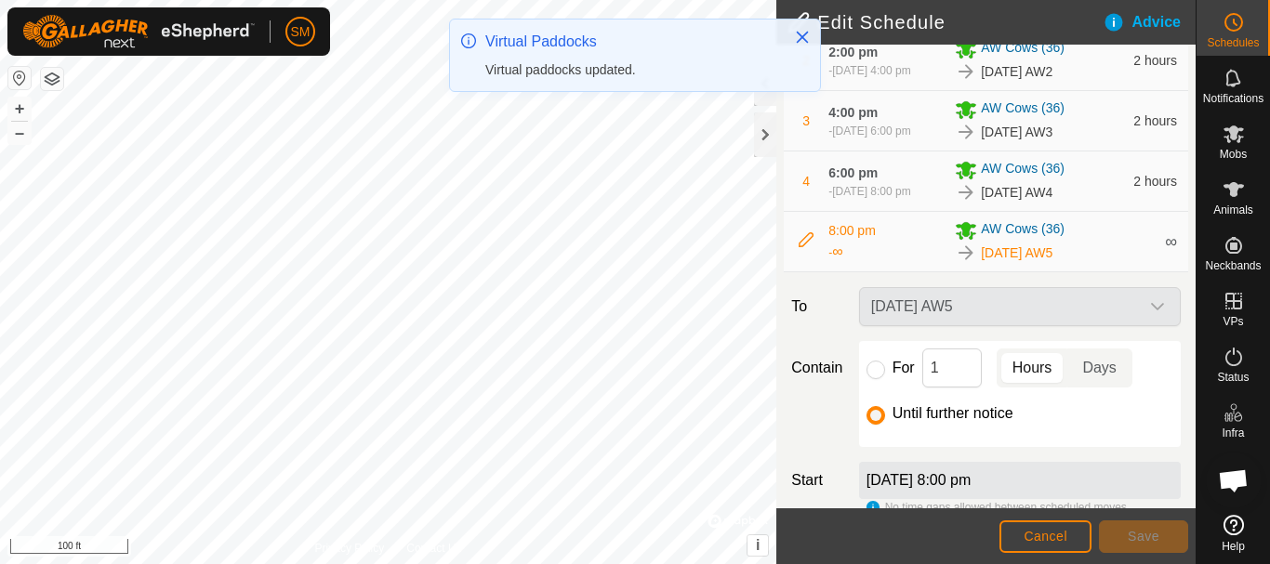
scroll to position [383, 0]
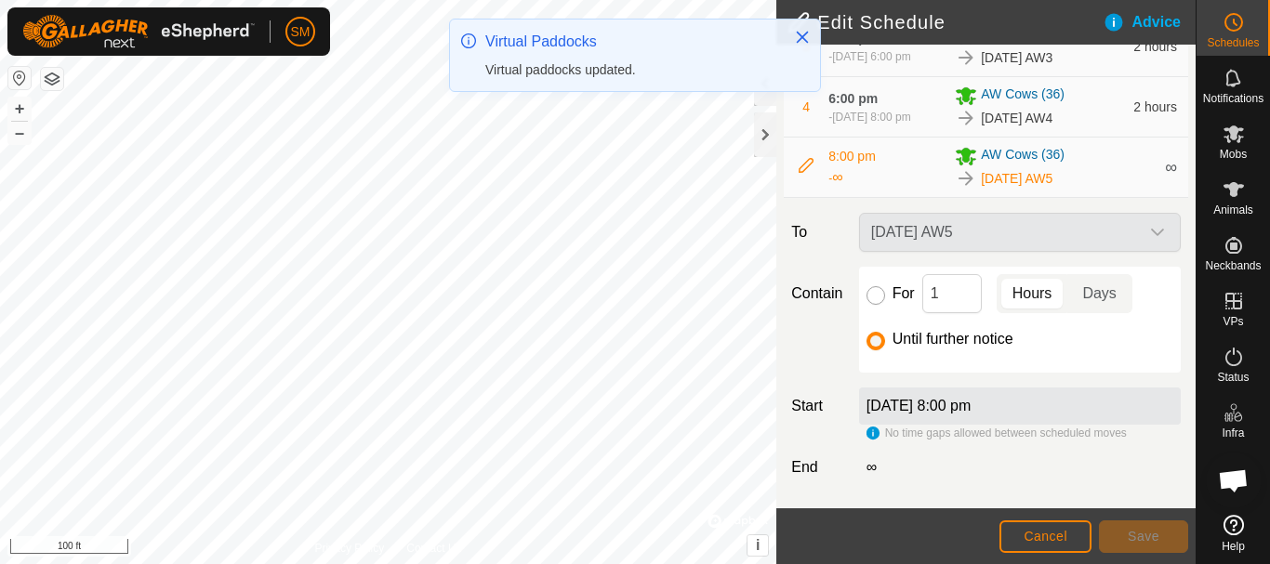
click at [874, 298] on input "For" at bounding box center [876, 295] width 19 height 19
radio input "true"
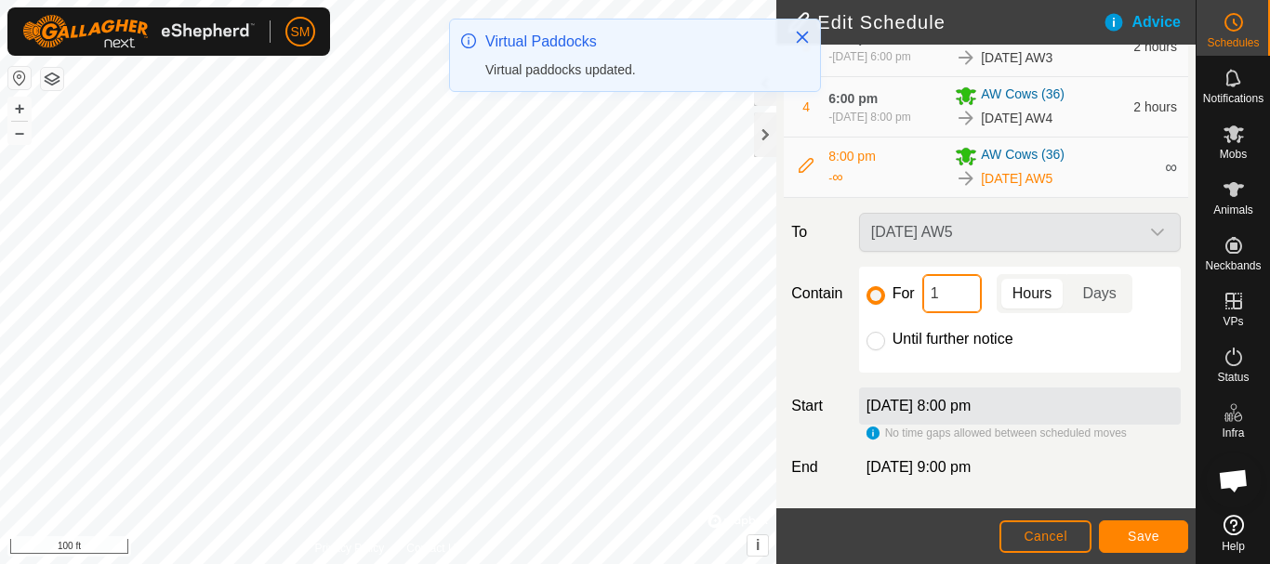
click at [961, 292] on input "1" at bounding box center [952, 293] width 60 height 39
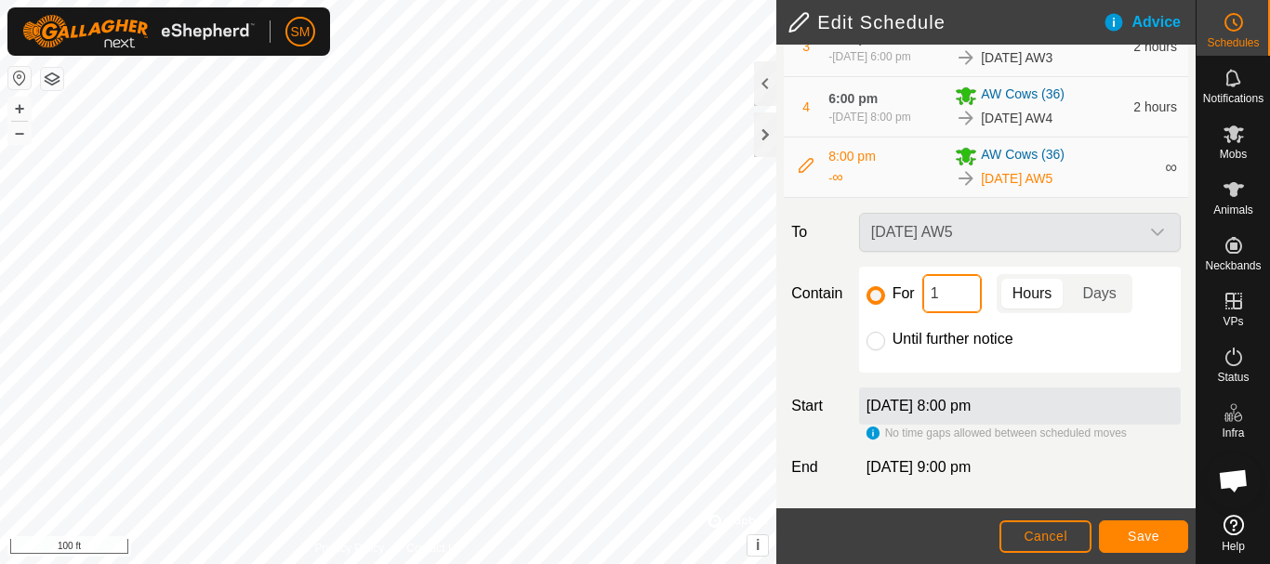
type input "16"
click at [1150, 543] on span "Save" at bounding box center [1144, 536] width 32 height 15
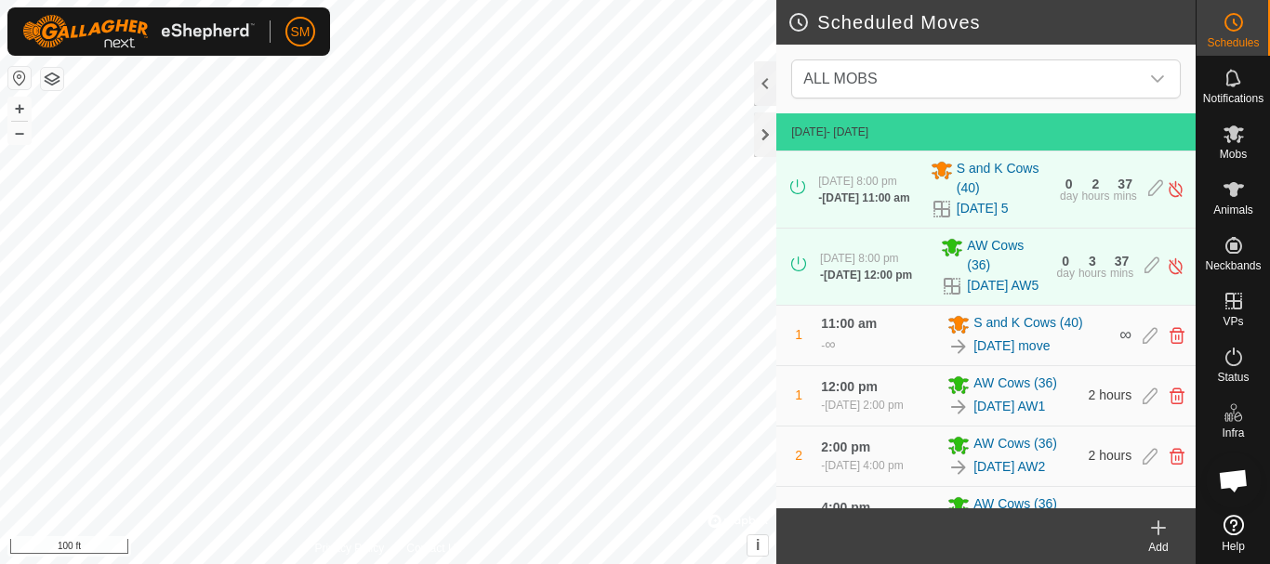
click at [1158, 528] on icon at bounding box center [1158, 528] width 13 height 0
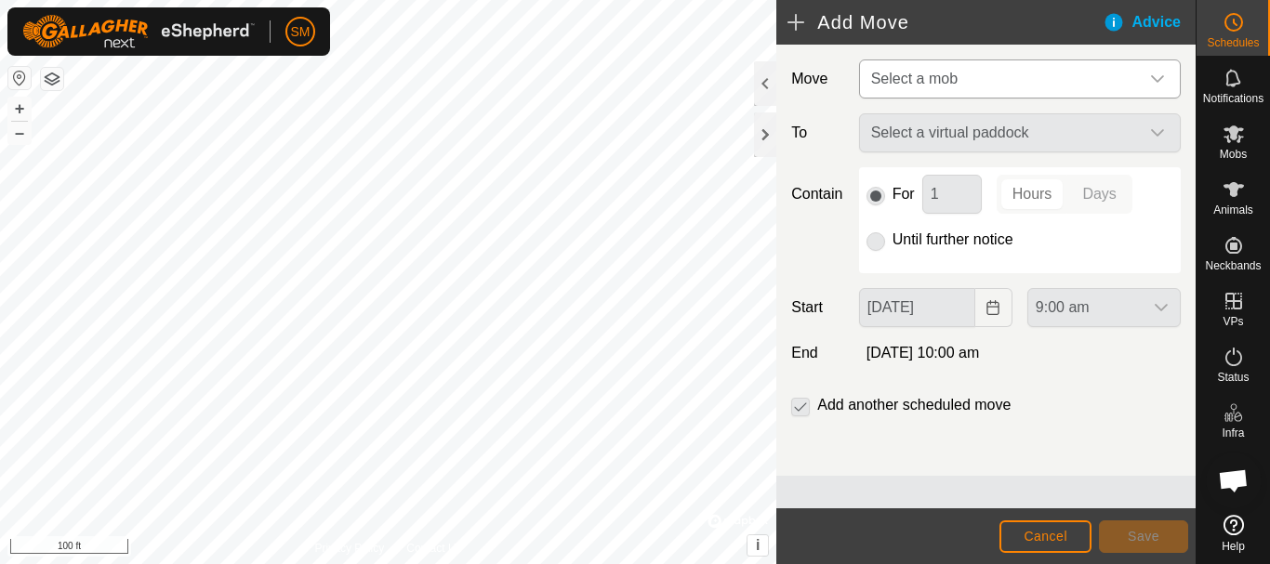
click at [1148, 80] on div "dropdown trigger" at bounding box center [1157, 78] width 37 height 37
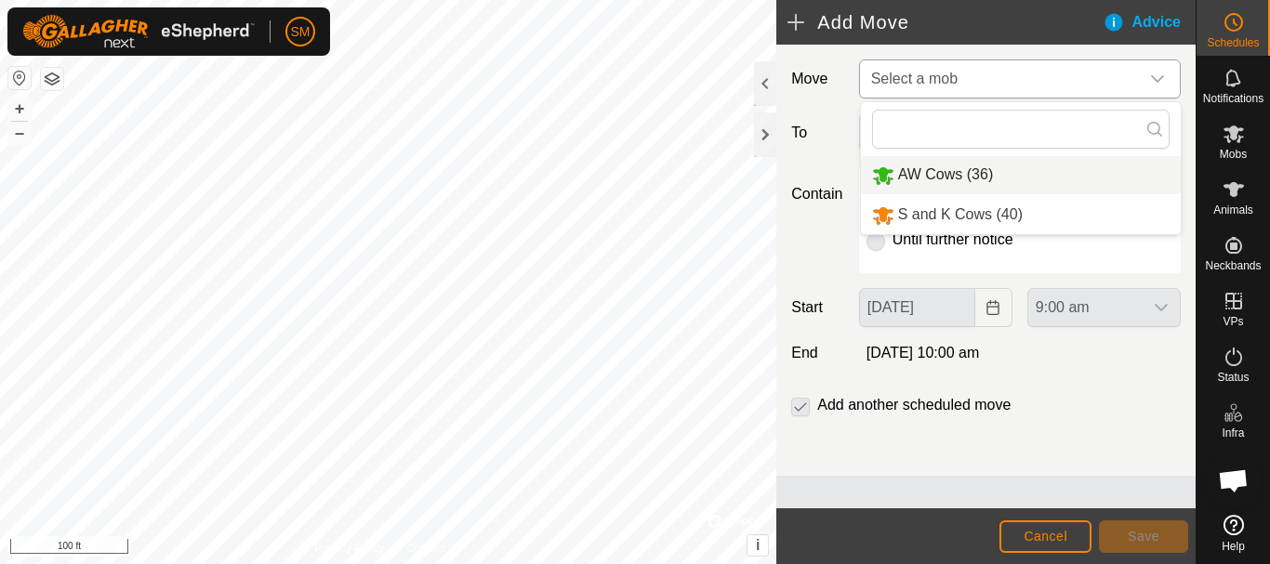
click at [970, 174] on li "AW Cows (36)" at bounding box center [1021, 175] width 320 height 38
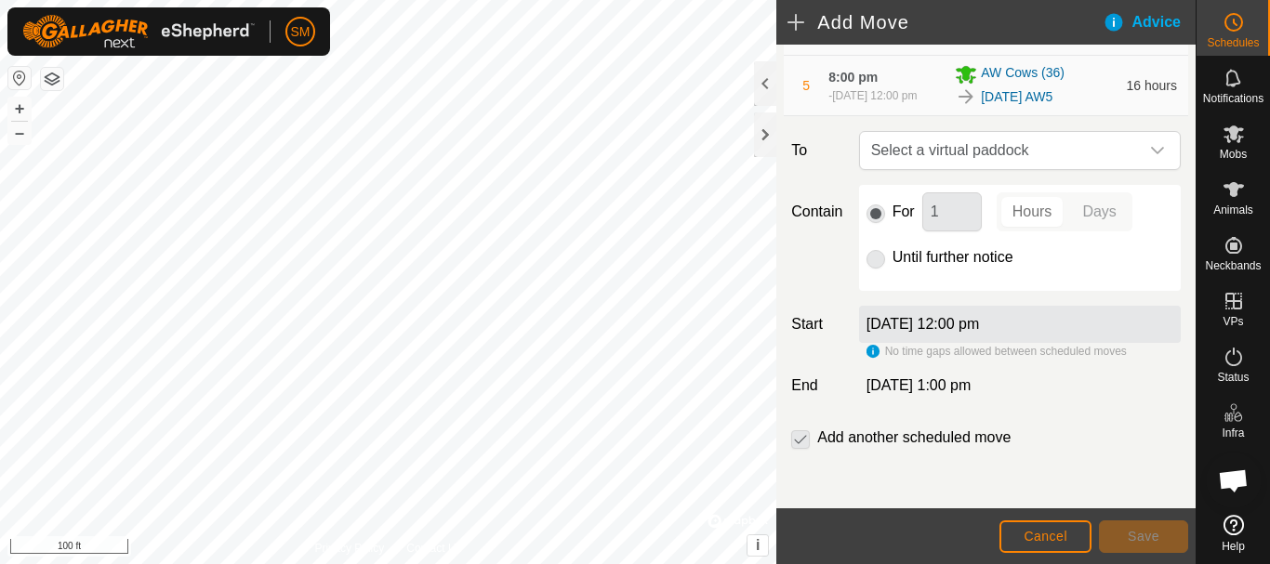
scroll to position [473, 0]
click at [1150, 156] on icon "dropdown trigger" at bounding box center [1157, 150] width 15 height 15
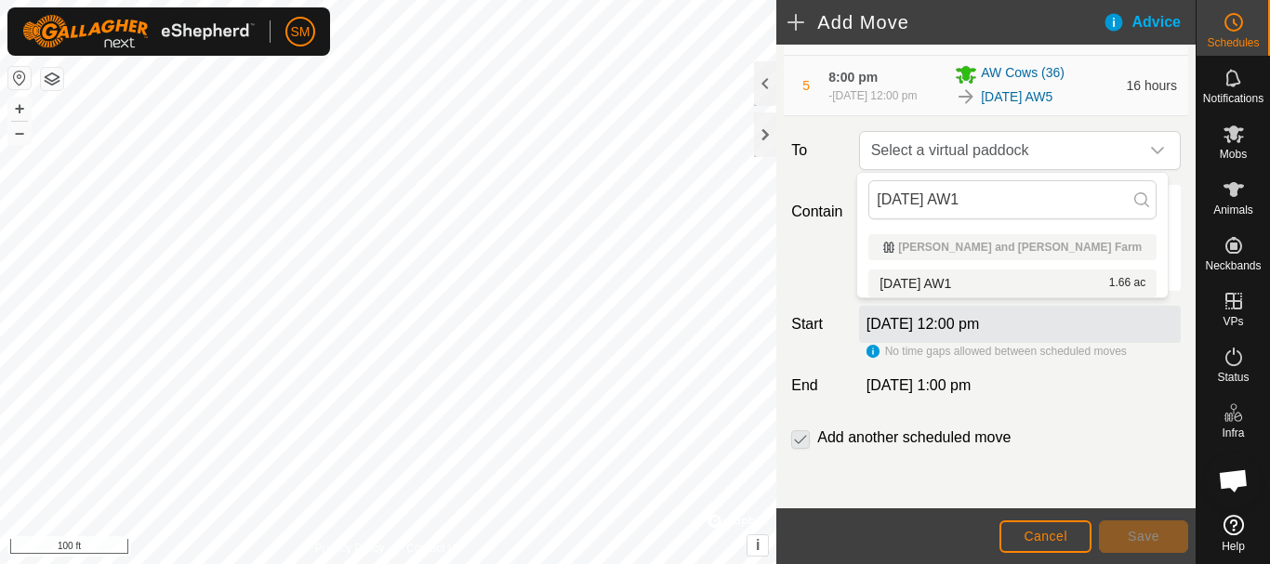
type input "[DATE] AW1"
click at [956, 281] on li "[DATE] AW1 1.66 ac" at bounding box center [1012, 284] width 288 height 28
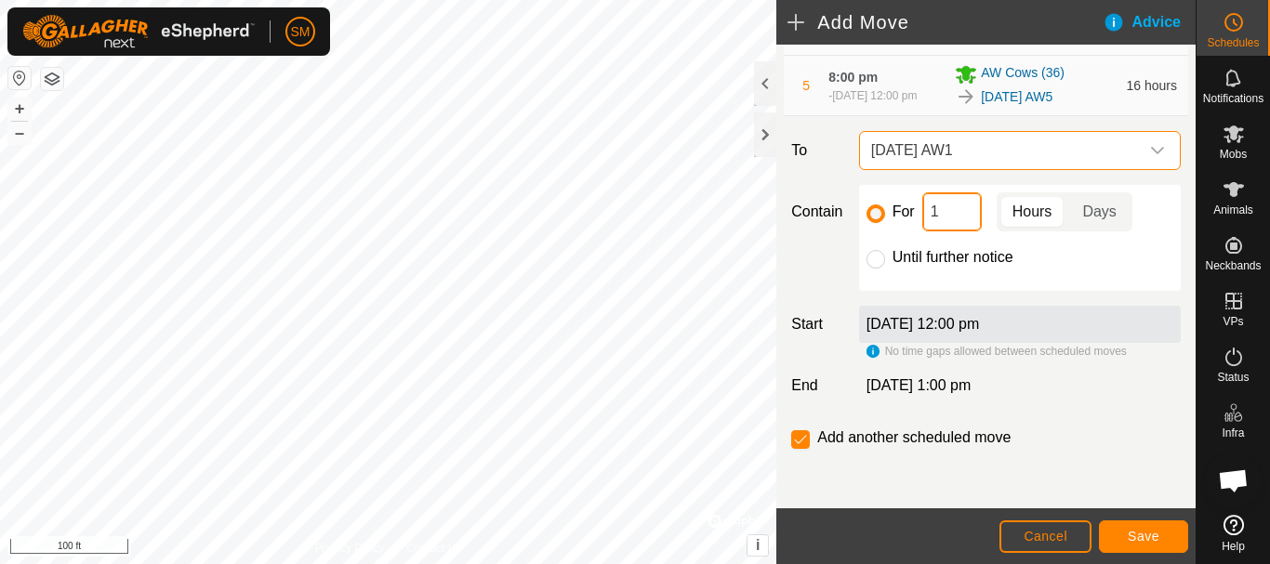
click at [938, 195] on input "1" at bounding box center [952, 211] width 60 height 39
type input "2"
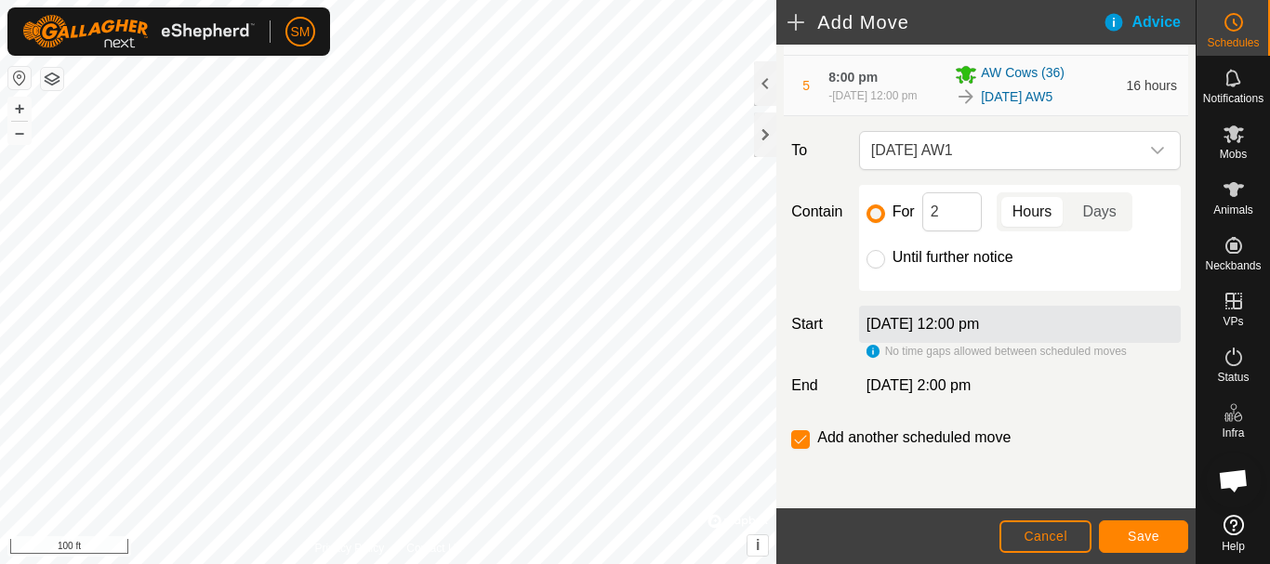
click at [1078, 296] on div "Move AW Cows (36) EXISTING SCHEDULES [DATE] - [DATE] [DATE] 8:00 pm - [DATE] 12…" at bounding box center [985, 69] width 419 height 879
click at [1152, 536] on span "Save" at bounding box center [1144, 536] width 32 height 15
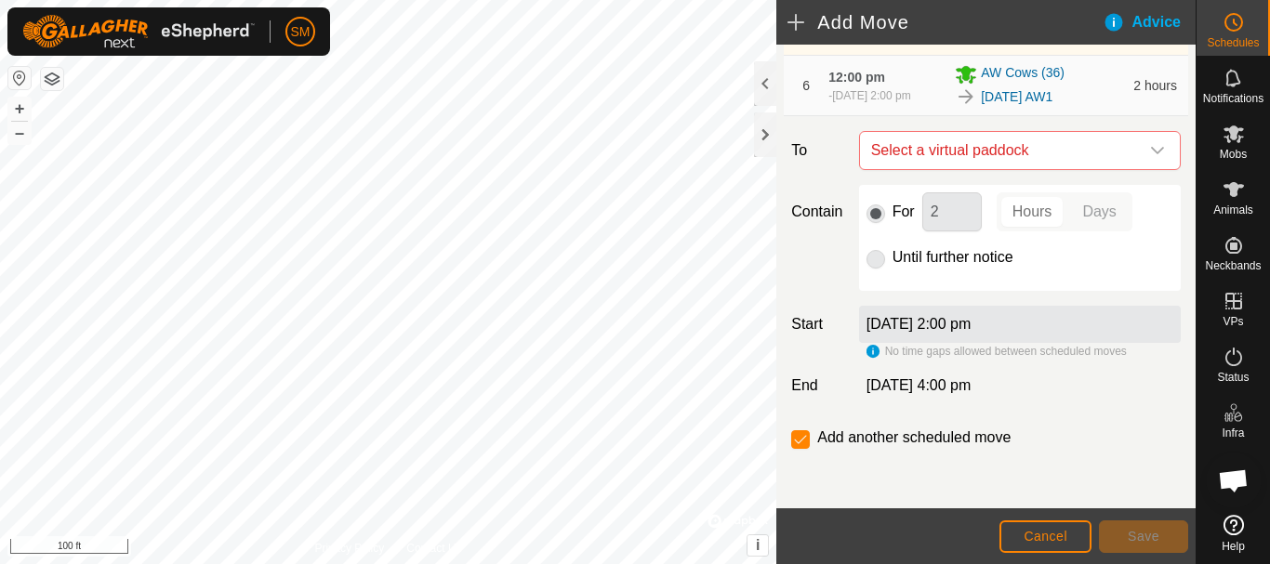
scroll to position [579, 0]
click at [1145, 142] on div "dropdown trigger" at bounding box center [1157, 150] width 37 height 37
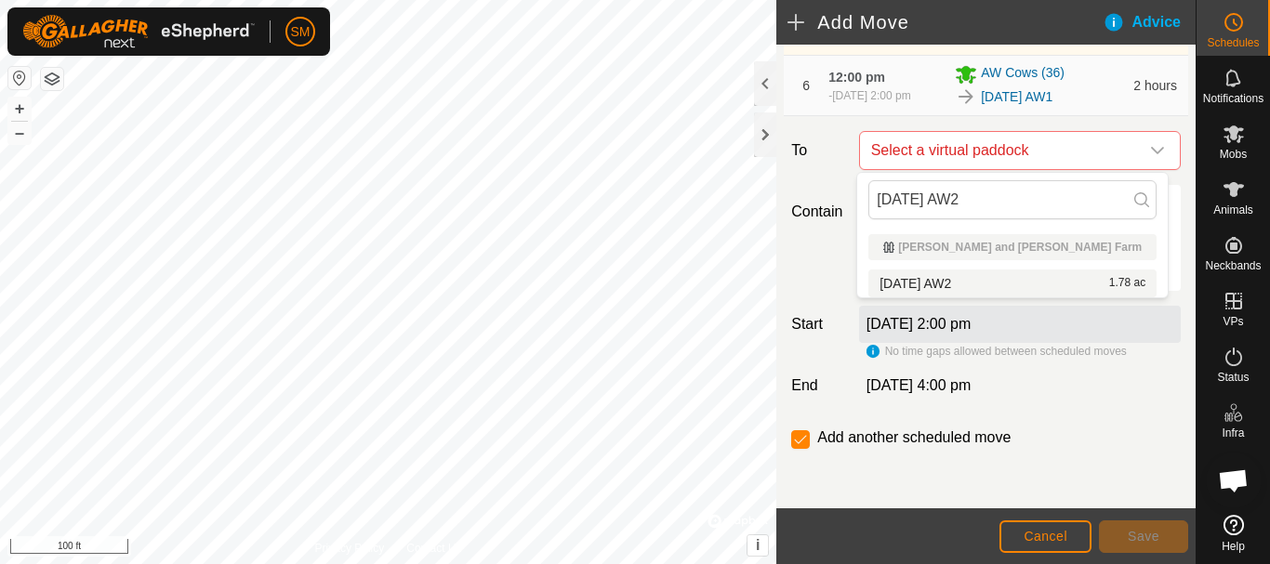
type input "[DATE] AW2"
click at [951, 284] on span "[DATE] AW2" at bounding box center [916, 283] width 72 height 13
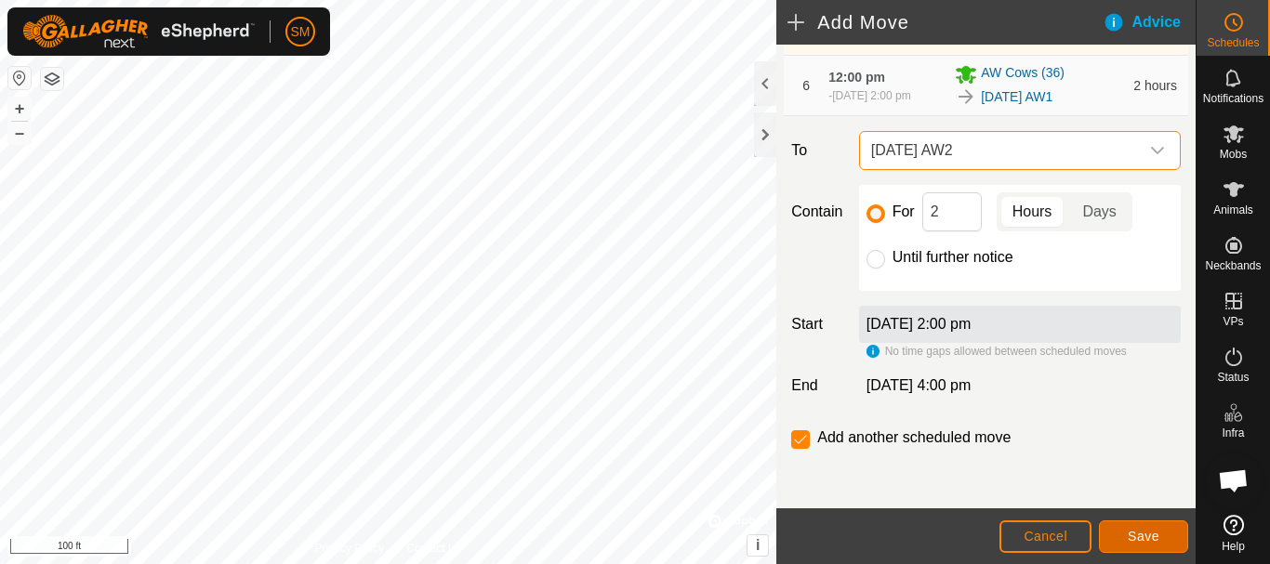
click at [1146, 542] on span "Save" at bounding box center [1144, 536] width 32 height 15
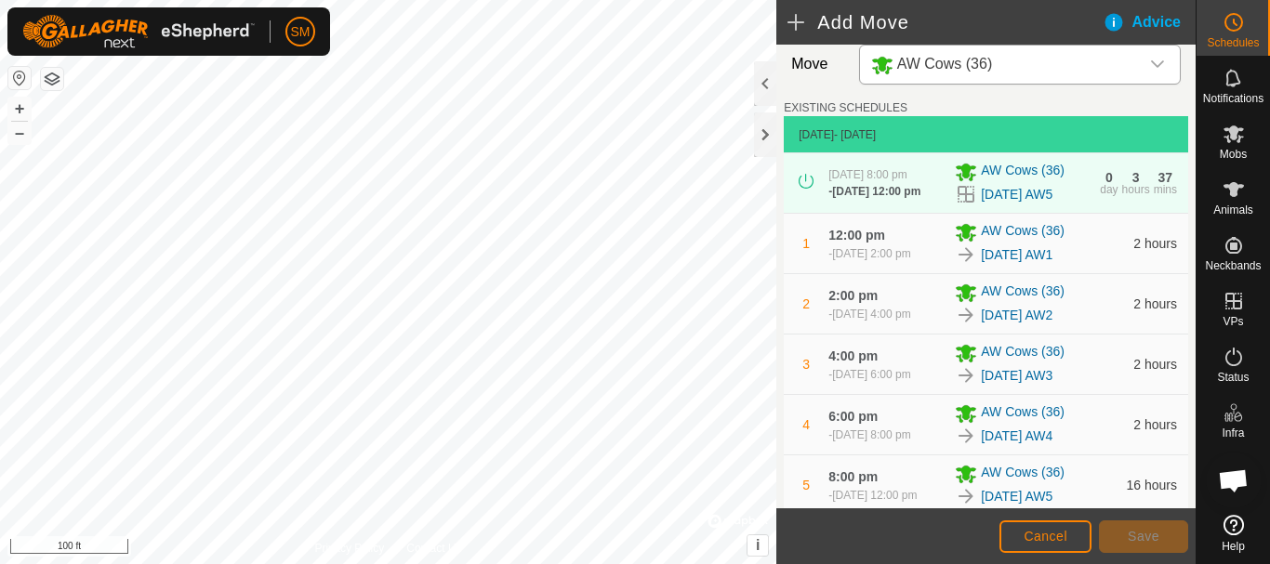
scroll to position [648, 0]
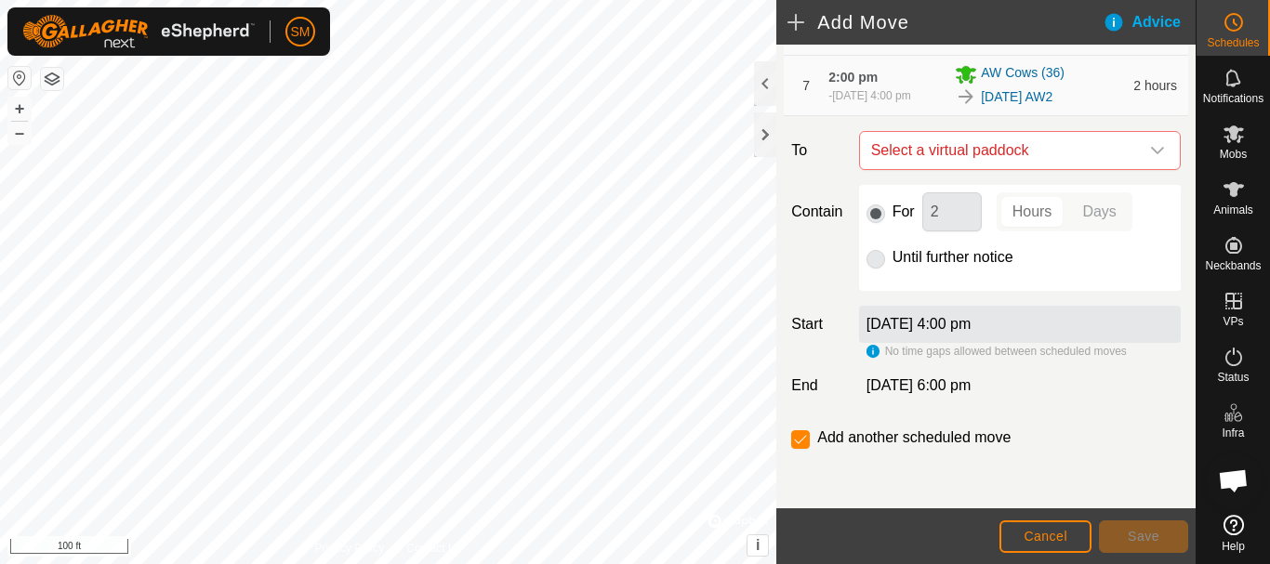
click at [1151, 152] on icon "dropdown trigger" at bounding box center [1157, 150] width 13 height 7
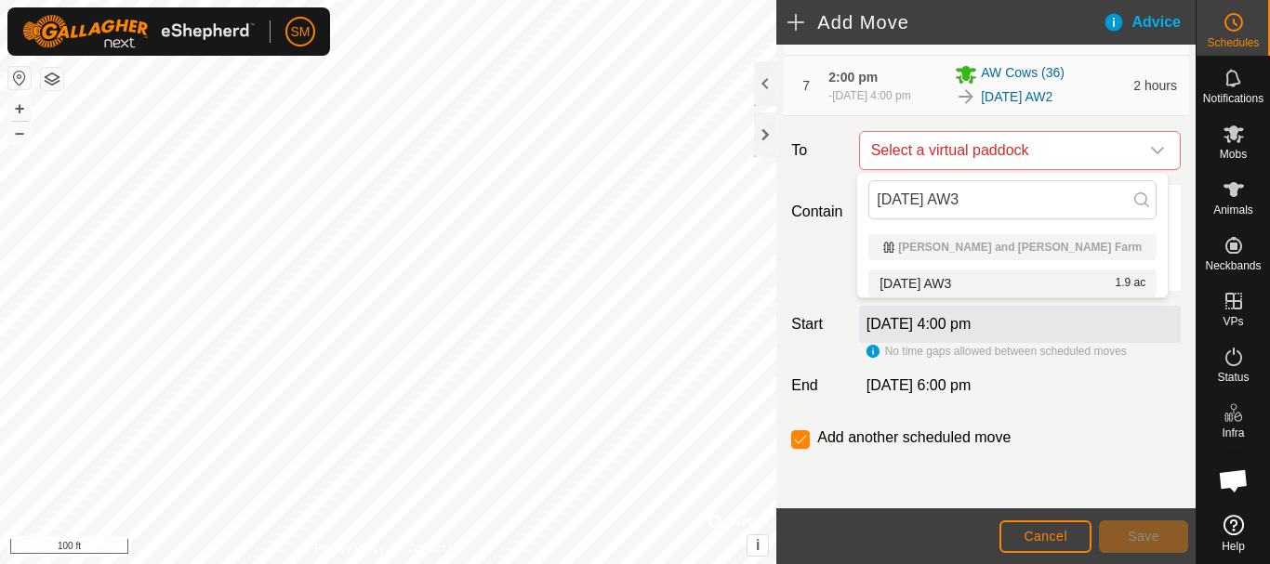
type input "[DATE] AW3"
click at [951, 280] on span "[DATE] AW3" at bounding box center [916, 283] width 72 height 13
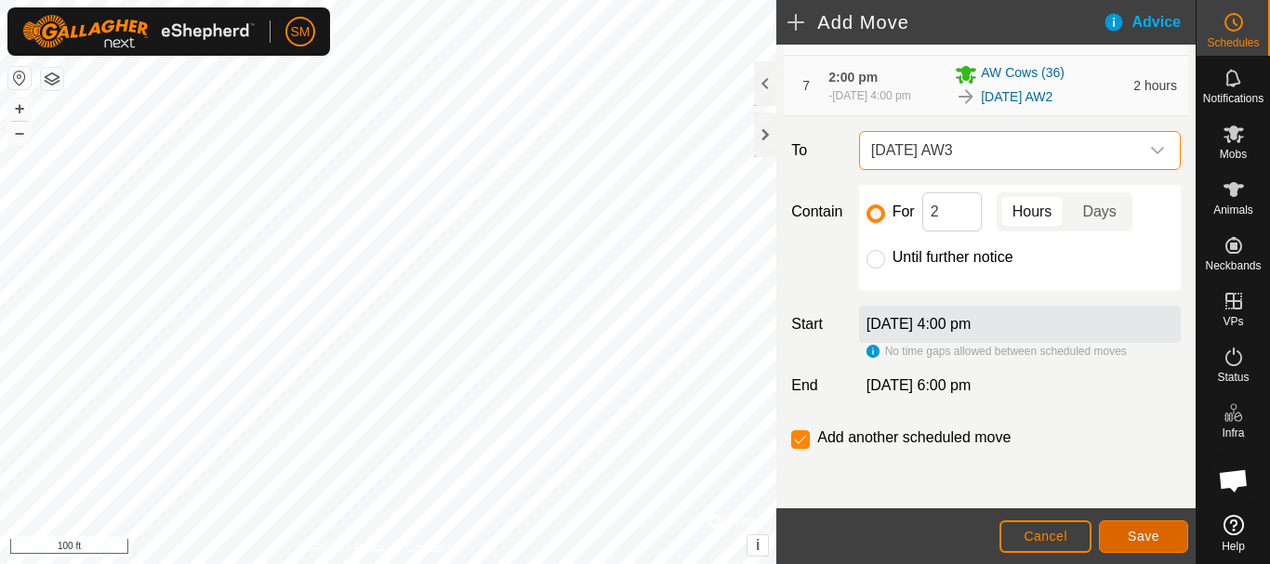
click at [1143, 536] on span "Save" at bounding box center [1144, 536] width 32 height 15
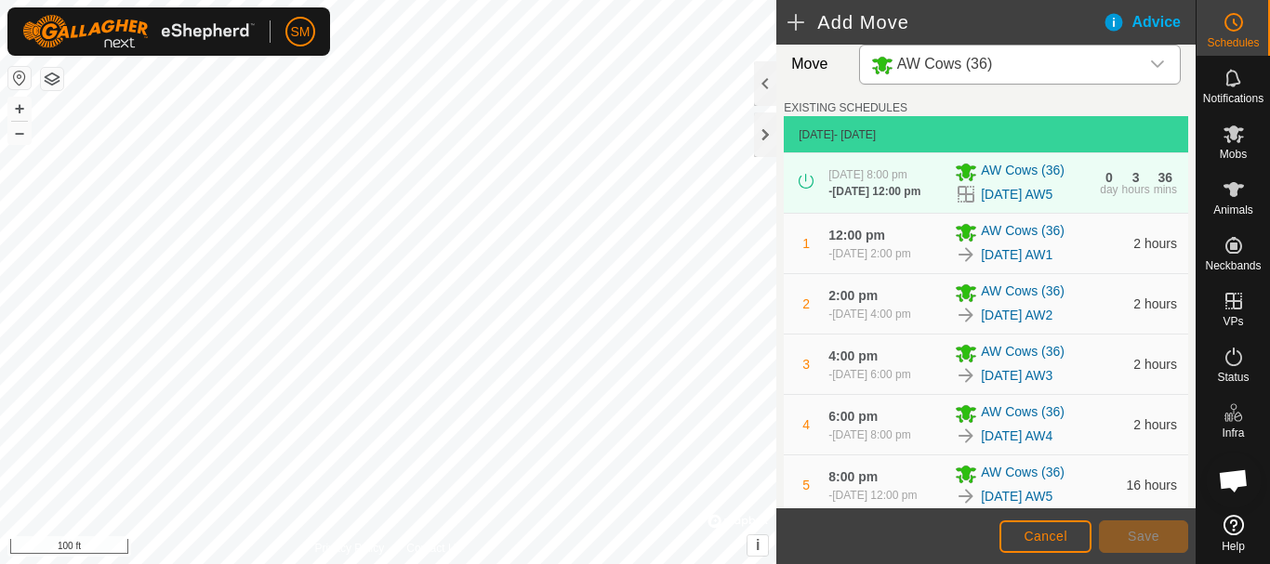
scroll to position [717, 0]
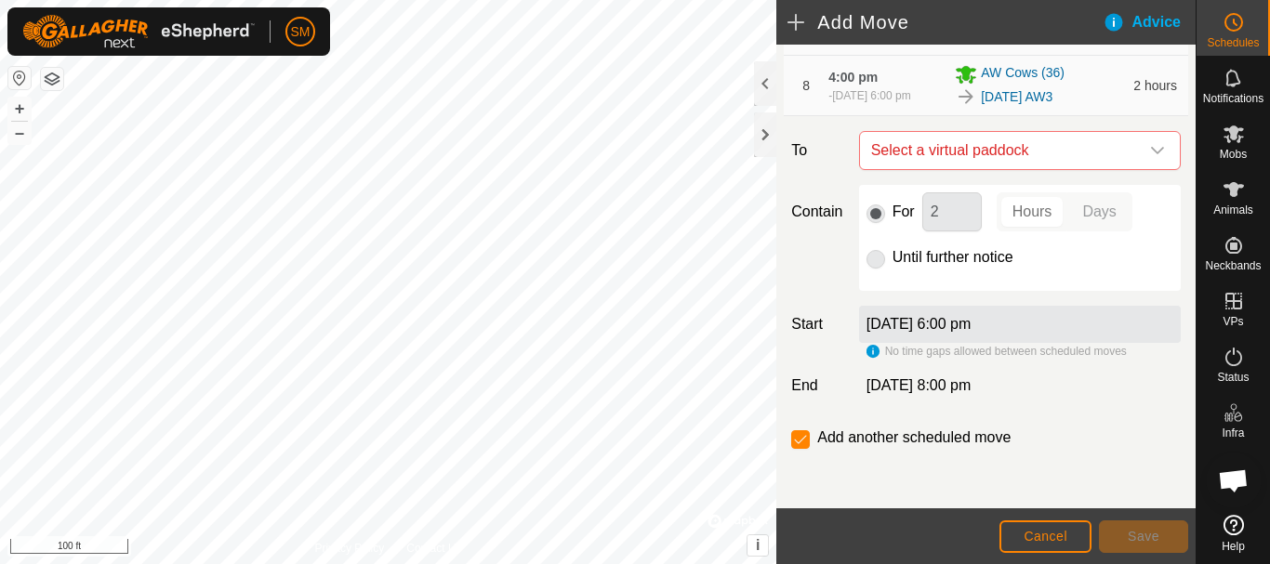
click at [1150, 158] on icon "dropdown trigger" at bounding box center [1157, 150] width 15 height 15
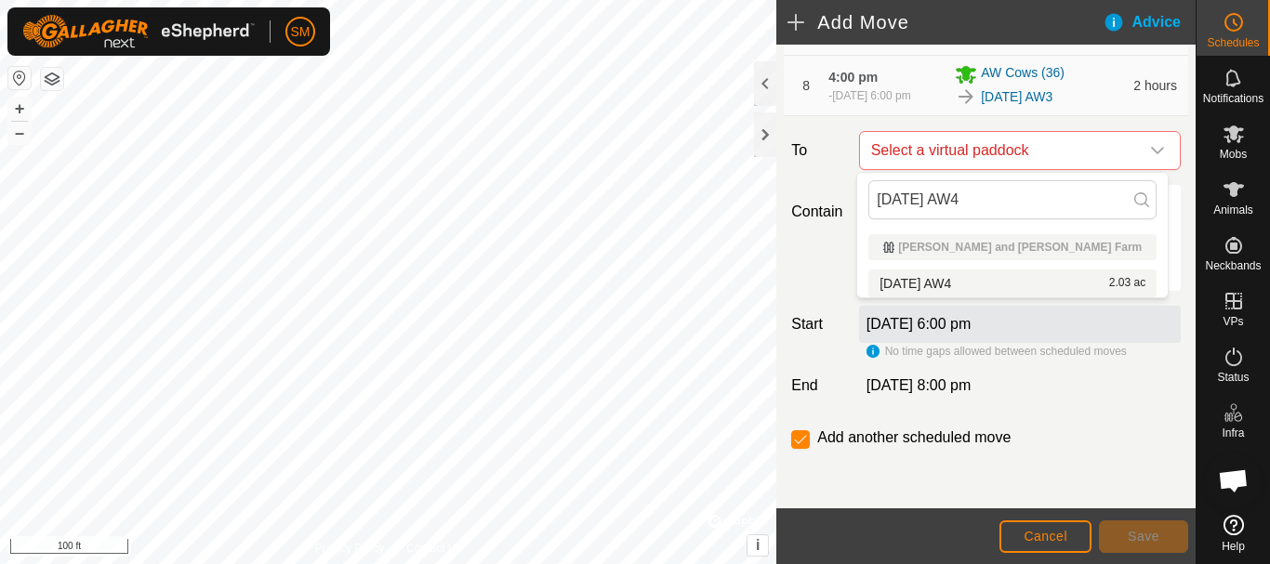
type input "[DATE] AW4"
click at [951, 283] on span "[DATE] AW4" at bounding box center [916, 283] width 72 height 13
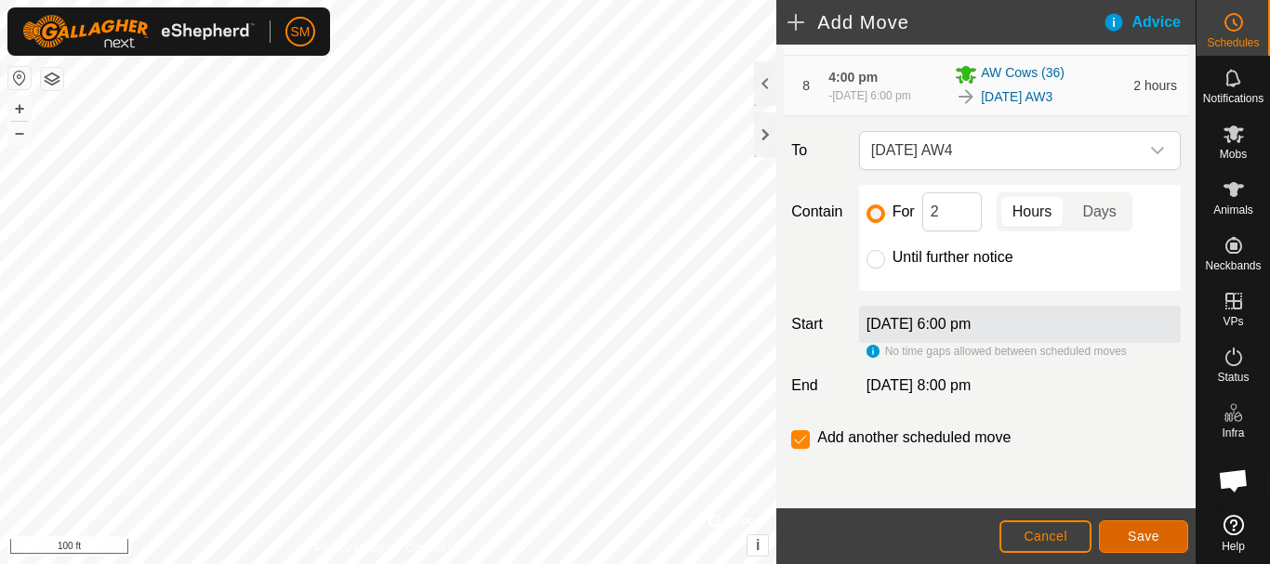
click at [1157, 543] on span "Save" at bounding box center [1144, 536] width 32 height 15
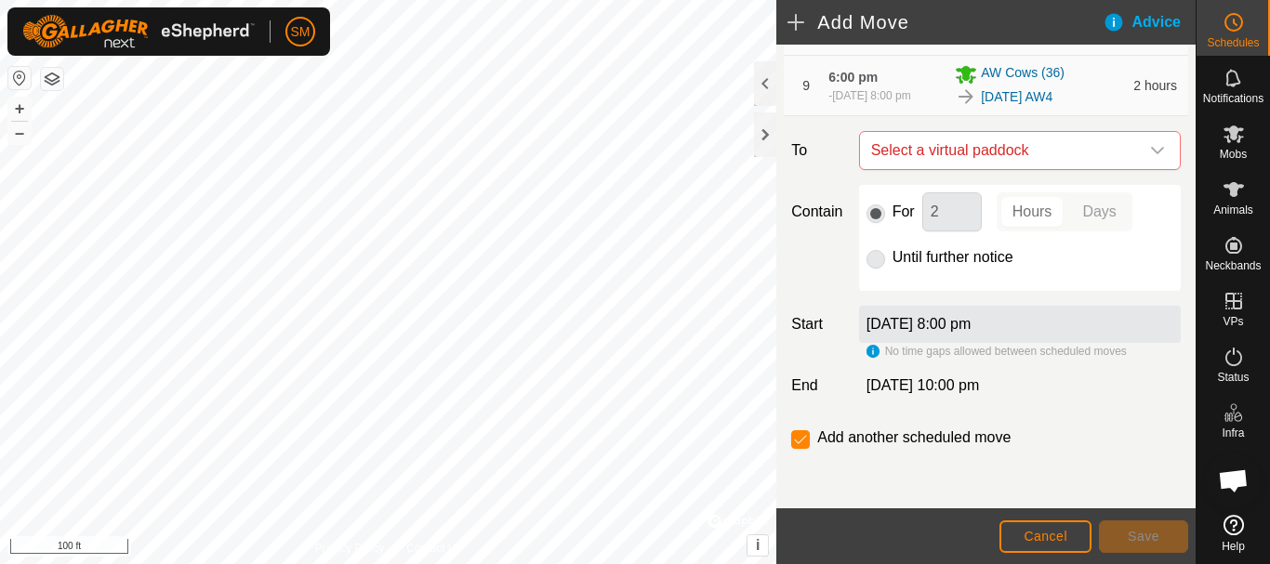
scroll to position [786, 0]
click at [1150, 158] on icon "dropdown trigger" at bounding box center [1157, 150] width 15 height 15
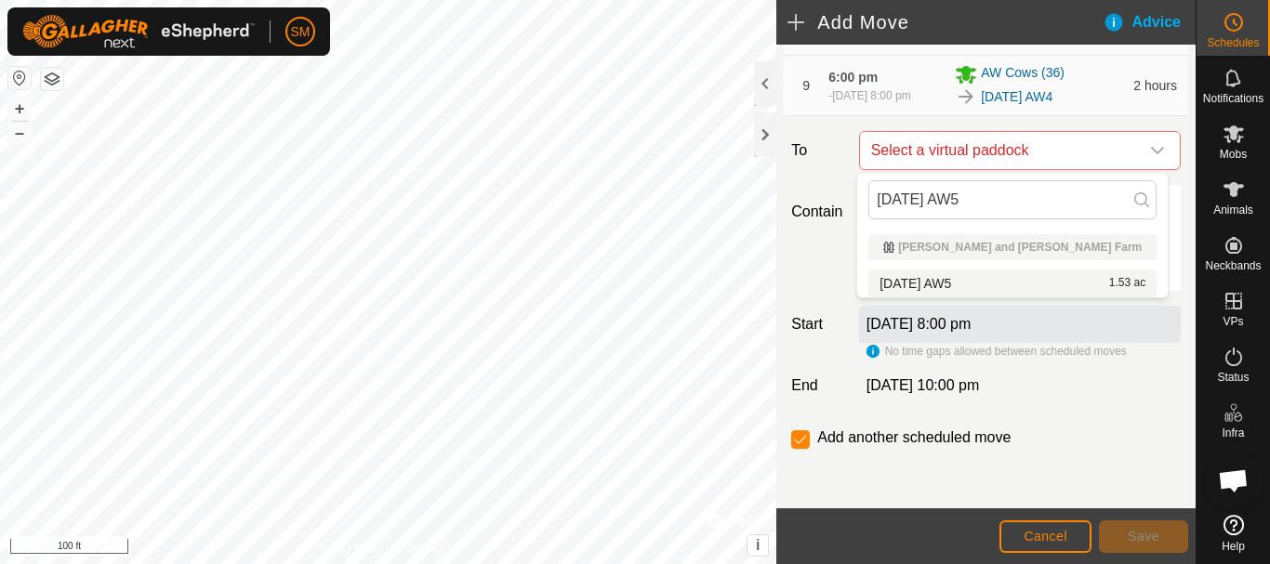
type input "[DATE] AW5"
click at [930, 280] on span "[DATE] AW5" at bounding box center [916, 283] width 72 height 13
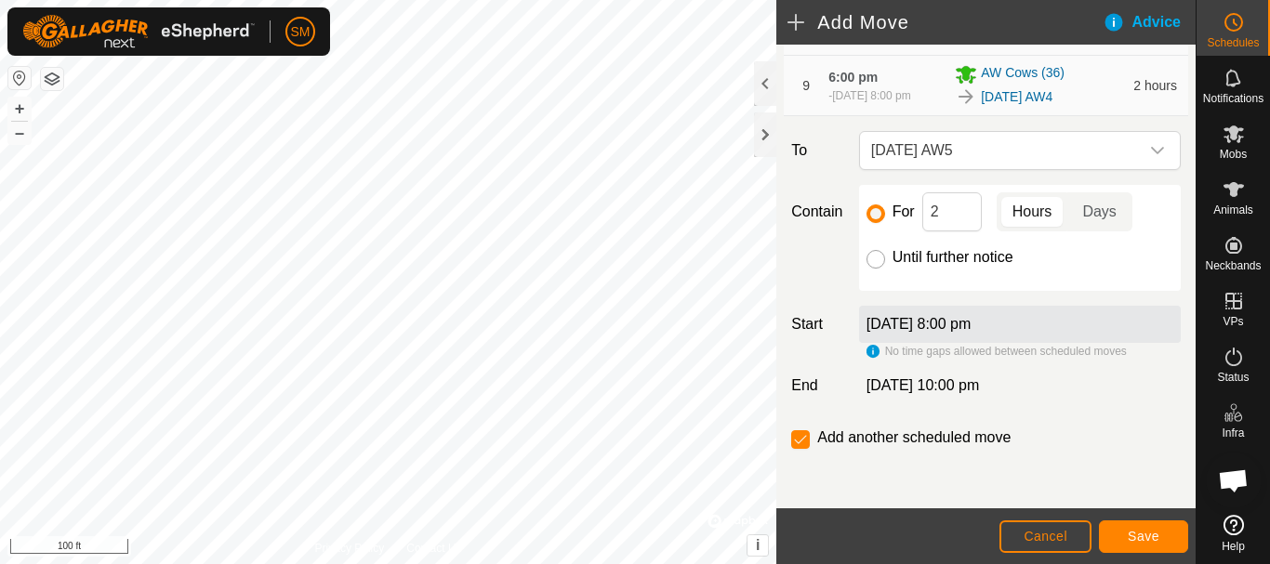
click at [877, 259] on input "Until further notice" at bounding box center [876, 259] width 19 height 19
radio input "true"
checkbox input "false"
click at [1132, 539] on span "Save" at bounding box center [1144, 536] width 32 height 15
